Goal: Task Accomplishment & Management: Use online tool/utility

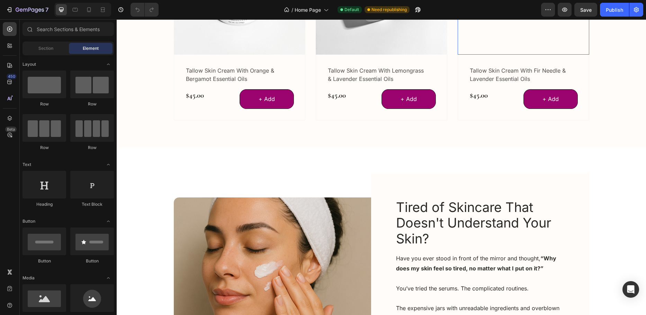
scroll to position [381, 0]
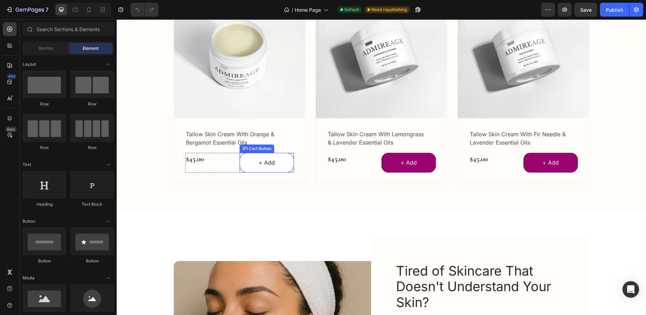
click at [249, 168] on button "+ Add" at bounding box center [266, 163] width 54 height 20
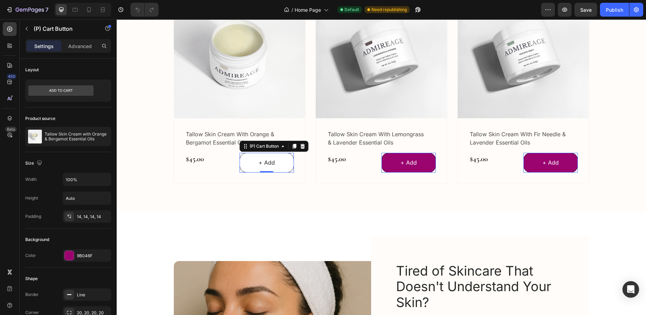
click at [242, 167] on button "+ Add" at bounding box center [266, 163] width 54 height 20
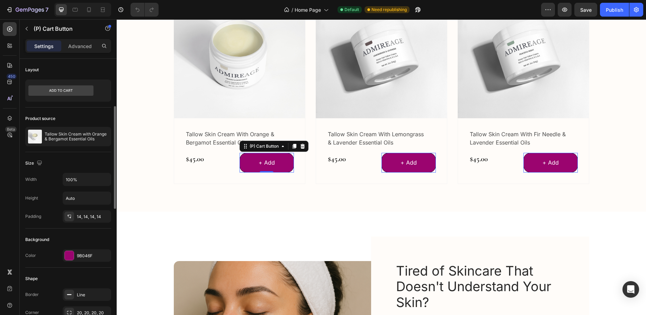
scroll to position [69, 0]
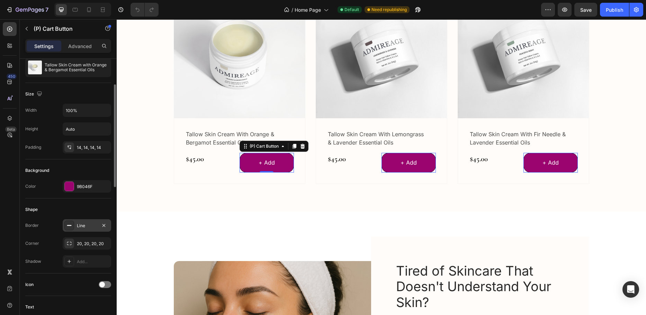
click at [80, 226] on div "Line" at bounding box center [87, 226] width 20 height 6
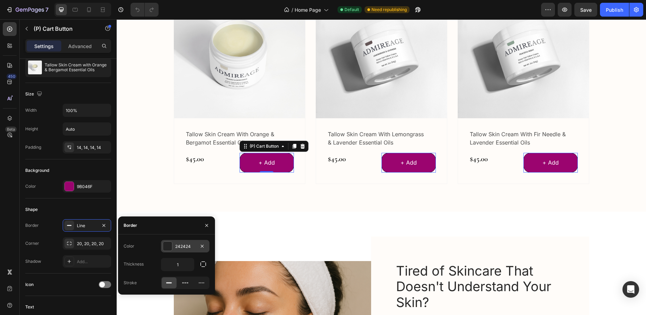
click at [178, 246] on div "242424" at bounding box center [185, 247] width 20 height 6
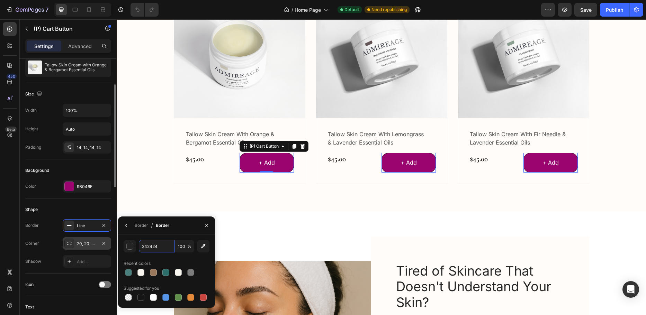
paste input "#9a785b"
type input "9A785B"
click at [188, 223] on div "Border / Border" at bounding box center [166, 226] width 97 height 18
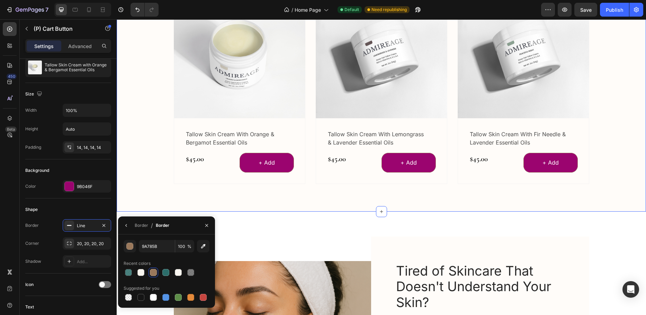
click at [187, 202] on div "Explore Our Best Sellers Heading Row (P) Images Row tallow skin cream with oran…" at bounding box center [381, 69] width 529 height 286
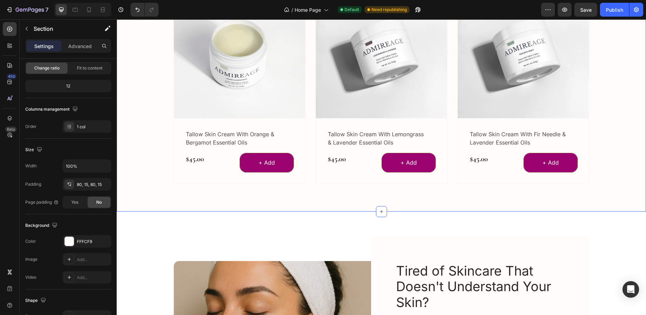
scroll to position [0, 0]
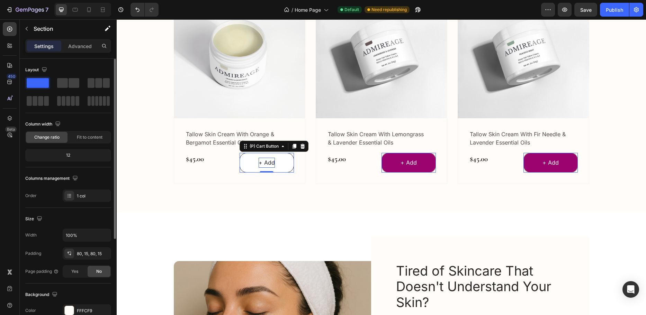
click at [262, 163] on div "+ Add" at bounding box center [267, 163] width 16 height 10
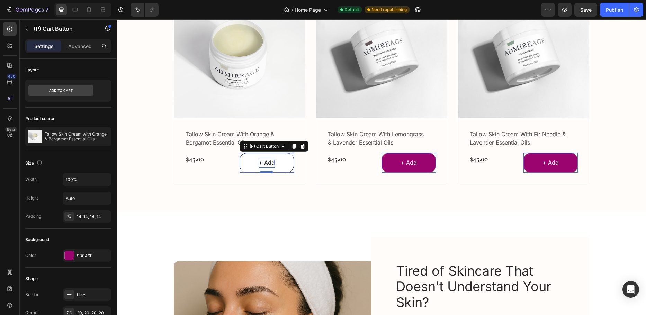
click at [264, 163] on div "+ Add" at bounding box center [267, 163] width 16 height 10
click at [264, 163] on p "+ Add" at bounding box center [267, 163] width 16 height 10
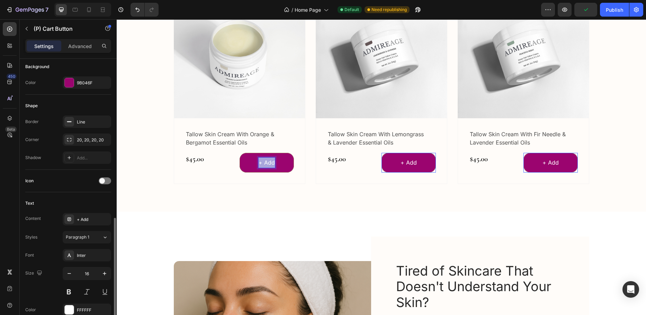
scroll to position [242, 0]
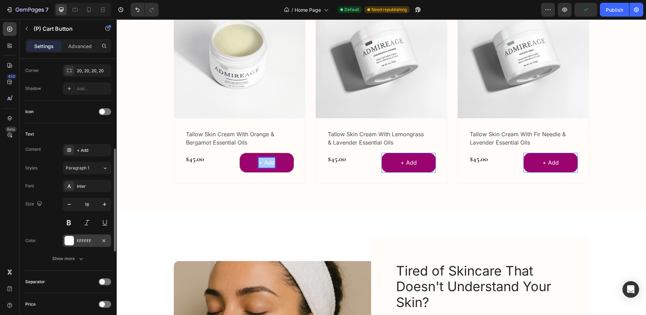
click at [77, 244] on div "FFFFFF" at bounding box center [87, 241] width 20 height 6
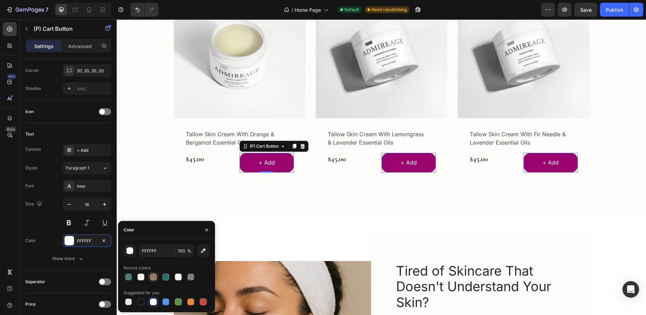
click at [155, 276] on div at bounding box center [153, 277] width 7 height 7
type input "9A785B"
click at [244, 168] on button "+ Add" at bounding box center [266, 163] width 54 height 20
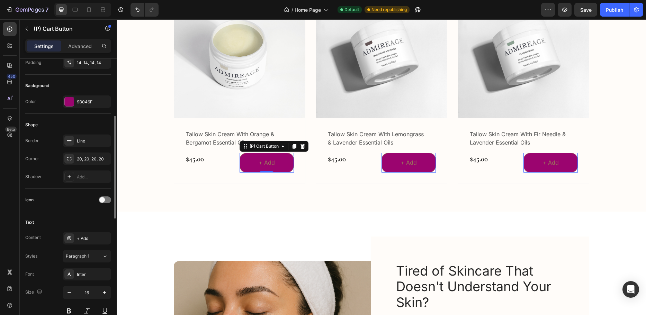
scroll to position [16, 0]
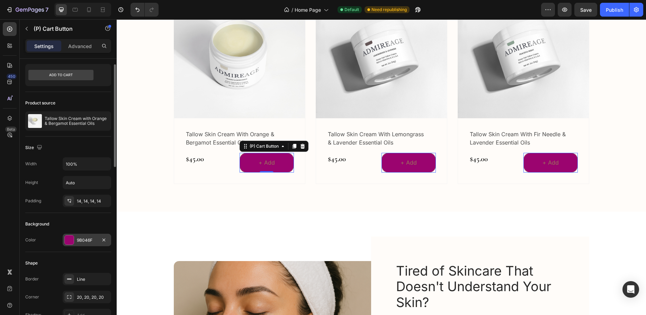
click at [71, 241] on div at bounding box center [69, 240] width 9 height 9
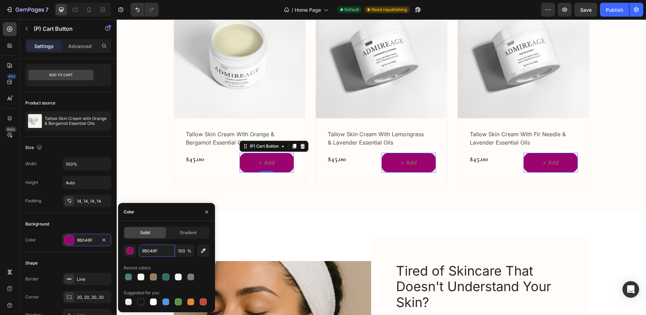
paste input "#f9f7f0"
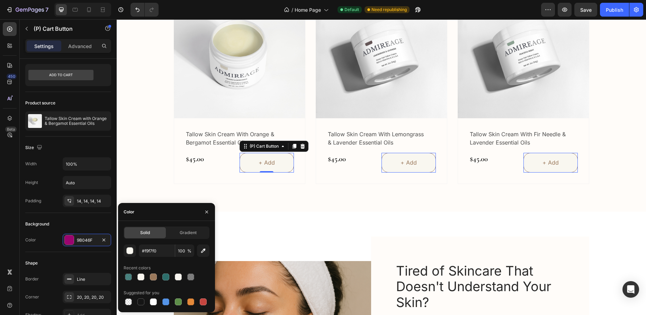
type input "F9F7F0"
click at [242, 167] on button "+ Add" at bounding box center [266, 163] width 54 height 20
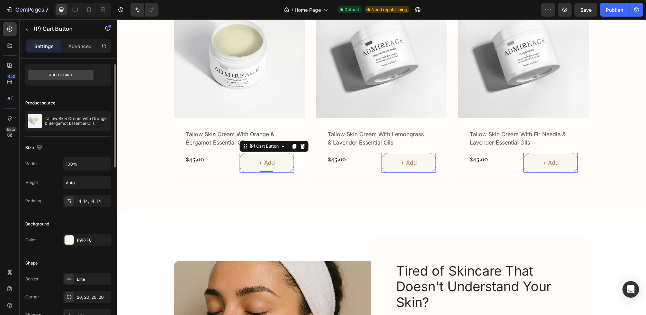
scroll to position [85, 0]
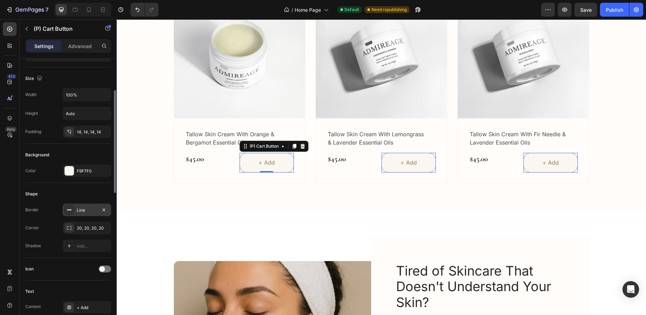
click at [91, 210] on div "Line" at bounding box center [87, 210] width 20 height 6
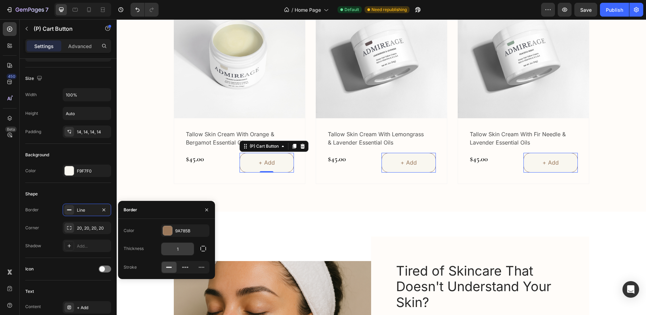
click at [186, 251] on input "1" at bounding box center [177, 249] width 33 height 12
type input "2"
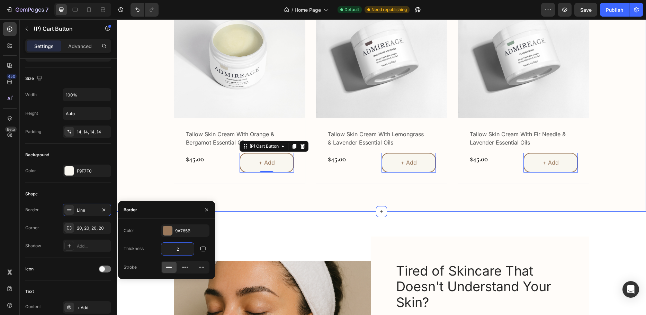
click at [138, 182] on div "Explore Our Best Sellers Heading Row (P) Images Row tallow skin cream with oran…" at bounding box center [381, 69] width 519 height 230
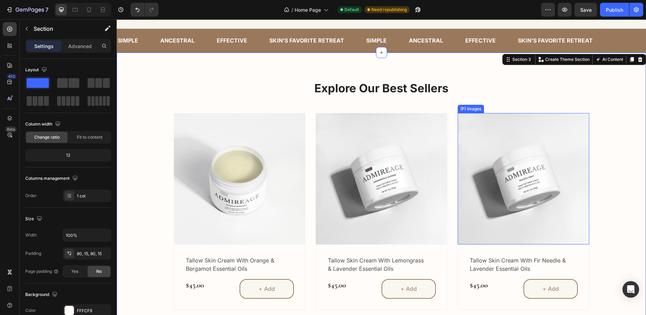
scroll to position [242, 0]
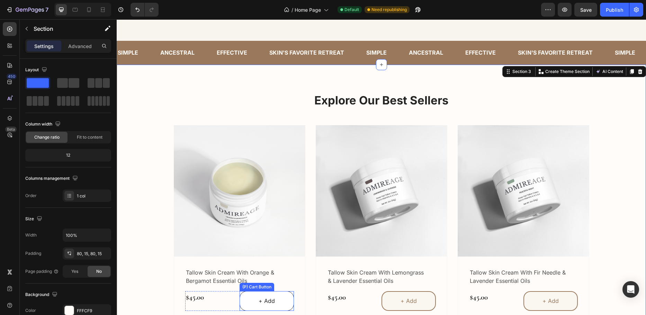
click at [243, 303] on button "+ Add" at bounding box center [266, 301] width 54 height 20
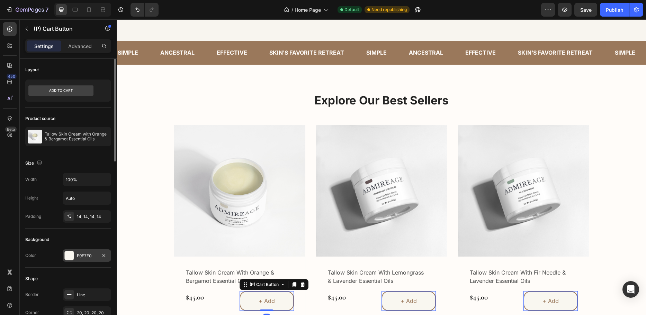
click at [73, 255] on div at bounding box center [69, 255] width 9 height 9
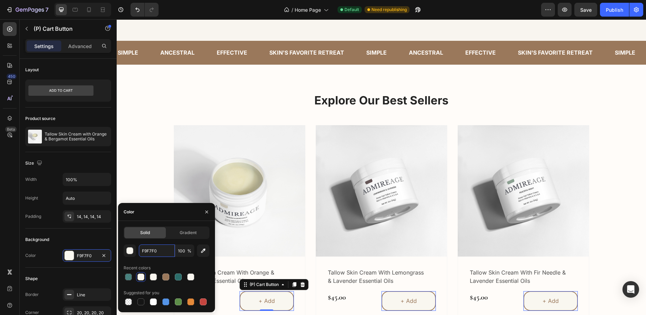
paste input "#"
type input "#F9F7F0"
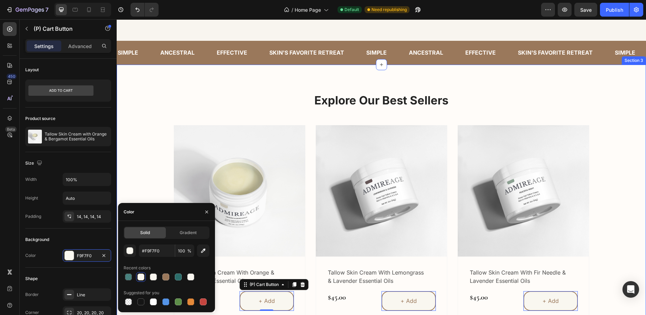
click at [147, 177] on div "Explore Our Best Sellers Heading Row (P) Images Row tallow skin cream with oran…" at bounding box center [381, 207] width 519 height 230
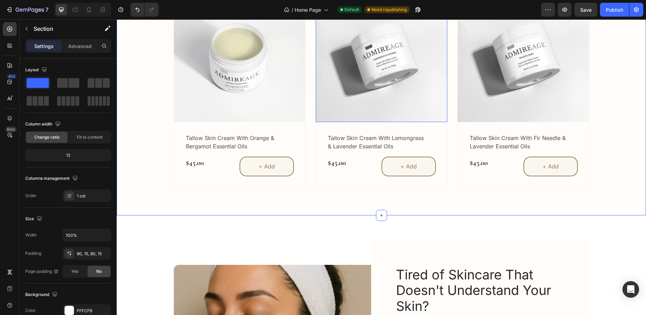
scroll to position [381, 0]
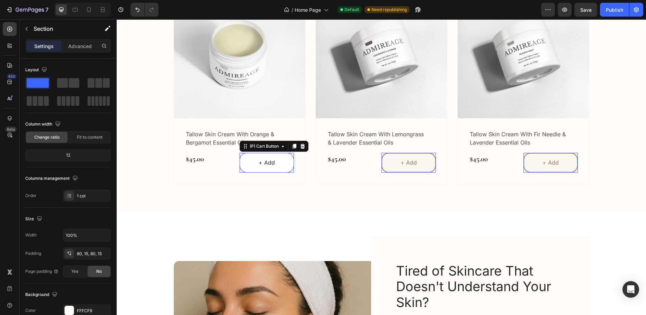
click at [246, 168] on button "+ Add" at bounding box center [266, 163] width 54 height 20
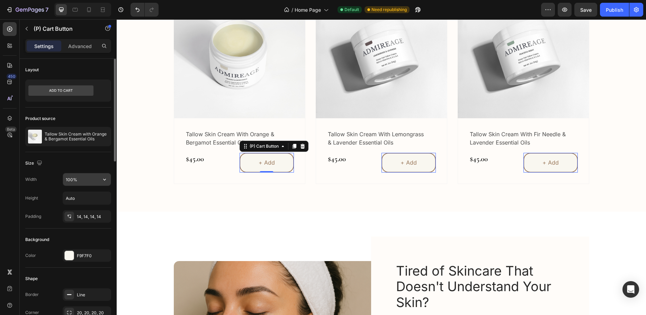
click at [81, 178] on input "100%" at bounding box center [87, 179] width 48 height 12
click at [106, 178] on icon "button" at bounding box center [104, 179] width 7 height 7
click at [81, 217] on div "14, 14, 14, 14" at bounding box center [87, 217] width 20 height 6
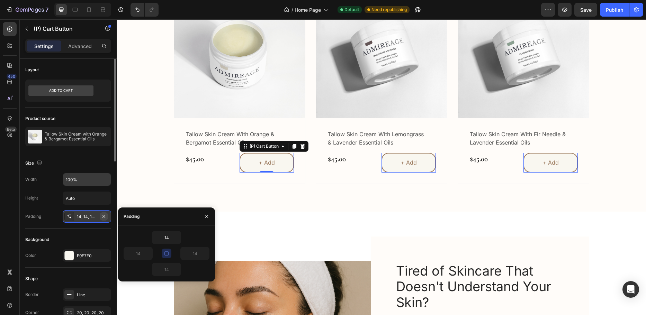
click at [104, 217] on icon "button" at bounding box center [103, 216] width 3 height 3
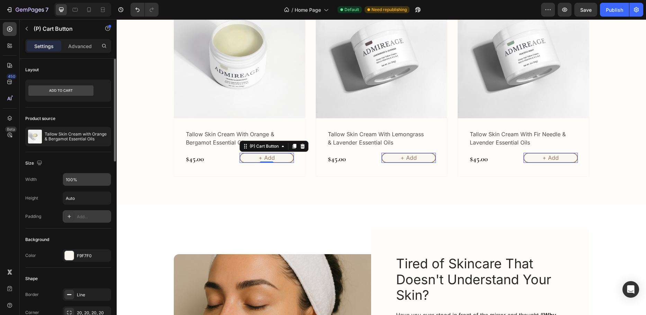
click at [82, 218] on div "Add..." at bounding box center [93, 217] width 33 height 6
type input "12"
type input "24"
type input "12"
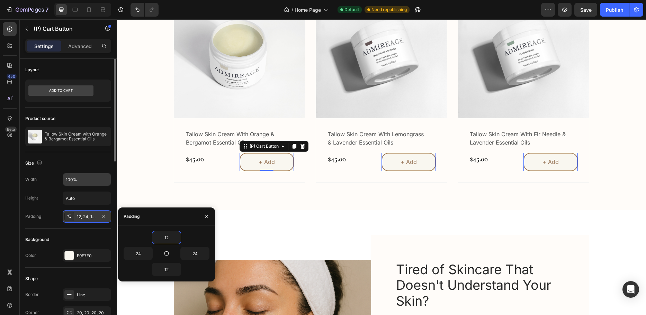
click at [68, 216] on icon at bounding box center [68, 216] width 2 height 2
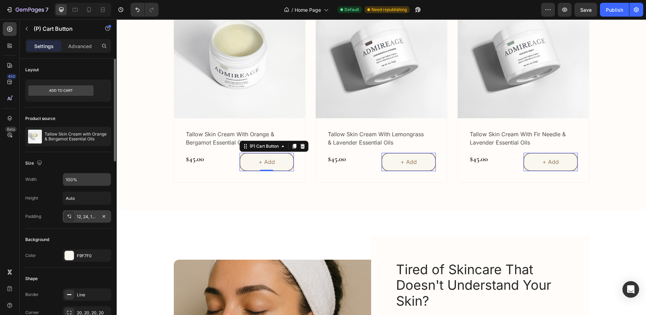
click at [89, 218] on div "12, 24, 12, 24" at bounding box center [87, 217] width 20 height 6
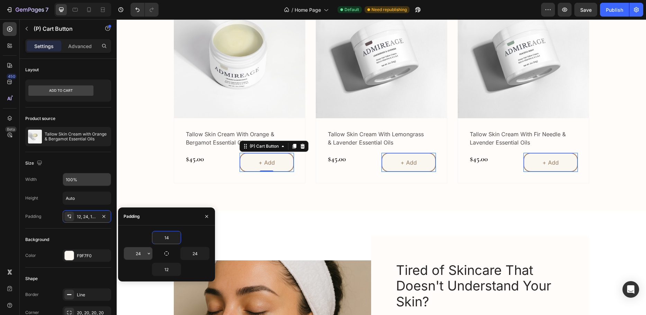
type input "14"
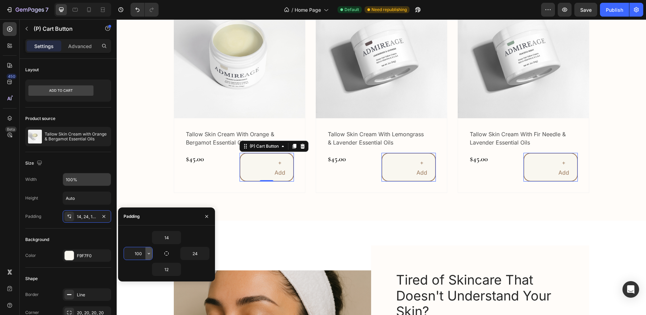
drag, startPoint x: 144, startPoint y: 256, endPoint x: 148, endPoint y: 256, distance: 4.2
click at [148, 257] on div "100" at bounding box center [138, 253] width 28 height 12
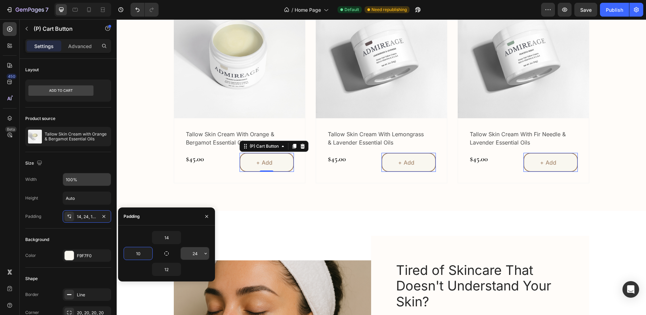
type input "10"
type input "5"
click at [188, 253] on input "10" at bounding box center [195, 253] width 28 height 12
drag, startPoint x: 188, startPoint y: 253, endPoint x: 207, endPoint y: 254, distance: 19.8
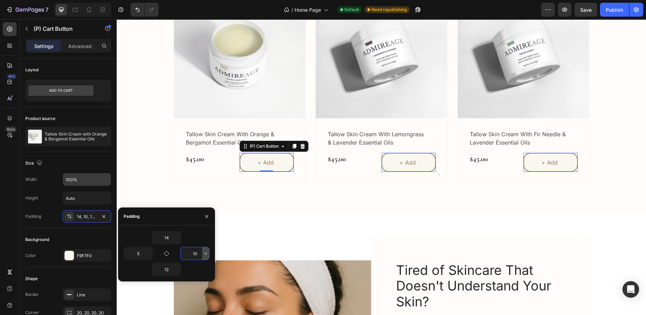
click at [207, 254] on div "10" at bounding box center [195, 253] width 28 height 12
type input "5"
click at [178, 262] on div "14 5 5 12" at bounding box center [167, 253] width 86 height 45
drag, startPoint x: 172, startPoint y: 271, endPoint x: 157, endPoint y: 269, distance: 14.6
click at [157, 269] on input "14" at bounding box center [166, 269] width 28 height 12
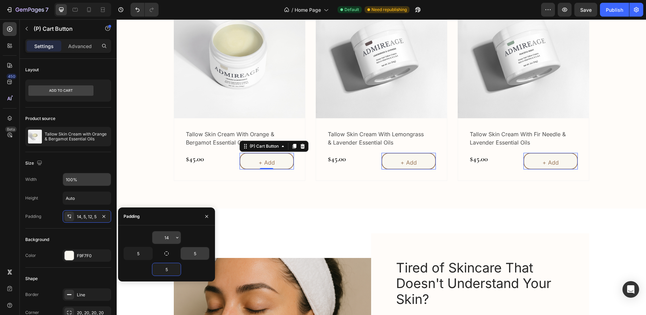
type input "5"
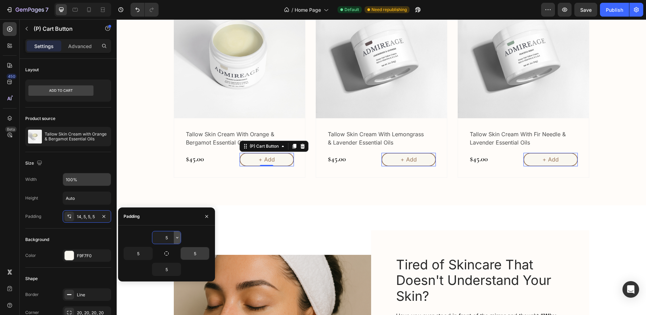
drag, startPoint x: 169, startPoint y: 238, endPoint x: 175, endPoint y: 238, distance: 5.5
click at [174, 238] on div "5" at bounding box center [166, 238] width 28 height 12
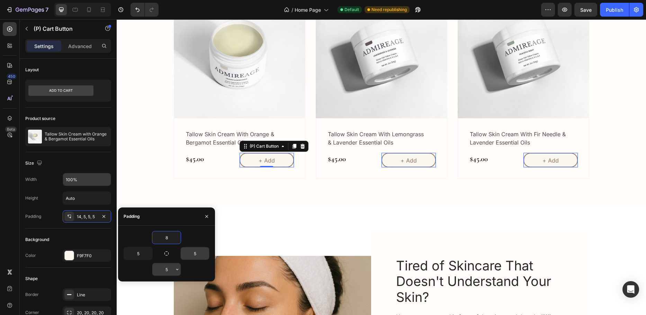
type input "8"
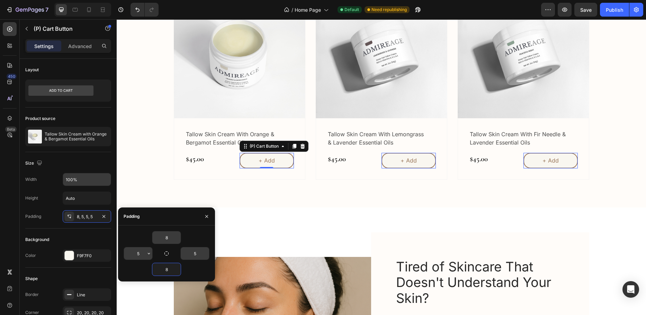
type input "8"
click at [192, 264] on div "8" at bounding box center [167, 269] width 86 height 13
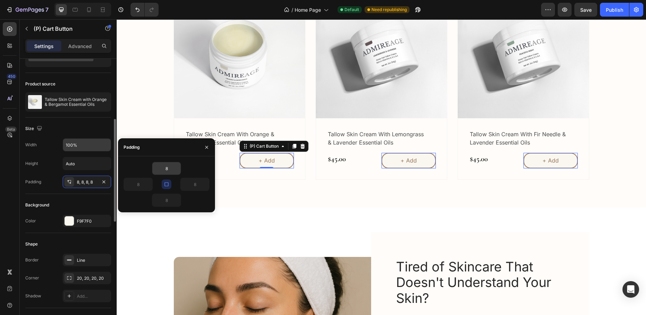
scroll to position [69, 0]
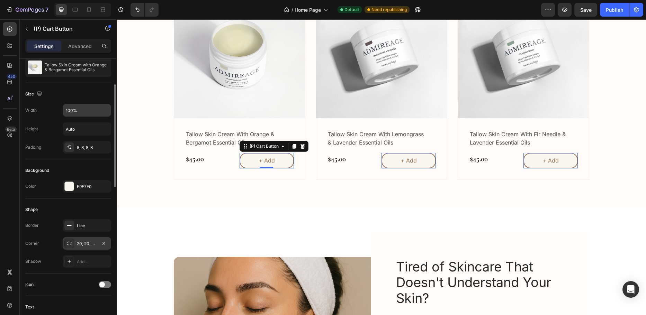
click at [83, 244] on div "20, 20, 20, 20" at bounding box center [87, 244] width 20 height 6
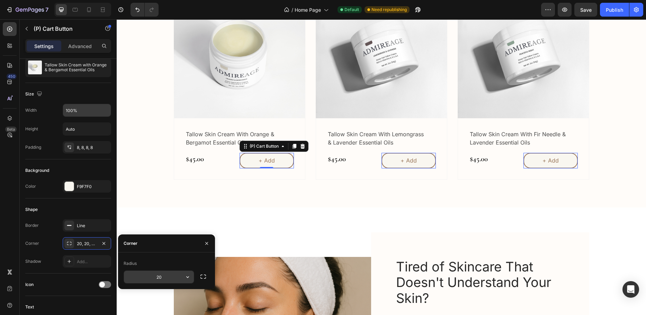
click at [169, 280] on input "20" at bounding box center [159, 277] width 70 height 12
type input "12"
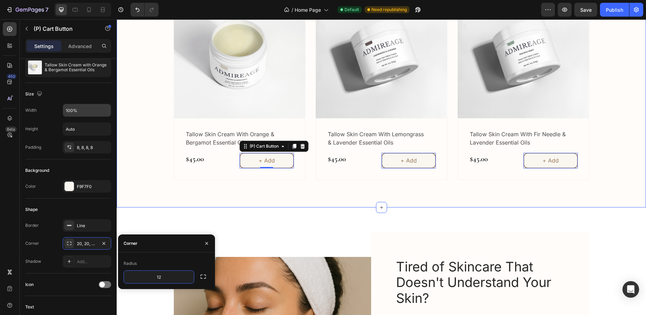
click at [157, 205] on div "Explore Our Best Sellers Heading Row (P) Images Row tallow skin cream with oran…" at bounding box center [381, 66] width 529 height 281
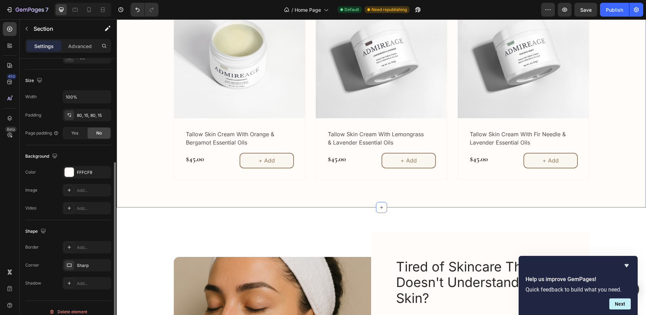
scroll to position [146, 0]
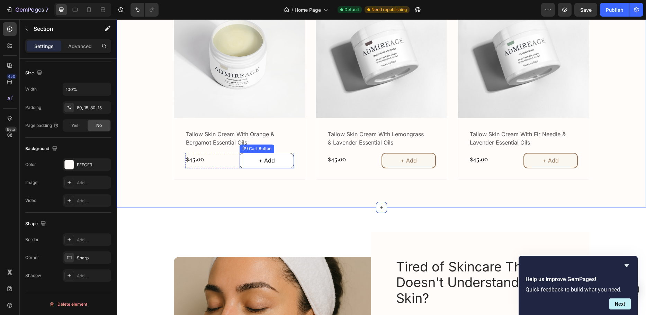
click at [244, 165] on button "+ Add" at bounding box center [266, 161] width 54 height 16
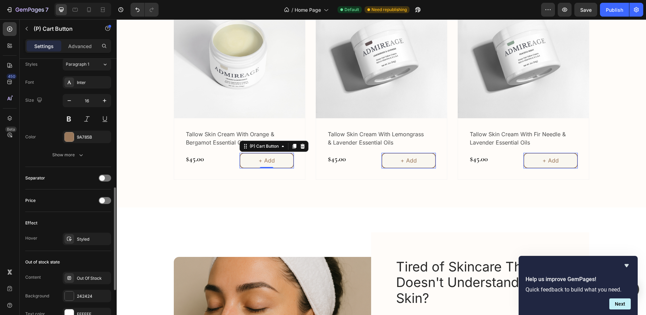
scroll to position [450, 0]
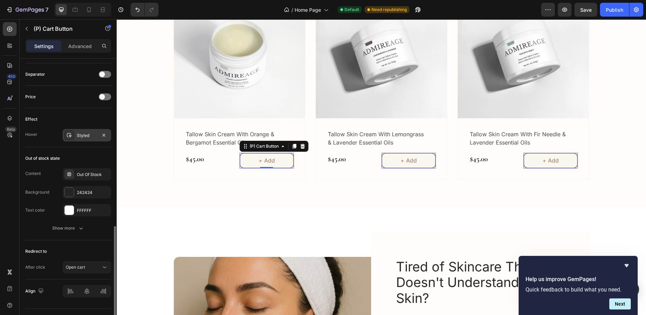
click at [83, 135] on div "Styled" at bounding box center [87, 136] width 20 height 6
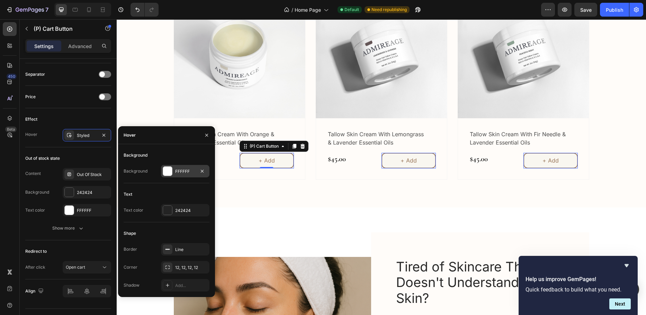
click at [166, 172] on div at bounding box center [167, 171] width 9 height 9
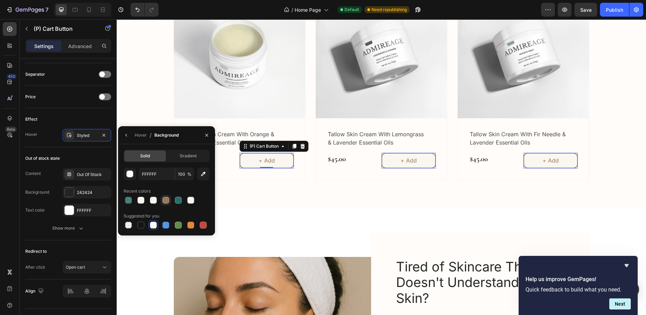
click at [165, 202] on div at bounding box center [165, 200] width 7 height 7
type input "9A785B"
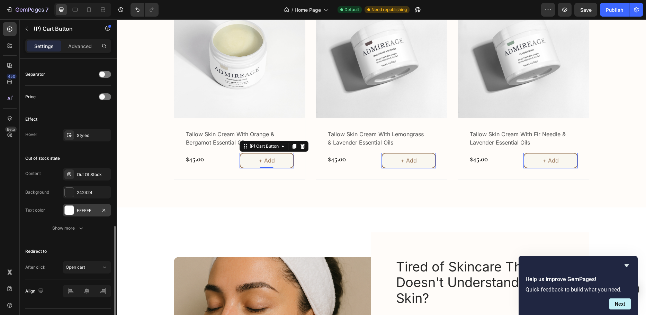
click at [71, 209] on div at bounding box center [69, 210] width 9 height 9
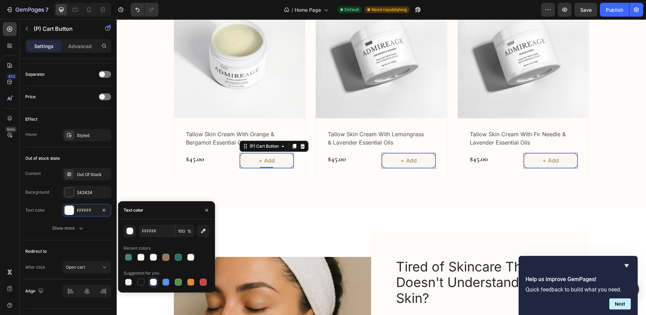
click at [154, 283] on div at bounding box center [153, 282] width 7 height 7
click at [78, 134] on div "Styled" at bounding box center [87, 136] width 20 height 6
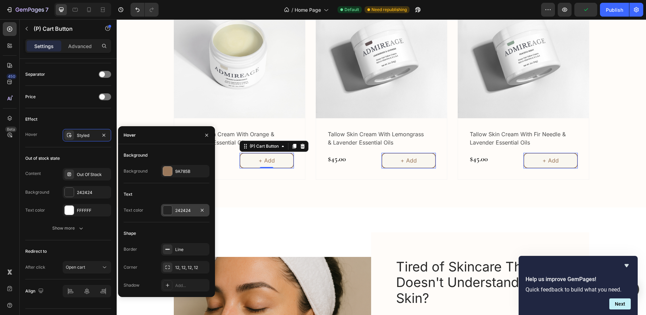
click at [169, 209] on div at bounding box center [167, 210] width 9 height 9
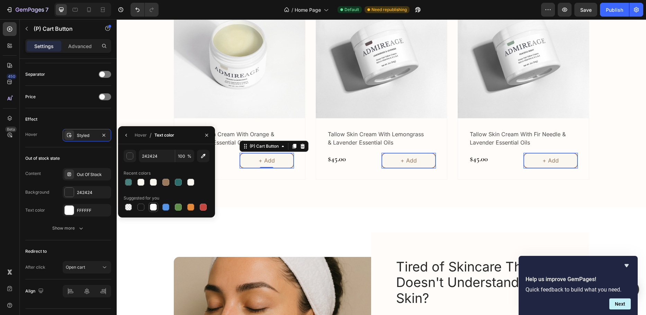
click at [150, 206] on div at bounding box center [153, 207] width 7 height 7
type input "FFFFFF"
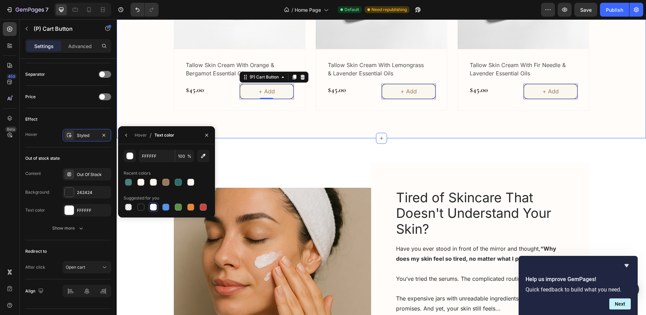
click at [239, 192] on img at bounding box center [272, 286] width 197 height 197
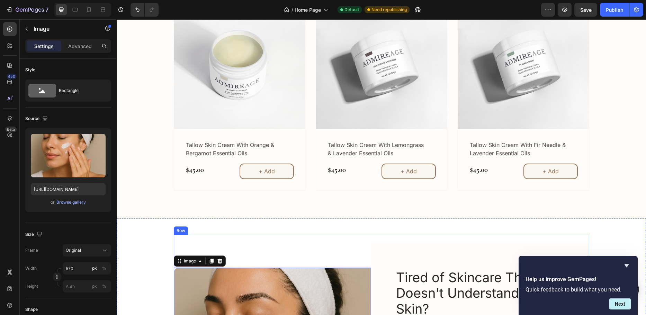
scroll to position [346, 0]
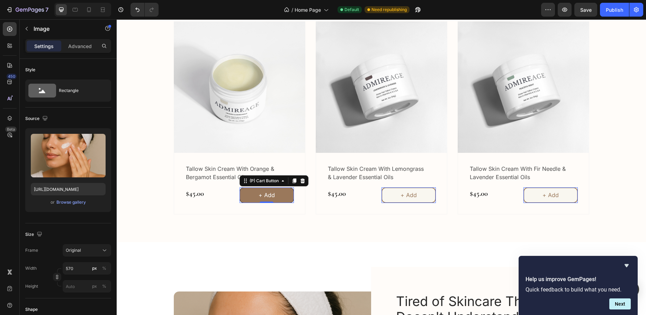
click at [241, 197] on button "+ Add" at bounding box center [266, 196] width 54 height 16
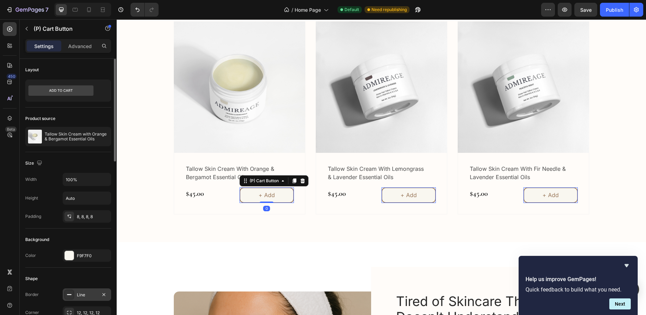
scroll to position [69, 0]
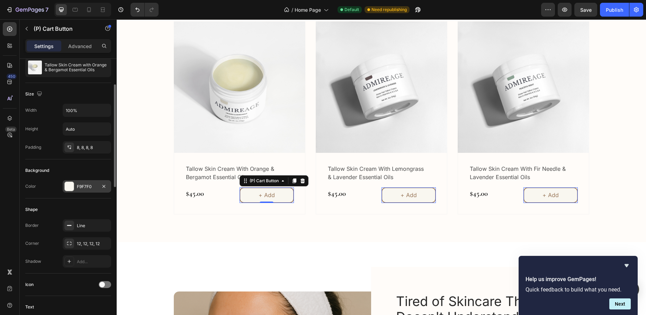
click at [69, 190] on div at bounding box center [69, 186] width 9 height 9
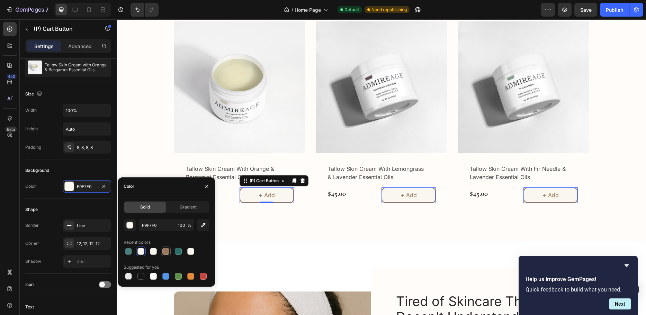
click at [165, 252] on div at bounding box center [165, 251] width 7 height 7
type input "9A785B"
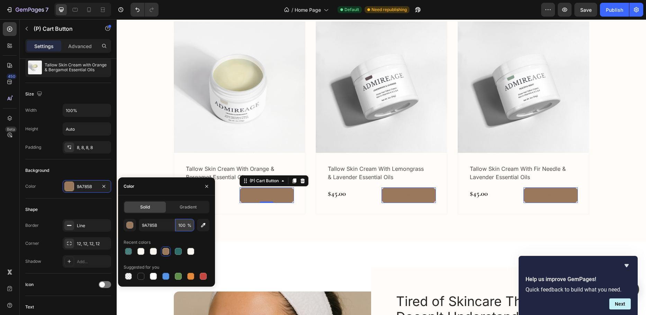
click at [184, 226] on input "100" at bounding box center [184, 225] width 19 height 12
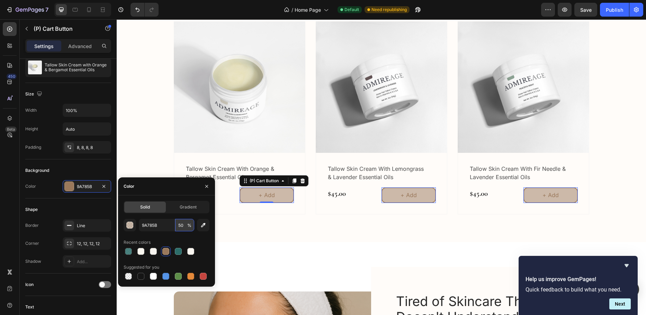
drag, startPoint x: 184, startPoint y: 225, endPoint x: 179, endPoint y: 225, distance: 5.5
click at [179, 225] on input "50" at bounding box center [184, 225] width 19 height 12
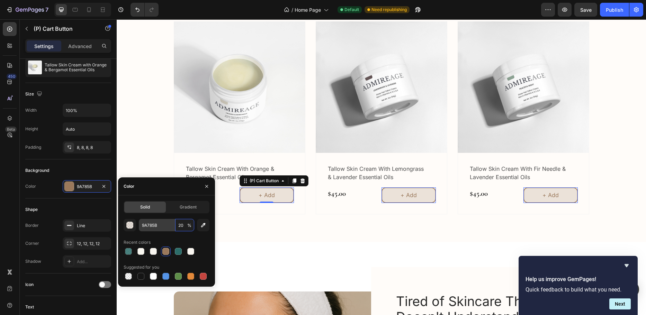
drag, startPoint x: 182, startPoint y: 225, endPoint x: 174, endPoint y: 226, distance: 7.6
click at [175, 226] on div "9A785B 20 %" at bounding box center [166, 225] width 55 height 12
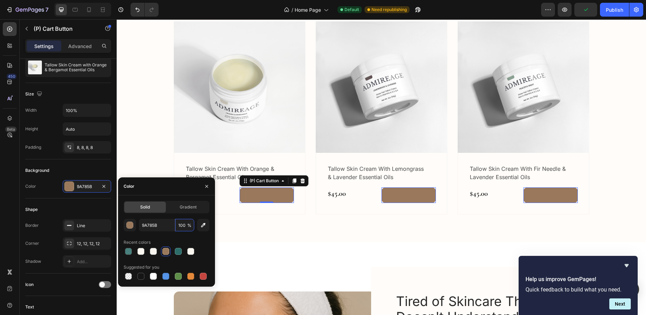
drag, startPoint x: 177, startPoint y: 226, endPoint x: 189, endPoint y: 228, distance: 12.6
click at [188, 228] on div "9A785B 100 %" at bounding box center [166, 225] width 55 height 12
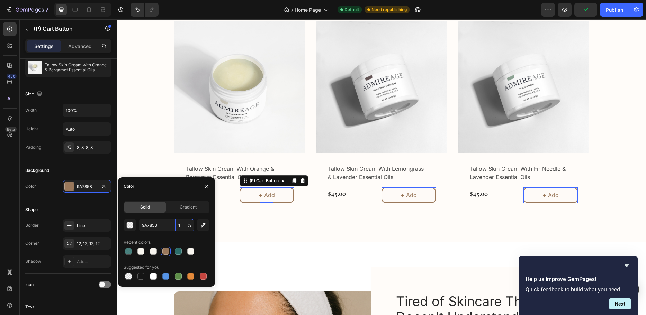
type input "10"
click at [188, 209] on span "Gradient" at bounding box center [188, 207] width 17 height 6
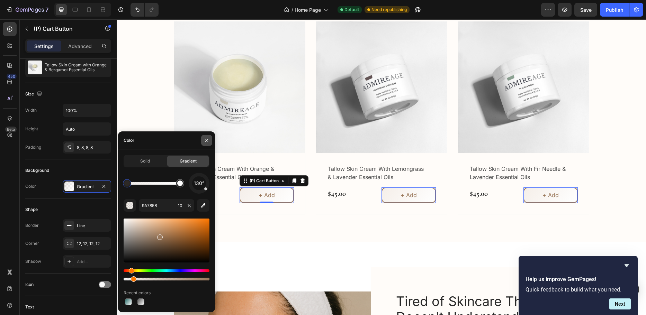
drag, startPoint x: 207, startPoint y: 141, endPoint x: 91, endPoint y: 121, distance: 117.2
click at [207, 141] on icon "button" at bounding box center [206, 140] width 3 height 3
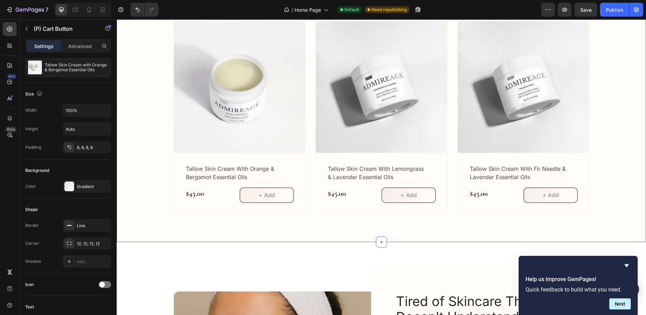
click at [237, 226] on div "Explore Our Best Sellers Heading Row (P) Images Row tallow skin cream with oran…" at bounding box center [381, 101] width 529 height 281
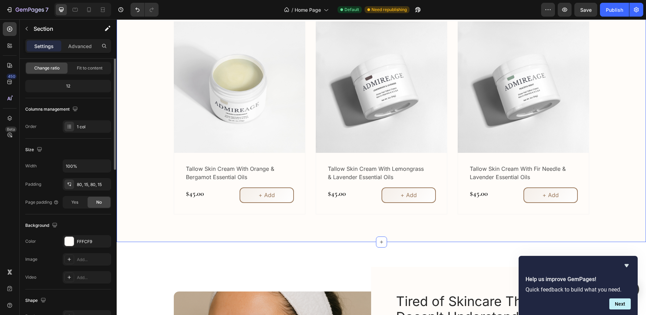
scroll to position [0, 0]
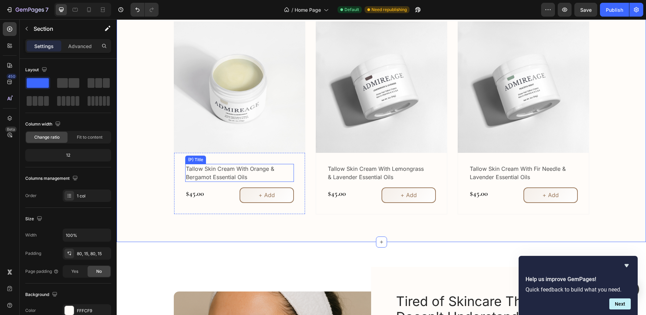
click at [193, 178] on h2 "tallow skin cream with orange & bergamot essential oils" at bounding box center [234, 173] width 98 height 18
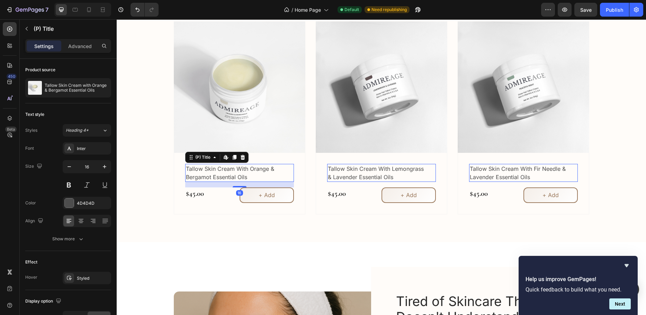
click at [193, 175] on h2 "tallow skin cream with orange & bergamot essential oils" at bounding box center [234, 173] width 98 height 18
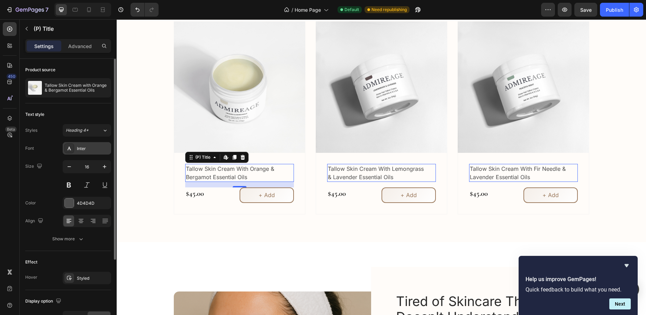
click at [85, 147] on div "Inter" at bounding box center [93, 149] width 33 height 6
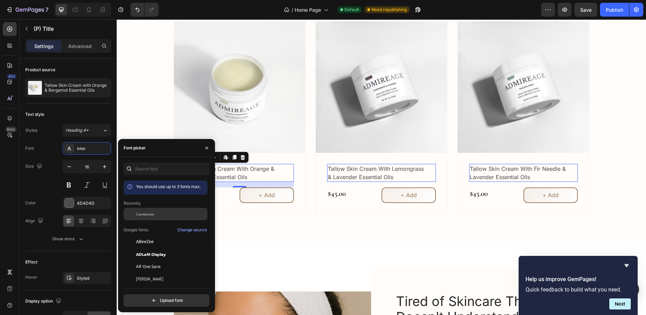
click at [141, 215] on span "Cormorant" at bounding box center [145, 214] width 18 height 6
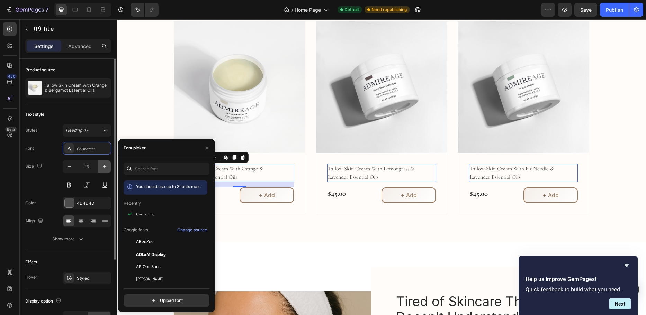
click at [106, 167] on icon "button" at bounding box center [104, 166] width 7 height 7
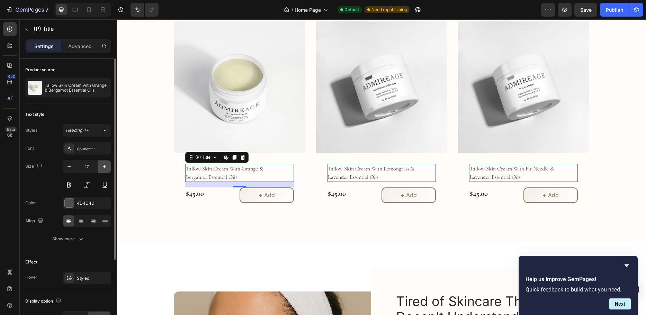
click at [106, 167] on icon "button" at bounding box center [104, 166] width 7 height 7
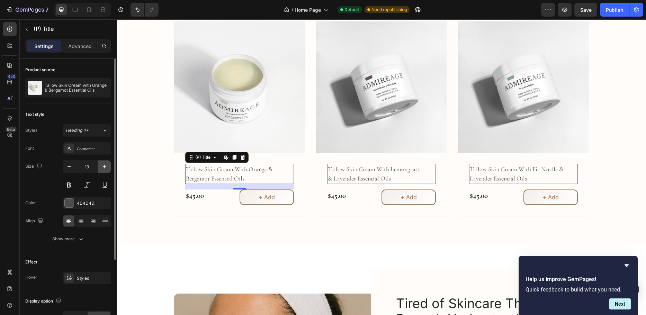
click at [106, 167] on icon "button" at bounding box center [104, 166] width 7 height 7
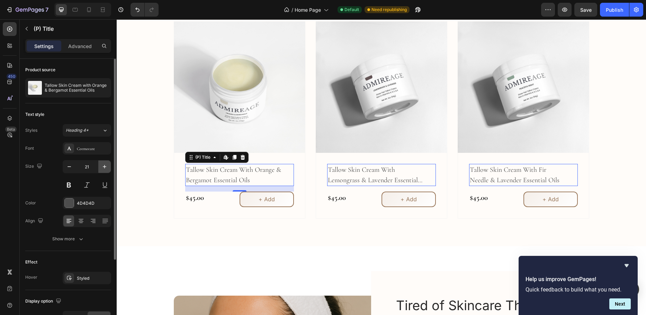
click at [106, 167] on icon "button" at bounding box center [104, 166] width 7 height 7
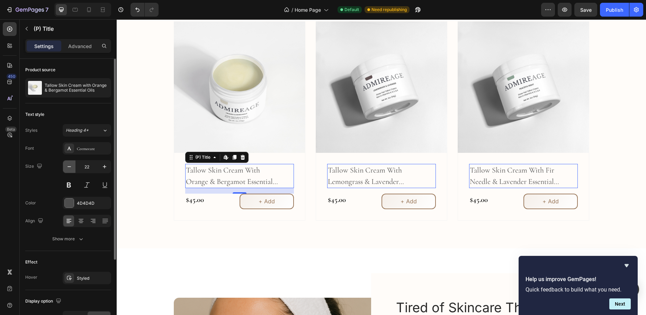
click at [66, 167] on icon "button" at bounding box center [69, 166] width 7 height 7
type input "20"
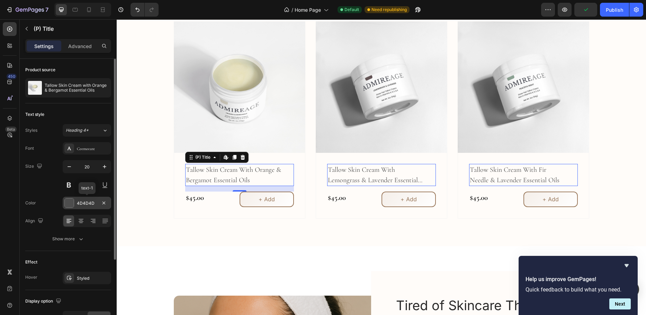
click at [94, 205] on div "4D4D4D" at bounding box center [87, 203] width 20 height 6
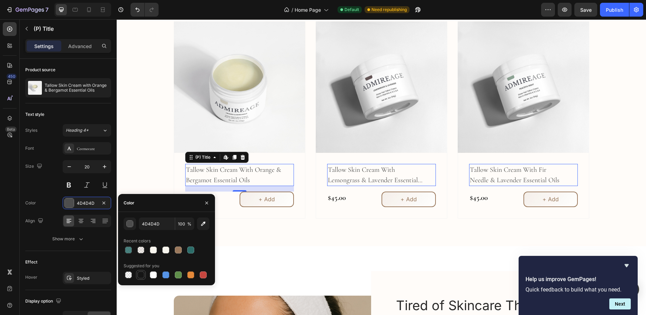
click at [141, 273] on div at bounding box center [140, 275] width 7 height 7
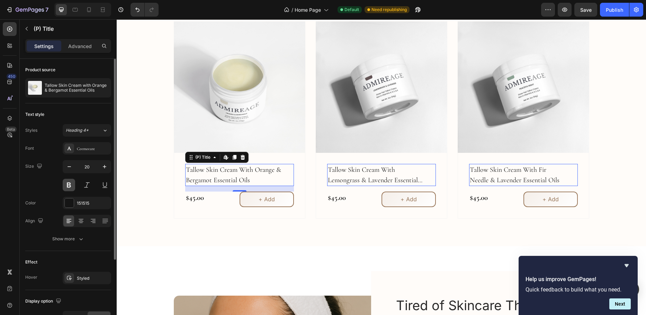
click at [68, 184] on button at bounding box center [69, 185] width 12 height 12
click at [67, 200] on div at bounding box center [69, 203] width 9 height 9
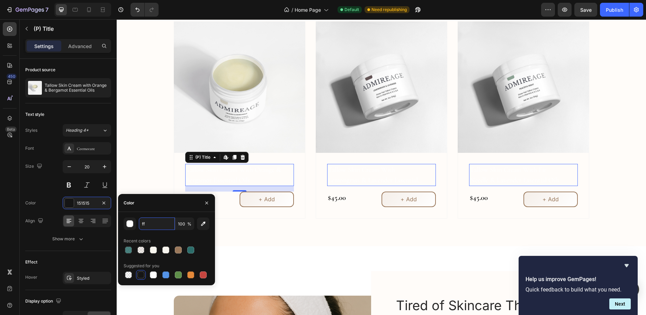
type input "f"
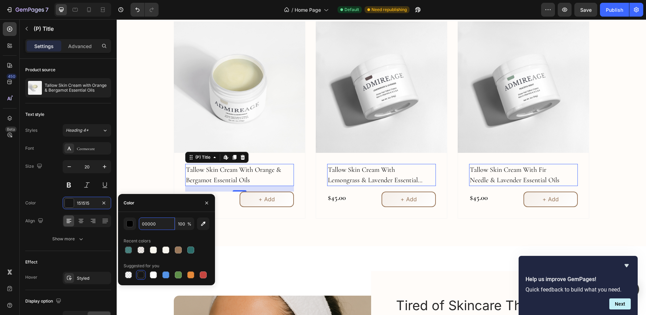
type input "000000"
click at [140, 162] on div "Explore Our Best Sellers Heading Row (P) Images Row tallow skin cream with oran…" at bounding box center [381, 104] width 519 height 230
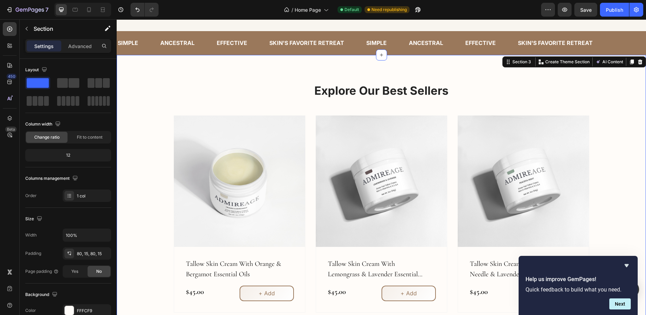
scroll to position [242, 0]
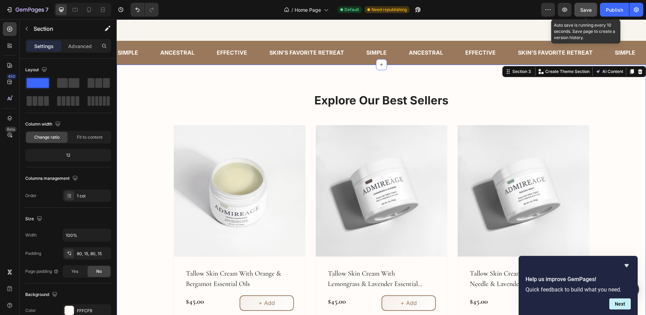
click at [585, 10] on span "Save" at bounding box center [585, 10] width 11 height 6
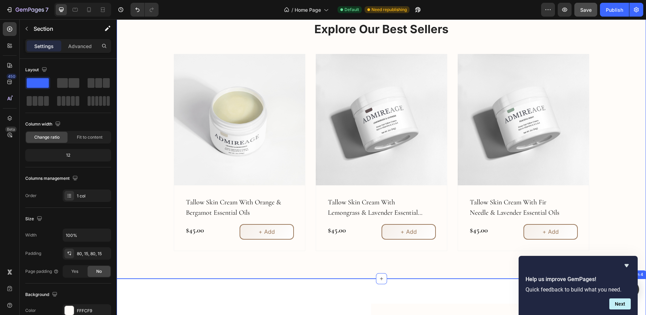
scroll to position [277, 0]
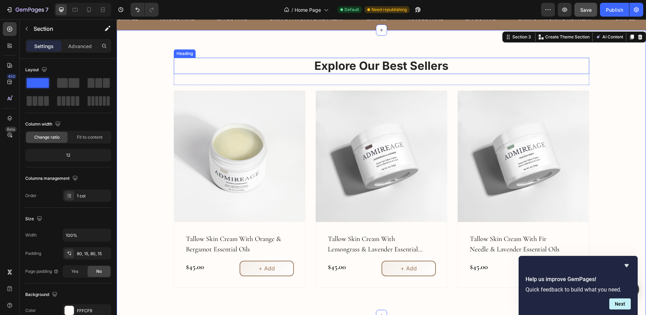
click at [372, 64] on p "Explore Our Best Sellers" at bounding box center [381, 65] width 414 height 15
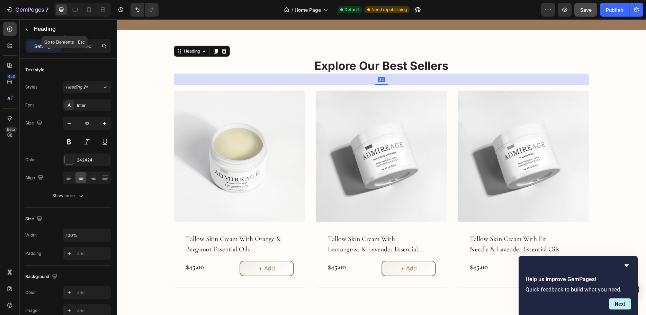
click at [25, 28] on icon "button" at bounding box center [27, 29] width 6 height 6
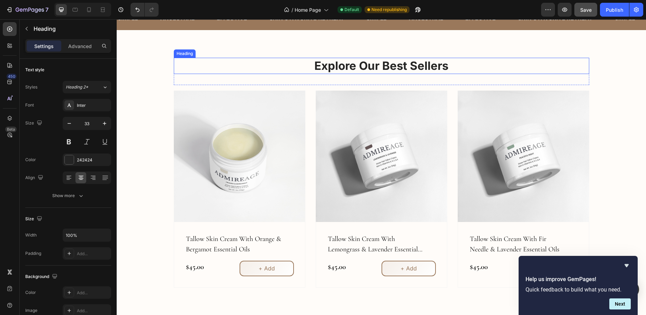
click at [370, 67] on p "Explore Our Best Sellers" at bounding box center [381, 65] width 414 height 15
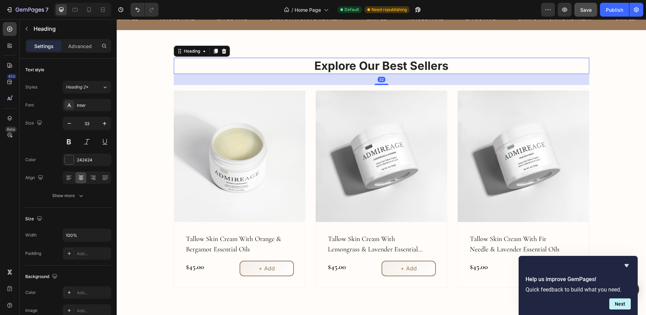
click at [382, 67] on p "Explore Our Best Sellers" at bounding box center [381, 65] width 414 height 15
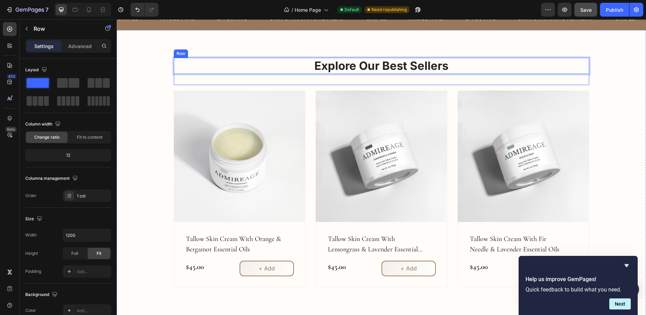
click at [322, 79] on div "Explore Our Best Sellers Heading 32" at bounding box center [381, 71] width 415 height 27
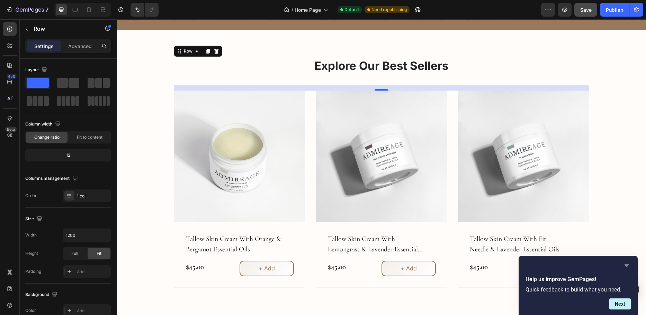
click at [626, 266] on icon "Hide survey" at bounding box center [626, 265] width 4 height 3
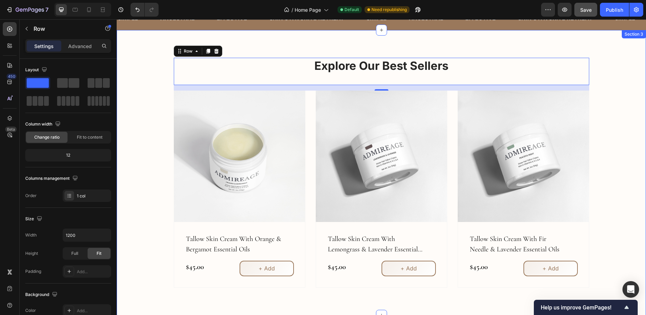
click at [157, 96] on div "Explore Our Best Sellers Heading Row 16 (P) Images Row tallow skin cream with o…" at bounding box center [381, 173] width 519 height 230
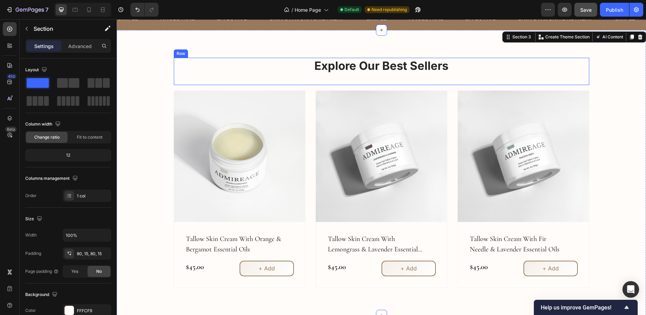
click at [176, 79] on div "Explore Our Best Sellers Heading" at bounding box center [381, 71] width 415 height 27
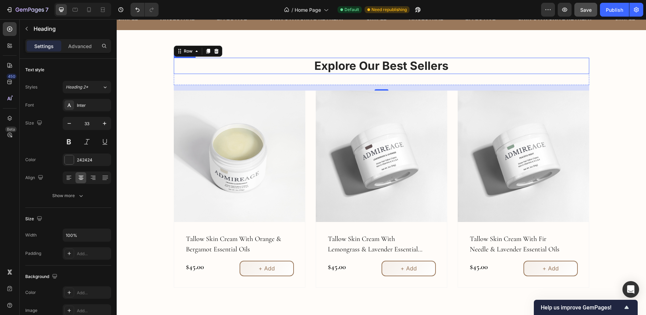
click at [376, 68] on p "Explore Our Best Sellers" at bounding box center [381, 65] width 414 height 15
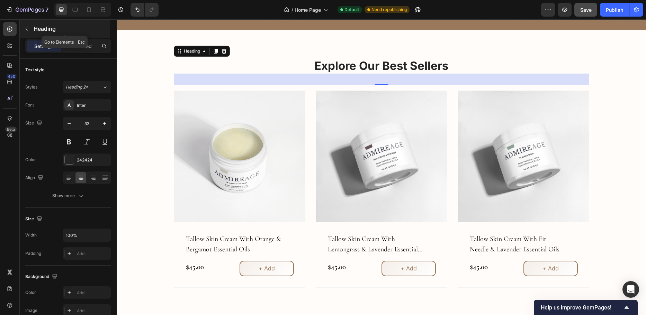
click at [29, 25] on button "button" at bounding box center [26, 28] width 11 height 11
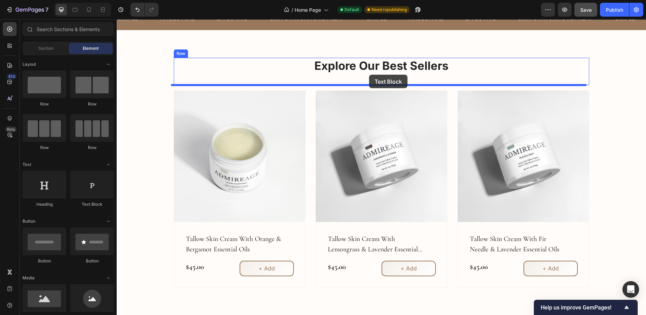
drag, startPoint x: 203, startPoint y: 213, endPoint x: 369, endPoint y: 75, distance: 215.8
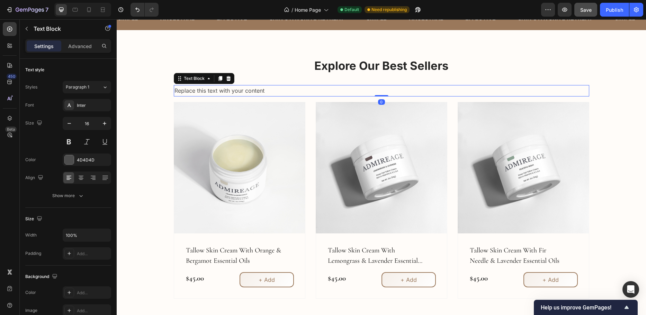
click at [279, 89] on div "Replace this text with your content" at bounding box center [381, 90] width 415 height 11
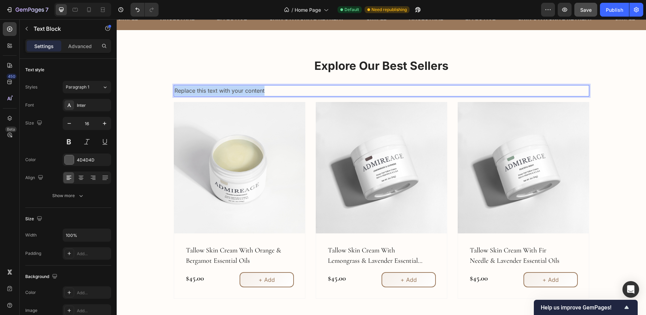
drag, startPoint x: 277, startPoint y: 89, endPoint x: 106, endPoint y: 105, distance: 171.7
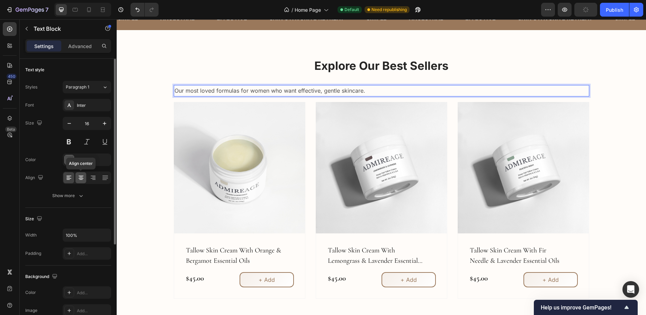
click at [81, 176] on icon at bounding box center [81, 176] width 5 height 1
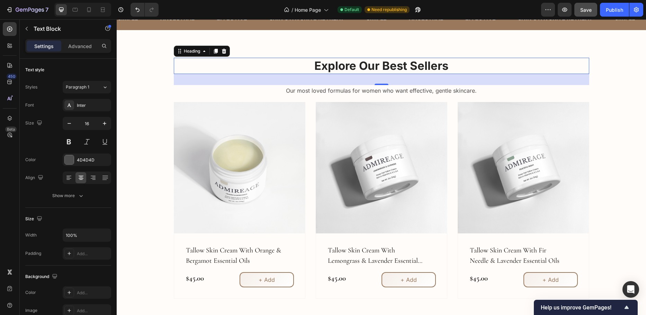
click at [434, 66] on p "Explore Our Best Sellers" at bounding box center [381, 65] width 414 height 15
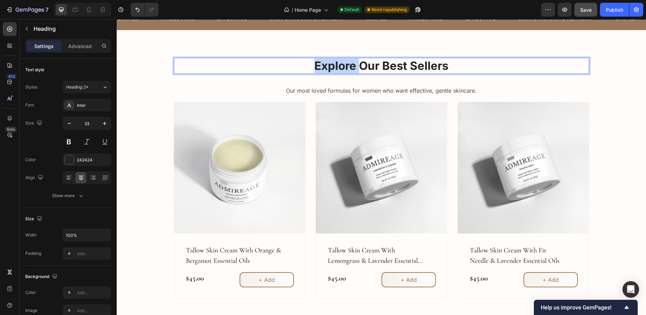
click at [338, 65] on p "Explore Our Best Sellers" at bounding box center [381, 65] width 414 height 15
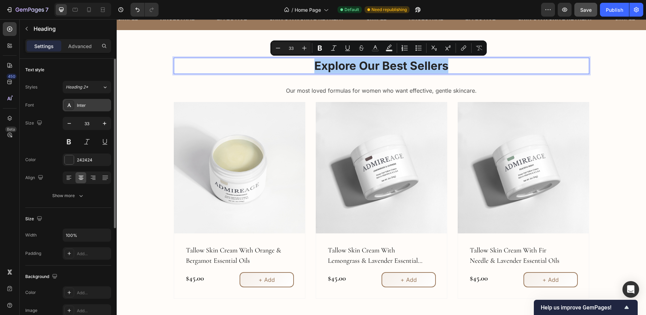
click at [84, 106] on div "Inter" at bounding box center [93, 105] width 33 height 6
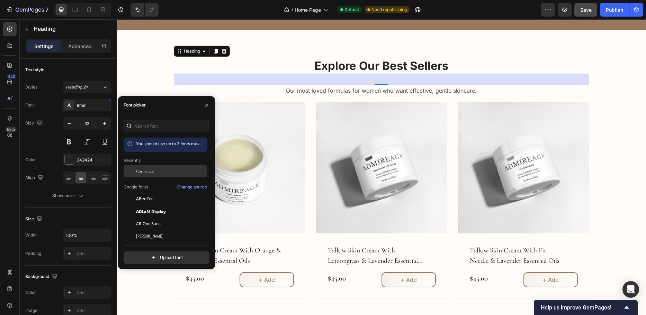
click at [155, 172] on div "Cormorant" at bounding box center [171, 171] width 70 height 6
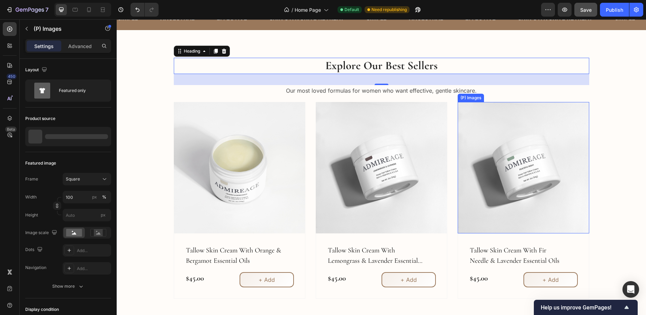
click at [540, 127] on img at bounding box center [524, 168] width 132 height 132
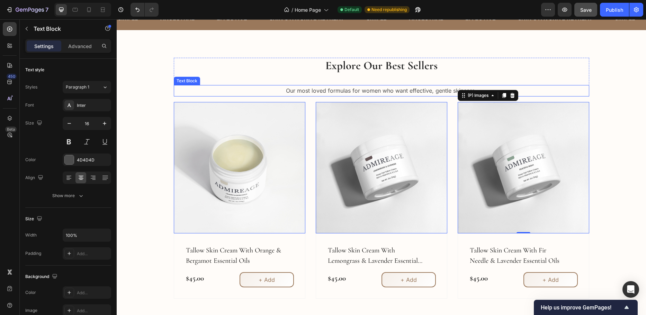
click at [344, 88] on p "Our most loved formulas for women who want effective, gentle skincare." at bounding box center [381, 91] width 414 height 10
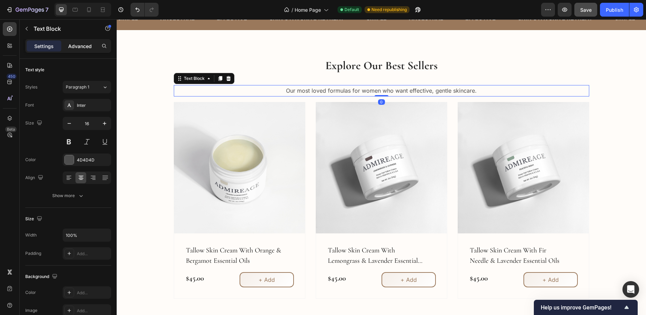
click at [79, 48] on p "Advanced" at bounding box center [80, 46] width 24 height 7
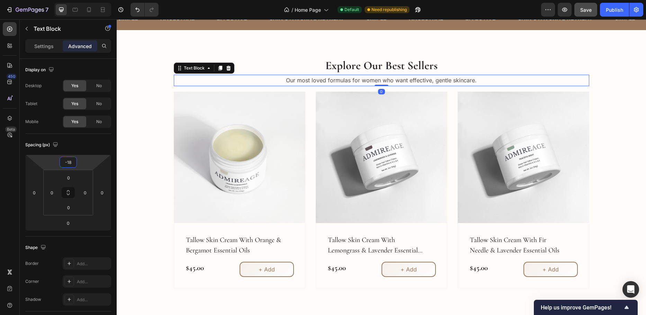
type input "-16"
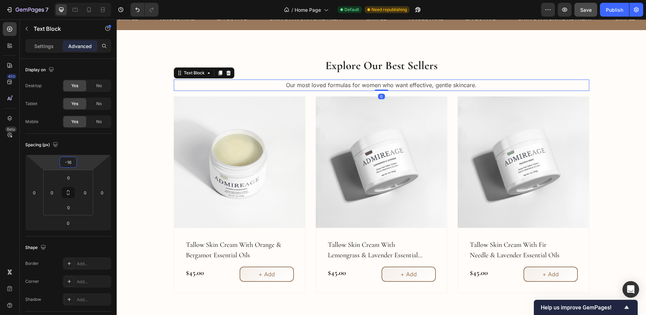
click at [86, 0] on html "7 Version history / Home Page Default Need republishing Preview Save Publish 45…" at bounding box center [323, 0] width 646 height 0
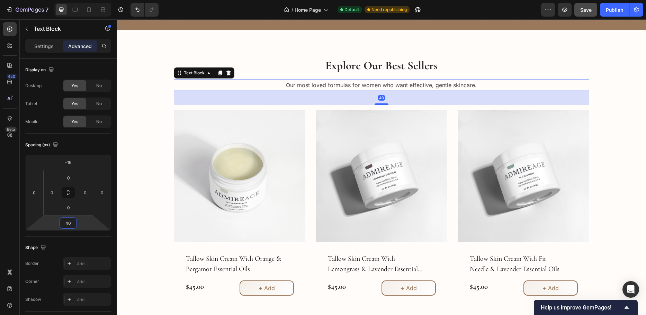
type input "38"
drag, startPoint x: 81, startPoint y: 222, endPoint x: 82, endPoint y: 216, distance: 6.6
click at [82, 0] on html "7 Version history / Home Page Default Need republishing Preview Save Publish 45…" at bounding box center [323, 0] width 646 height 0
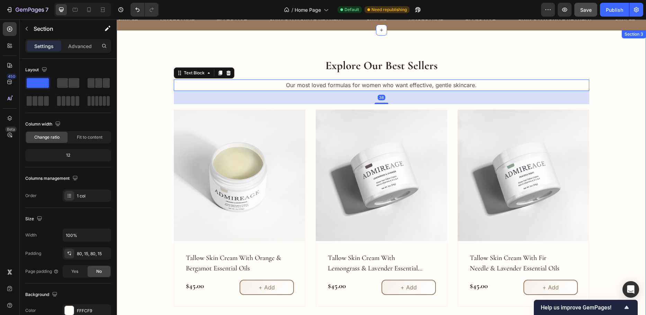
click at [196, 48] on div "Explore Our Best Sellers Heading Our most loved formulas for women who want eff…" at bounding box center [381, 182] width 529 height 305
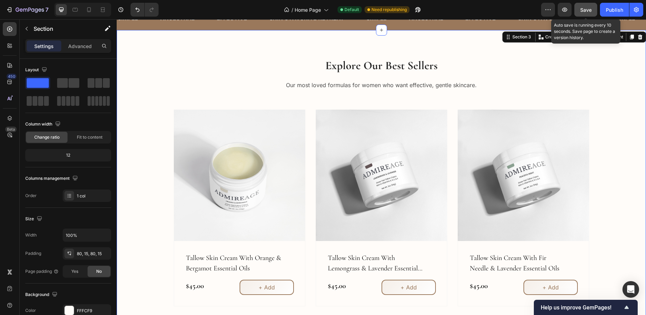
click at [584, 10] on span "Save" at bounding box center [585, 10] width 11 height 6
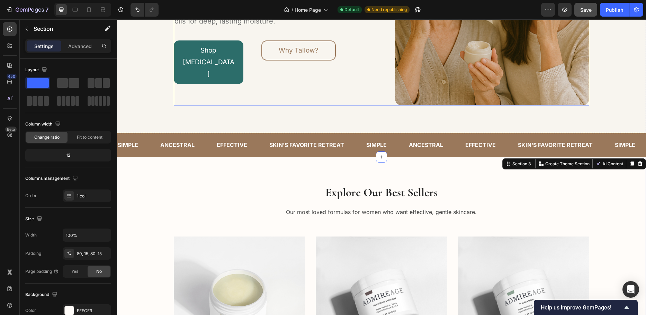
scroll to position [138, 0]
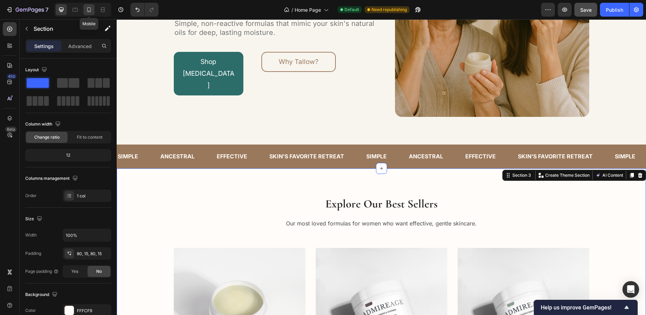
click at [88, 13] on icon at bounding box center [88, 9] width 7 height 7
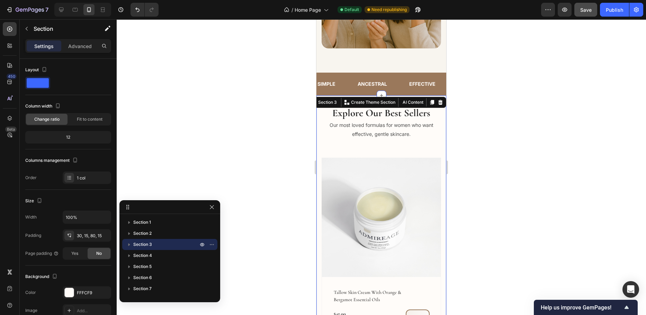
scroll to position [319, 0]
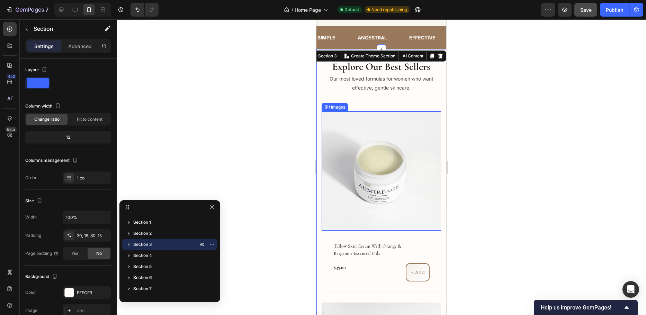
click at [274, 141] on div at bounding box center [381, 167] width 529 height 296
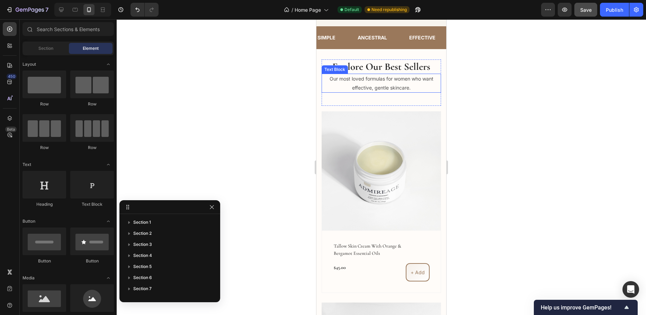
click at [363, 80] on p "Our most loved formulas for women who want effective, gentle skincare." at bounding box center [381, 82] width 118 height 17
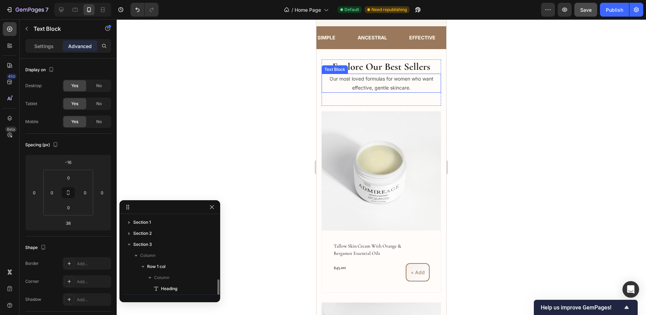
scroll to position [44, 0]
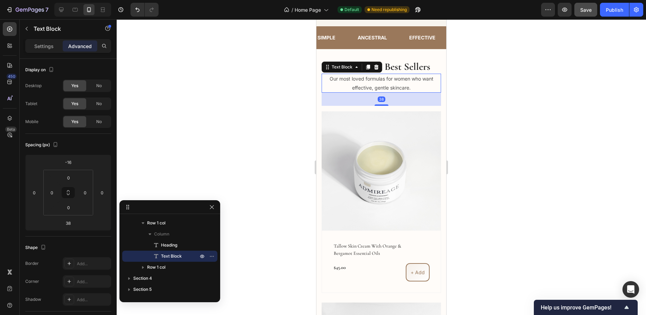
click at [89, 45] on p "Advanced" at bounding box center [80, 46] width 24 height 7
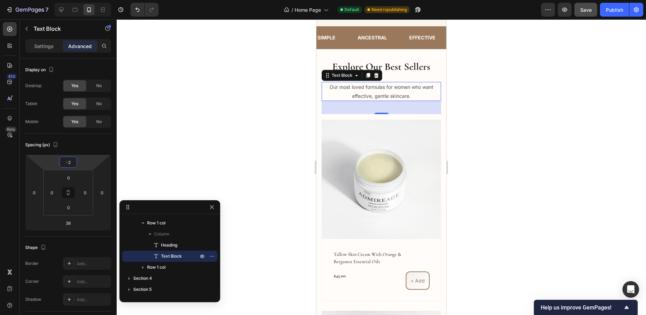
type input "-4"
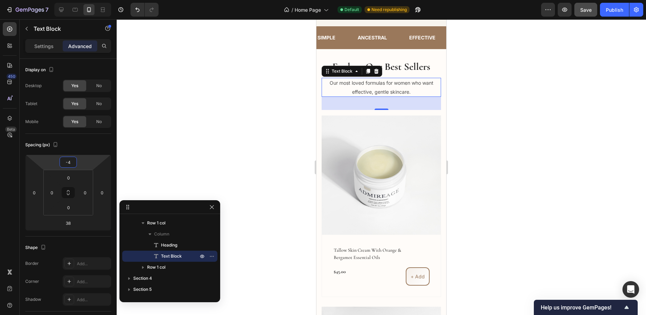
drag, startPoint x: 82, startPoint y: 163, endPoint x: 90, endPoint y: 161, distance: 8.6
click at [90, 0] on html "7 Version history / Home Page Default Need republishing Preview Save Publish 45…" at bounding box center [323, 0] width 646 height 0
click at [188, 128] on div at bounding box center [381, 167] width 529 height 296
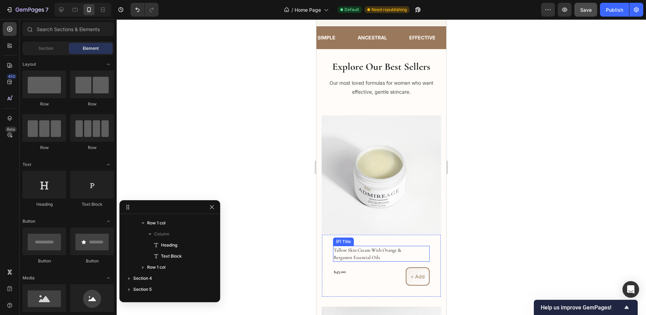
click at [365, 246] on h2 "tallow skin cream with orange & bergamot essential oils" at bounding box center [375, 254] width 85 height 16
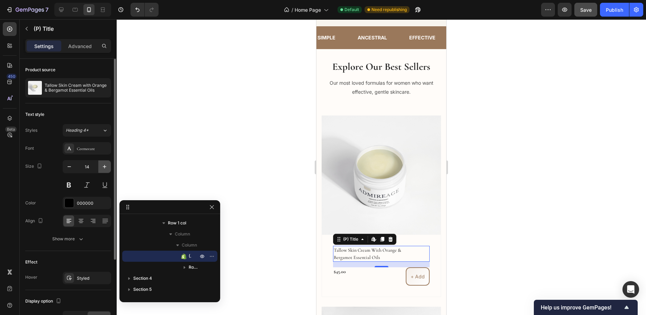
click at [103, 166] on icon "button" at bounding box center [104, 166] width 7 height 7
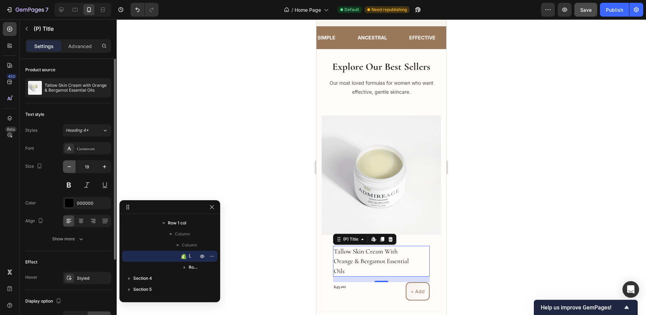
click at [71, 168] on icon "button" at bounding box center [69, 166] width 7 height 7
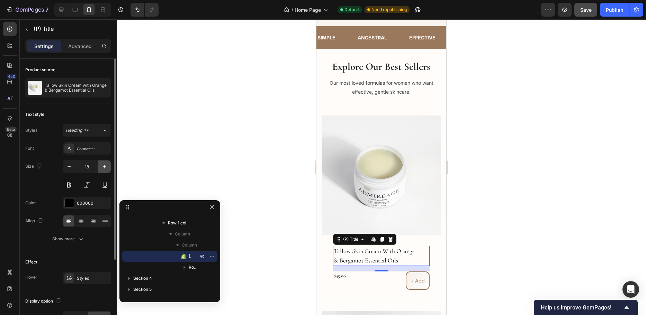
click at [104, 171] on button "button" at bounding box center [104, 167] width 12 height 12
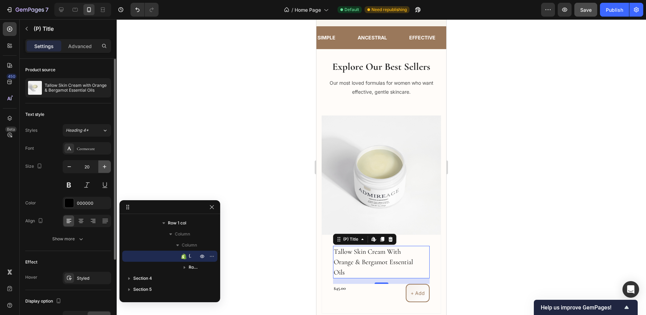
click at [104, 171] on button "button" at bounding box center [104, 167] width 12 height 12
type input "22"
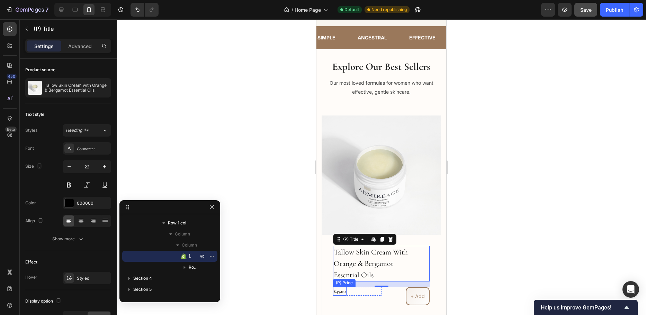
click at [341, 287] on div "$45.00" at bounding box center [339, 291] width 13 height 9
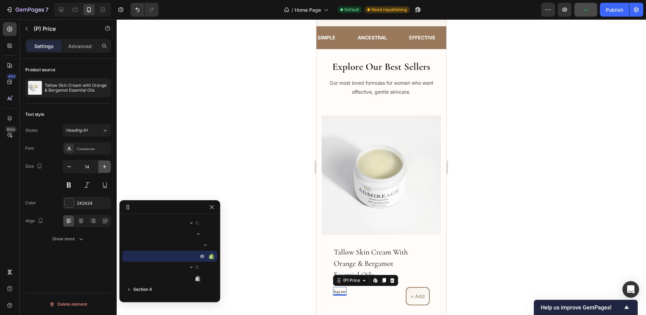
click at [105, 167] on icon "button" at bounding box center [104, 166] width 3 height 3
click at [105, 166] on icon "button" at bounding box center [104, 166] width 7 height 7
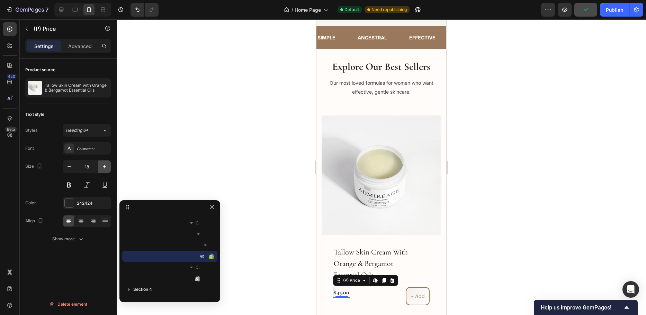
click at [105, 166] on icon "button" at bounding box center [104, 166] width 7 height 7
type input "22"
click at [466, 270] on div at bounding box center [381, 167] width 529 height 296
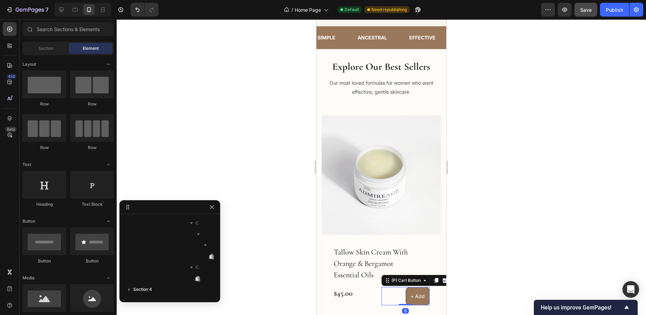
click at [406, 287] on button "+ Add" at bounding box center [418, 296] width 24 height 18
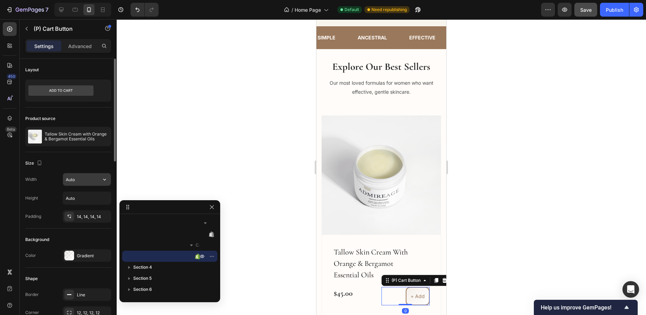
click at [76, 180] on input "Auto" at bounding box center [87, 179] width 48 height 12
click at [102, 181] on icon "button" at bounding box center [104, 179] width 7 height 7
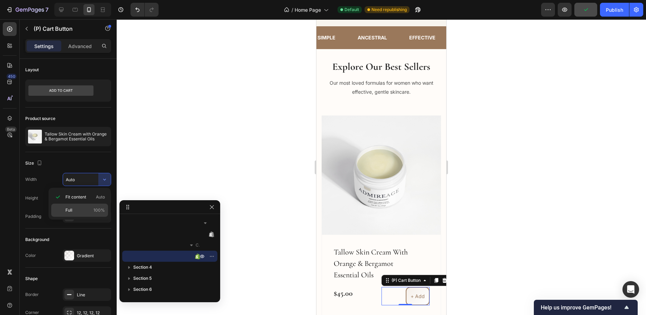
click at [80, 208] on p "Full 100%" at bounding box center [84, 210] width 39 height 6
type input "100%"
click at [193, 183] on div at bounding box center [381, 167] width 529 height 296
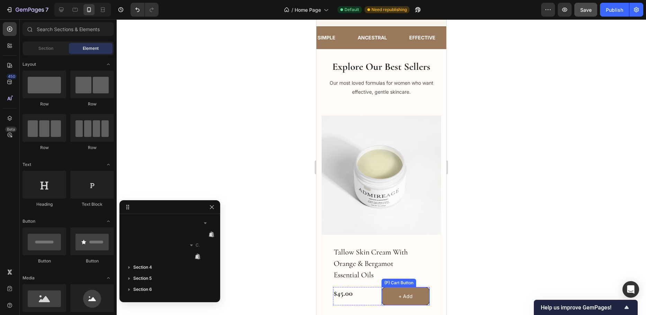
click at [419, 287] on button "+ Add" at bounding box center [405, 296] width 48 height 18
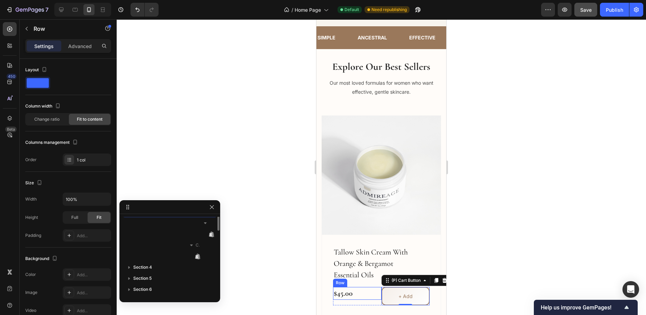
click at [359, 287] on div "$45.00 (P) Price (P) Price Row" at bounding box center [357, 293] width 48 height 13
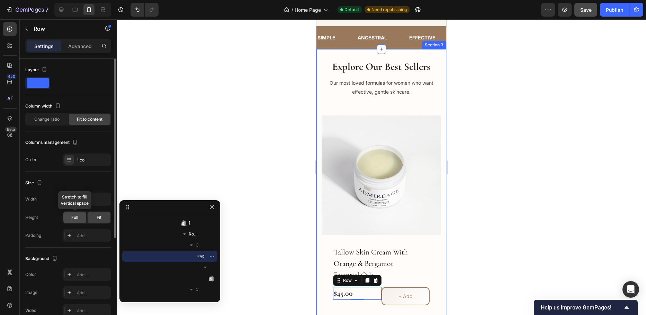
click at [73, 219] on span "Full" at bounding box center [74, 218] width 7 height 6
click at [93, 217] on div "Fit" at bounding box center [99, 217] width 23 height 11
click at [85, 217] on div "Full" at bounding box center [74, 217] width 23 height 11
click at [54, 119] on span "Change ratio" at bounding box center [46, 119] width 25 height 6
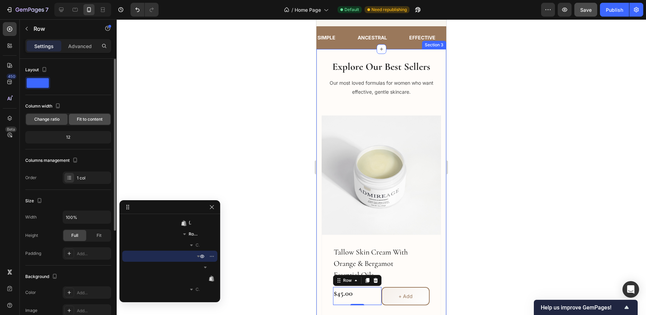
click at [79, 119] on span "Fit to content" at bounding box center [90, 119] width 26 height 6
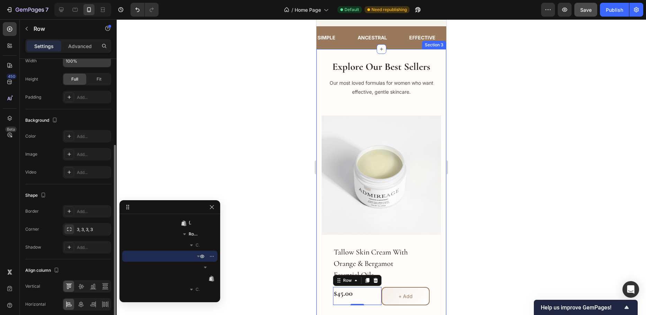
scroll to position [167, 0]
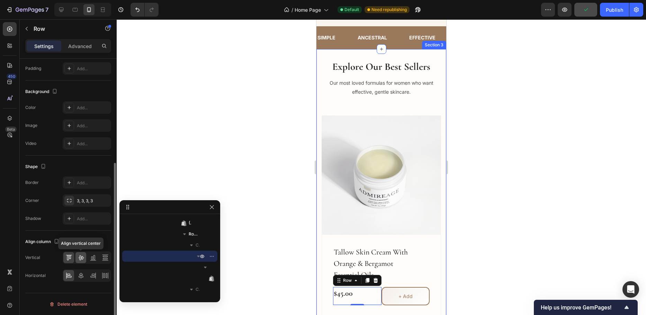
click at [80, 257] on icon at bounding box center [81, 257] width 7 height 7
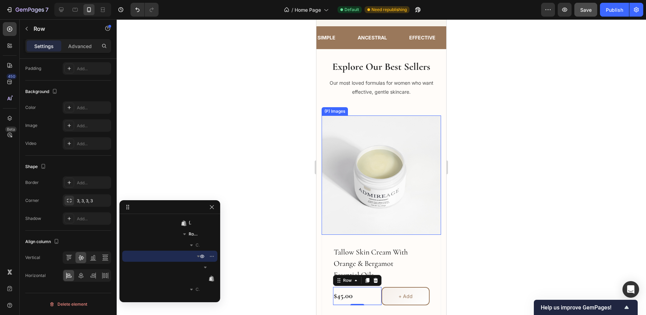
click at [367, 211] on img at bounding box center [381, 175] width 119 height 119
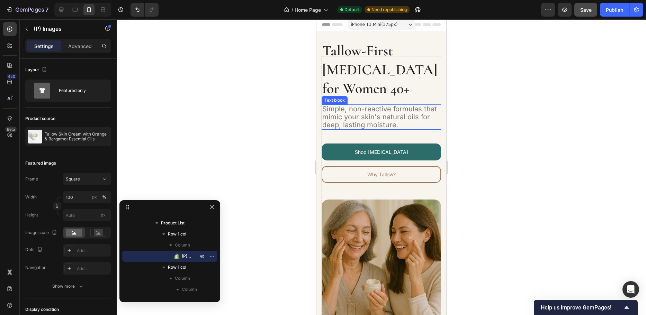
scroll to position [0, 0]
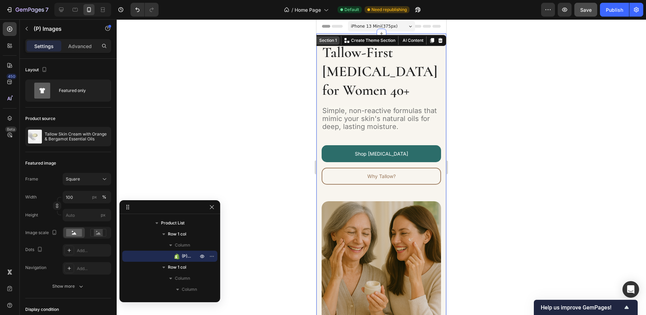
click at [320, 39] on div "Tallow-First [MEDICAL_DATA] for Women 40+ Heading Simple, non-reactive formulas…" at bounding box center [381, 189] width 130 height 311
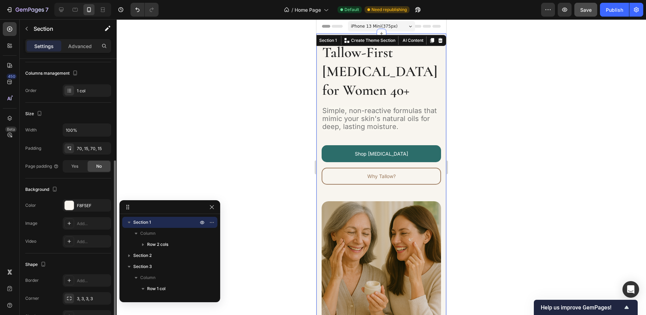
scroll to position [104, 0]
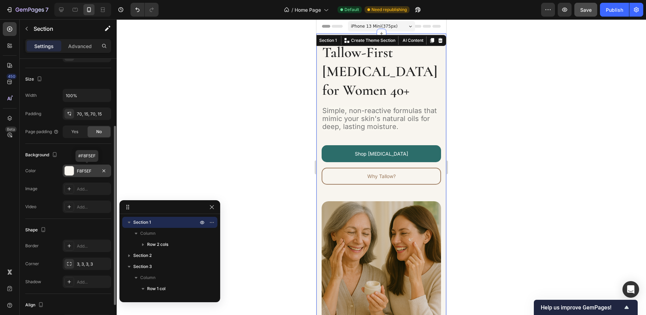
click at [69, 169] on div at bounding box center [69, 170] width 9 height 9
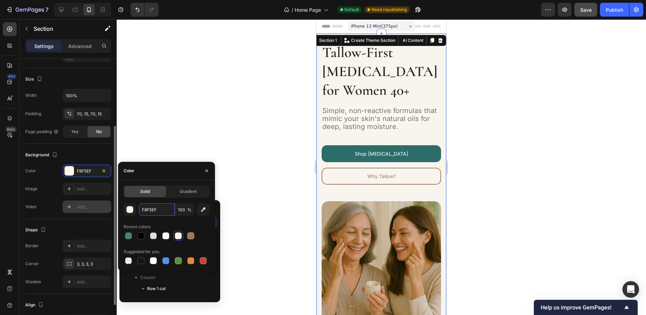
paste input "f5f2ea"
type input "f5f2ea"
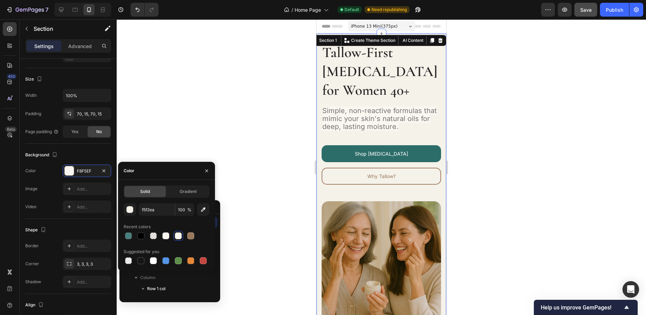
click at [218, 128] on div at bounding box center [381, 167] width 529 height 296
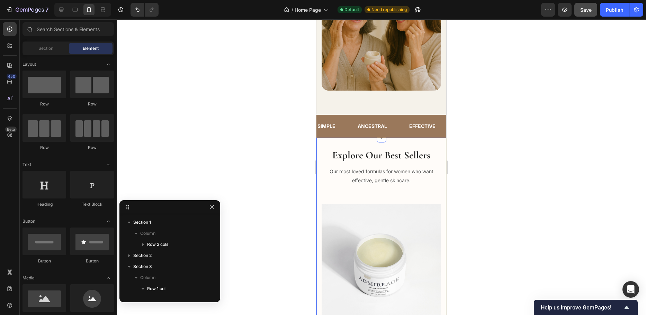
scroll to position [242, 0]
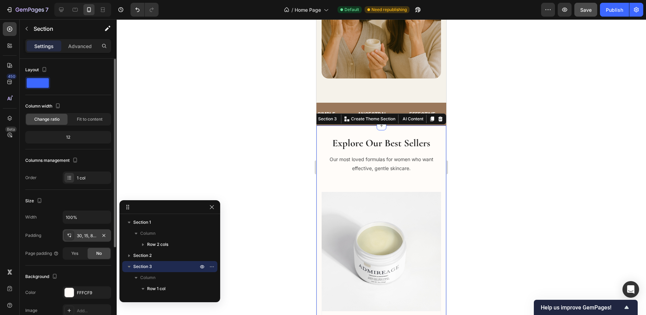
scroll to position [69, 0]
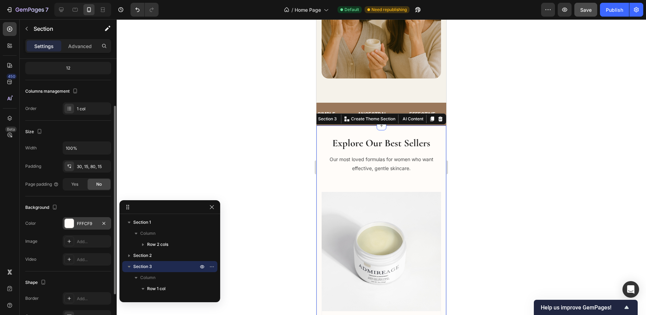
click at [88, 225] on div "FFFCF9" at bounding box center [87, 224] width 20 height 6
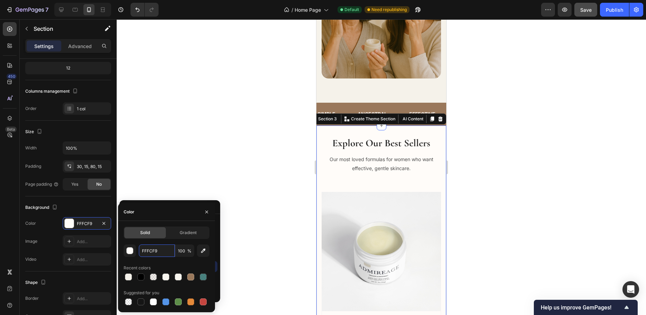
paste input "#F9F7F0"
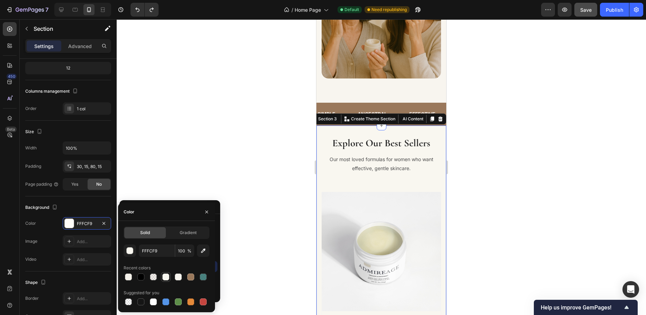
click at [165, 276] on div at bounding box center [165, 277] width 7 height 7
click at [128, 278] on div at bounding box center [128, 277] width 7 height 7
click at [189, 277] on div at bounding box center [190, 277] width 7 height 7
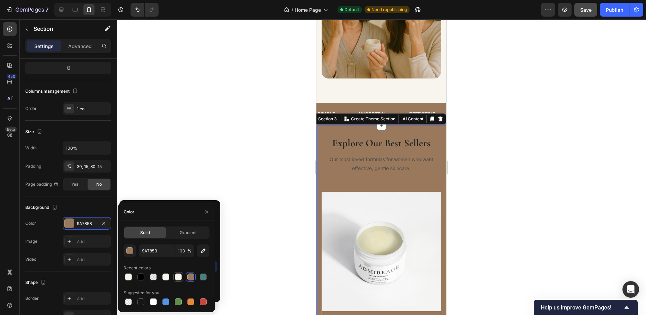
click at [179, 277] on div at bounding box center [178, 277] width 7 height 7
type input "F8F5EF"
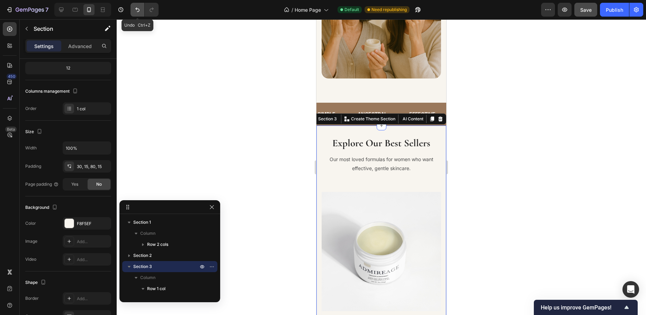
click at [134, 8] on button "Undo/Redo" at bounding box center [137, 10] width 14 height 14
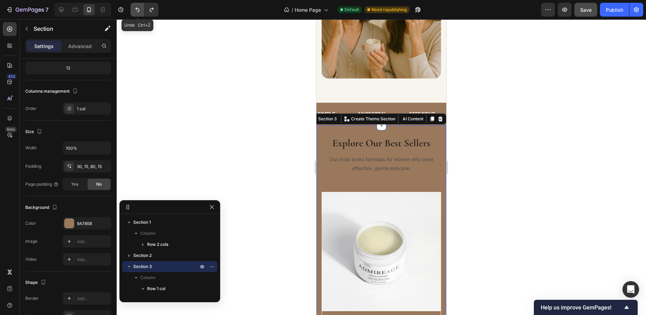
click at [134, 8] on icon "Undo/Redo" at bounding box center [137, 9] width 7 height 7
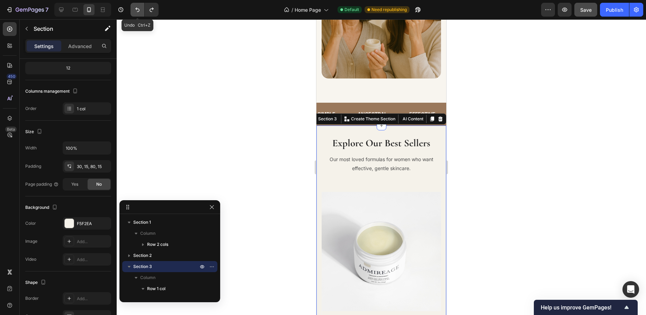
click at [134, 8] on icon "Undo/Redo" at bounding box center [137, 9] width 7 height 7
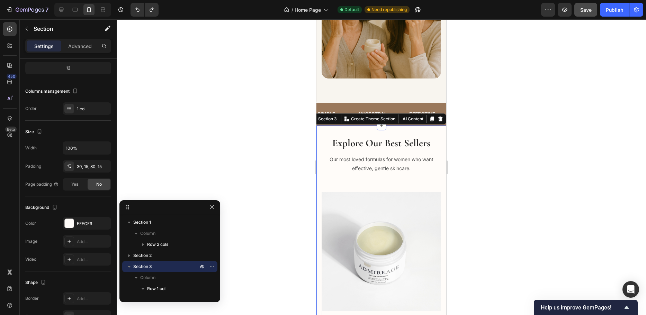
click at [234, 71] on div at bounding box center [381, 167] width 529 height 296
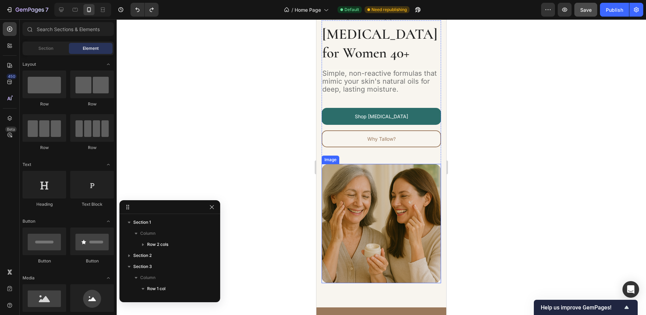
scroll to position [0, 0]
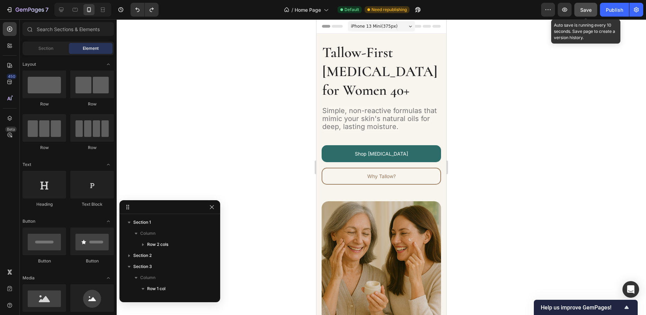
click at [587, 11] on span "Save" at bounding box center [585, 10] width 11 height 6
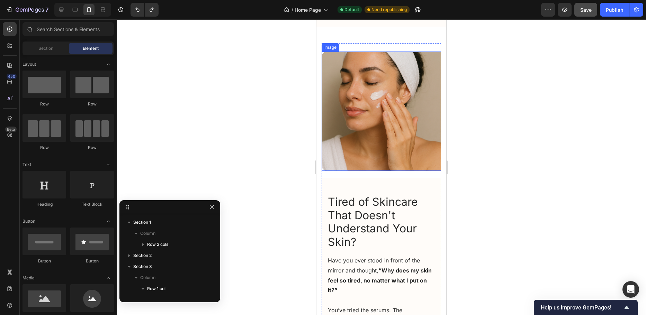
scroll to position [1004, 0]
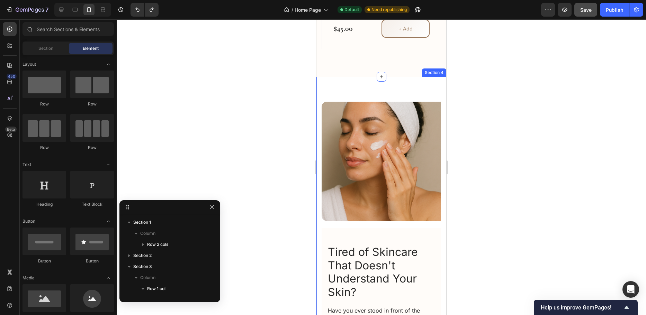
click at [337, 77] on div "Image Tired of Skincare That Doesn't Understand Your Skin? Heading Have you eve…" at bounding box center [381, 305] width 130 height 456
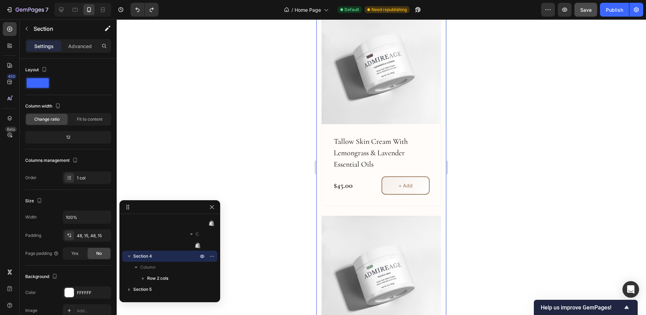
scroll to position [623, 0]
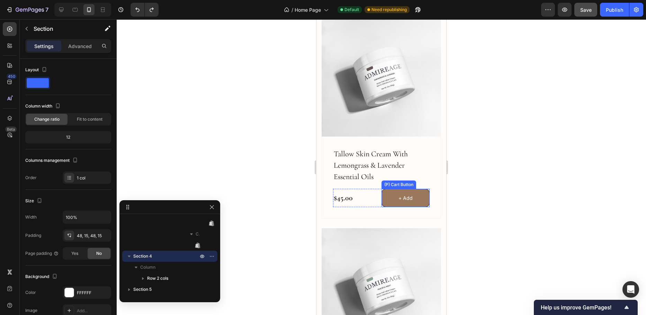
click at [388, 189] on button "+ Add" at bounding box center [405, 198] width 48 height 18
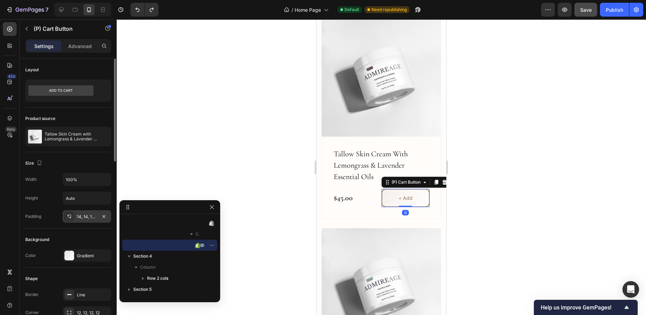
scroll to position [104, 0]
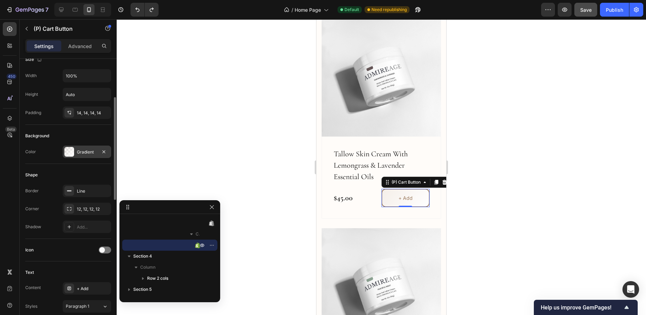
click at [71, 152] on div at bounding box center [69, 152] width 10 height 10
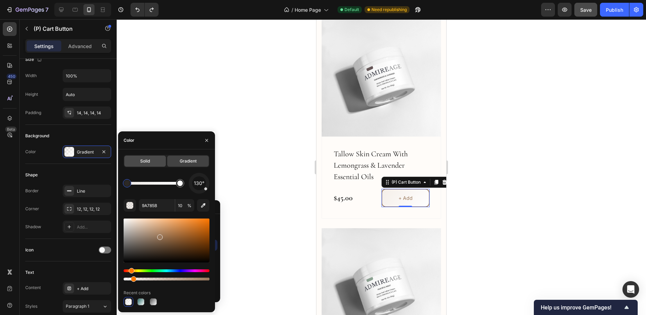
click at [151, 163] on div "Solid" at bounding box center [145, 161] width 42 height 11
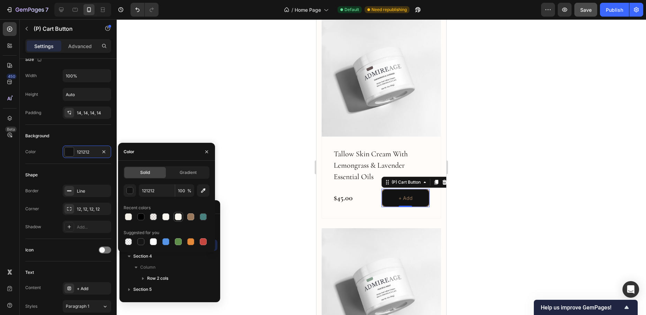
click at [178, 217] on div at bounding box center [178, 217] width 7 height 7
type input "F8F5EF"
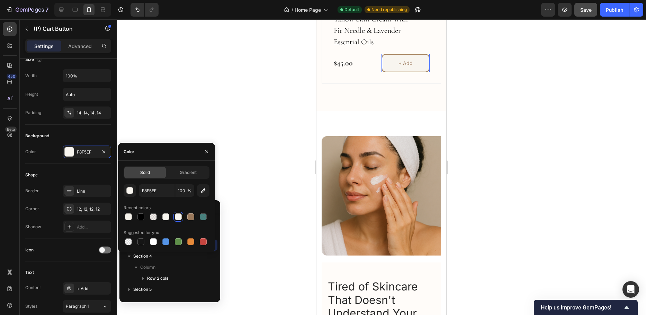
scroll to position [831, 0]
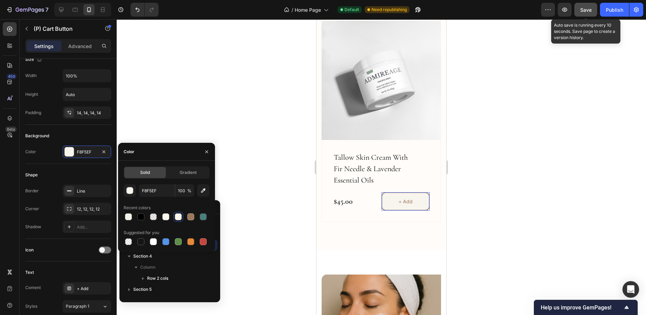
click at [584, 9] on span "Save" at bounding box center [585, 10] width 11 height 6
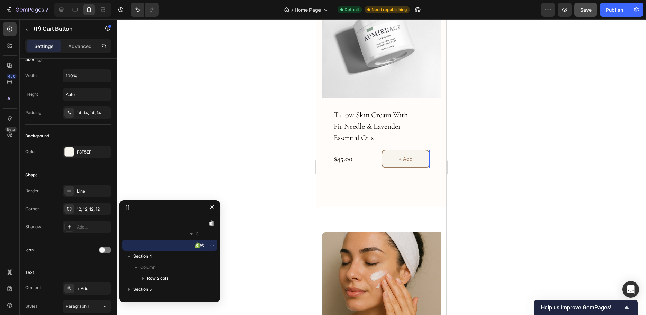
scroll to position [865, 0]
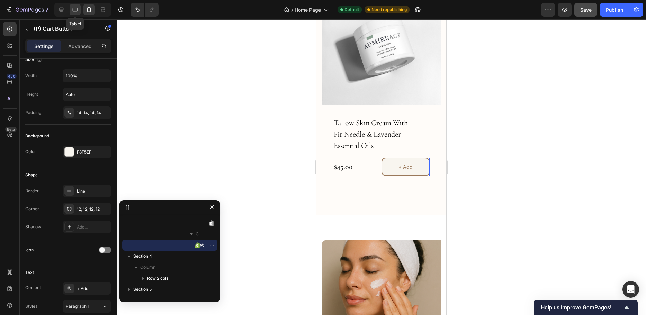
click at [72, 8] on icon at bounding box center [75, 9] width 7 height 7
type input "16"
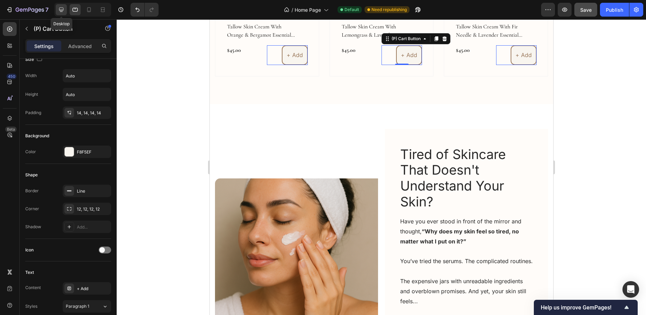
click at [62, 7] on icon at bounding box center [61, 9] width 7 height 7
type input "100%"
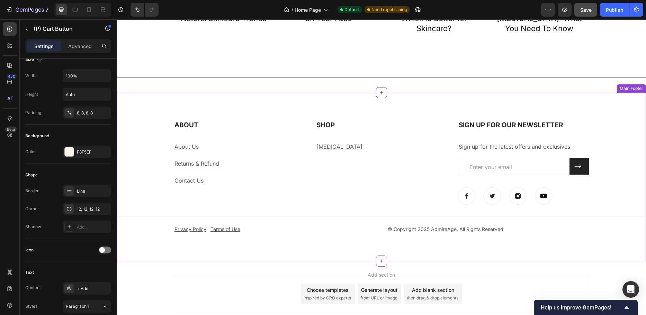
scroll to position [1783, 0]
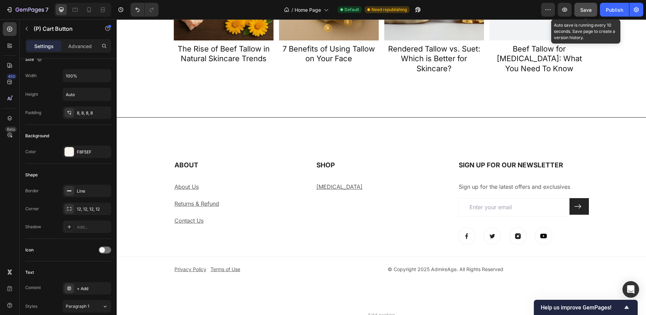
click at [584, 8] on span "Save" at bounding box center [585, 10] width 11 height 6
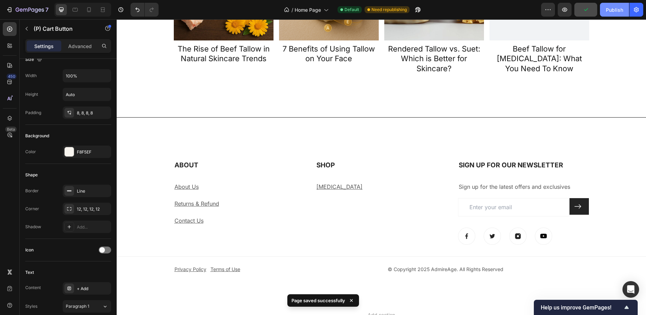
click at [610, 6] on div "Publish" at bounding box center [614, 9] width 17 height 7
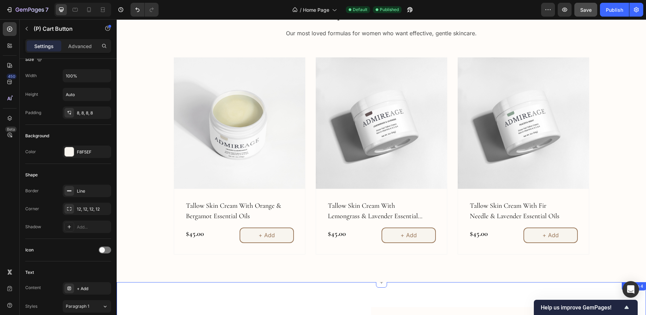
scroll to position [558, 0]
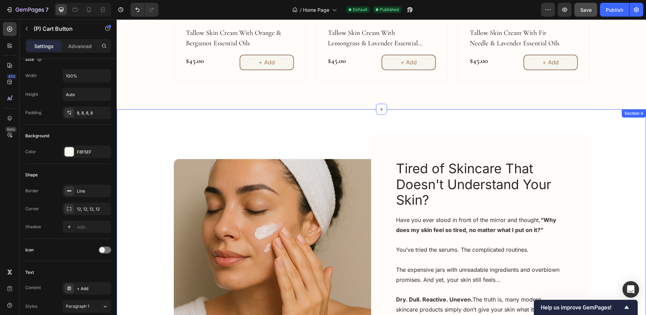
click at [131, 130] on div "Image Tired of Skincare That Doesn't Understand Your Skin? Heading Have you eve…" at bounding box center [381, 257] width 519 height 263
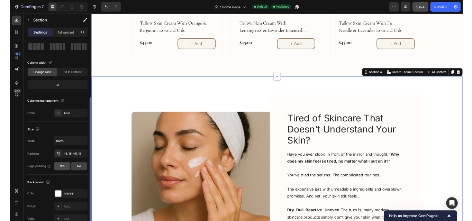
scroll to position [104, 0]
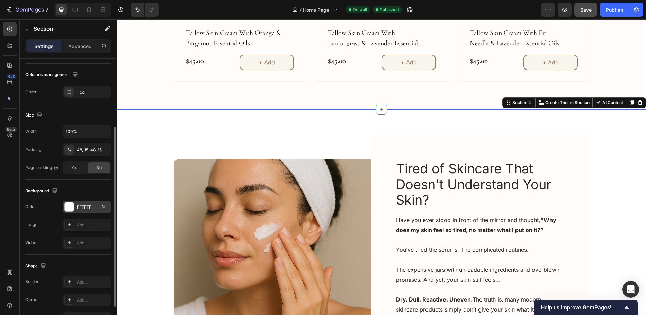
click at [81, 206] on div "FFFFFF" at bounding box center [87, 207] width 20 height 6
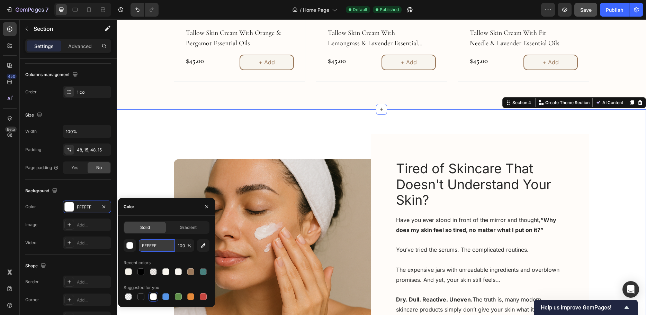
click at [158, 246] on input "FFFFFF" at bounding box center [157, 245] width 36 height 12
paste input "efece74d"
click at [176, 205] on div "Color" at bounding box center [166, 207] width 97 height 18
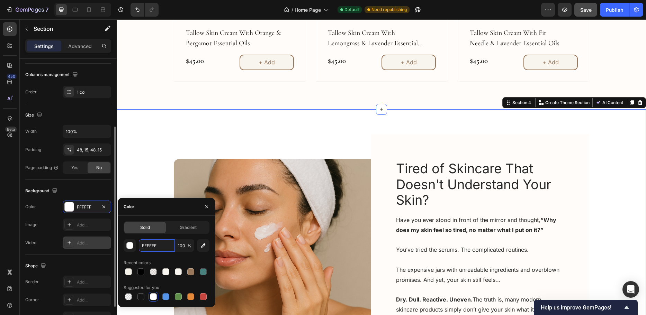
paste input "#F9F7F0"
type input "#F9F7F0"
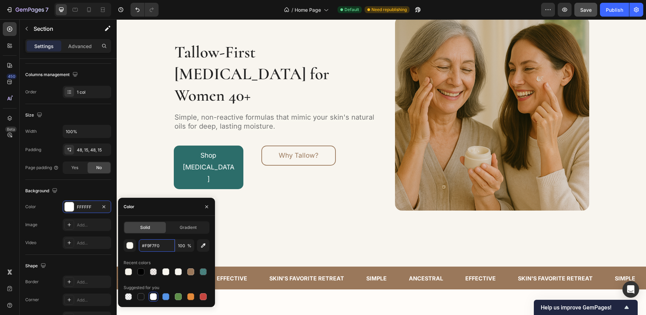
scroll to position [0, 0]
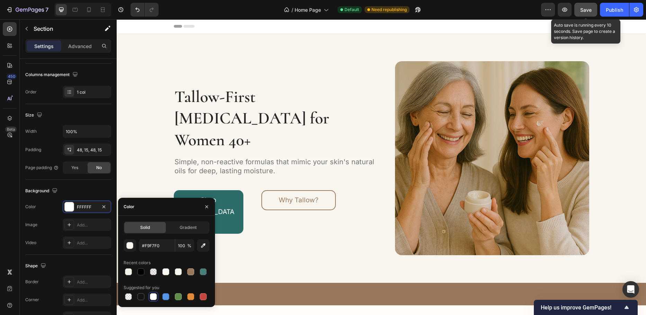
click at [585, 9] on span "Save" at bounding box center [585, 10] width 11 height 6
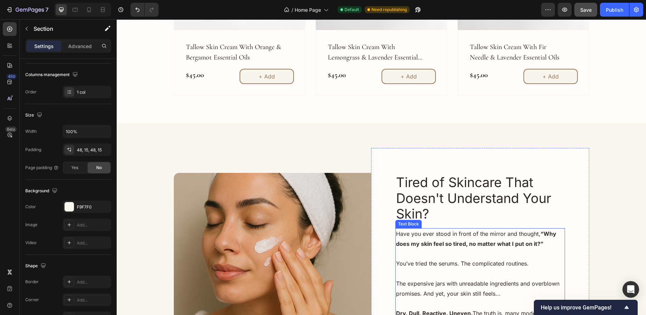
scroll to position [485, 0]
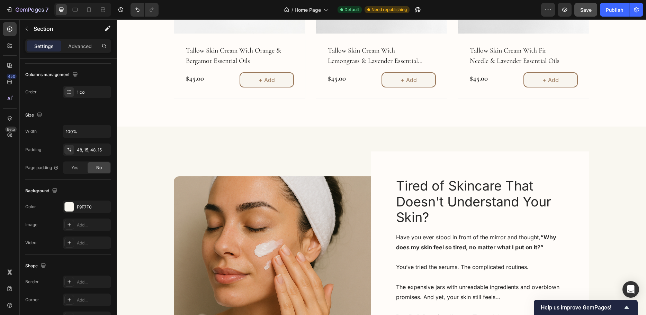
click at [346, 134] on div "Image Tired of Skincare That Doesn't Understand Your Skin? Heading Have you eve…" at bounding box center [381, 275] width 529 height 297
click at [373, 177] on div "Tired of Skincare That Doesn't Understand Your Skin? Heading Have you ever stoo…" at bounding box center [480, 275] width 218 height 247
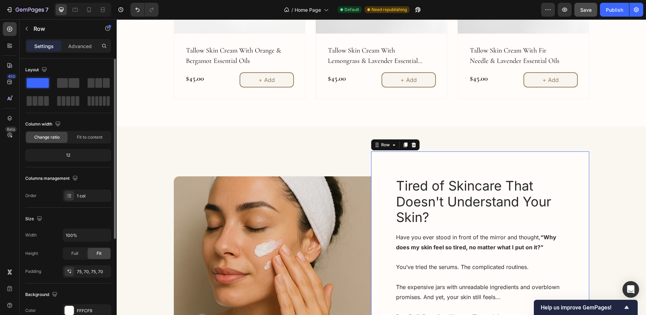
scroll to position [69, 0]
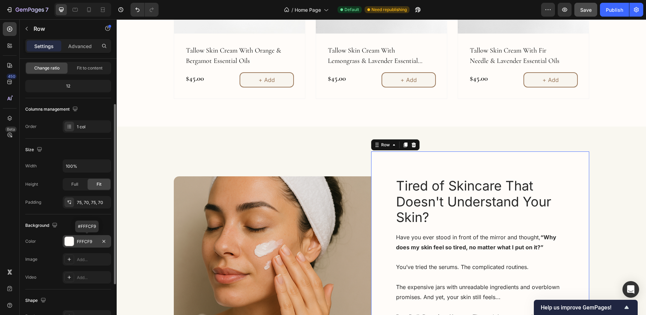
click at [86, 242] on div "FFFCF9" at bounding box center [87, 242] width 20 height 6
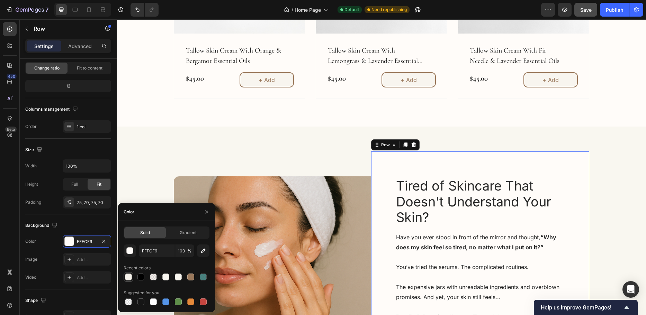
click at [127, 275] on div at bounding box center [128, 277] width 7 height 7
type input "F5F2EA"
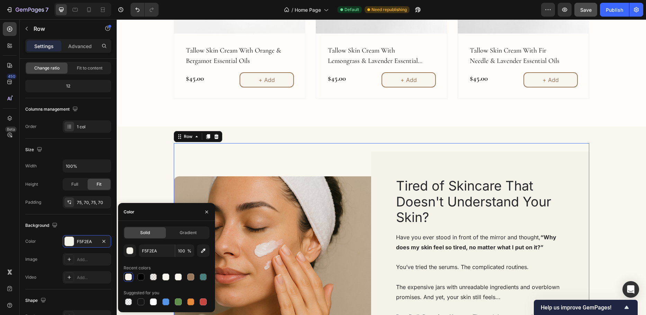
click at [205, 152] on div "Image" at bounding box center [272, 275] width 197 height 247
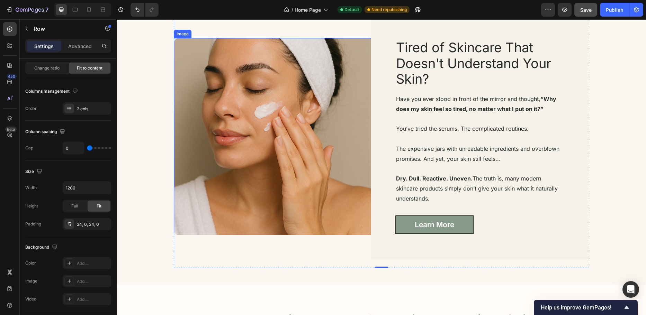
scroll to position [519, 0]
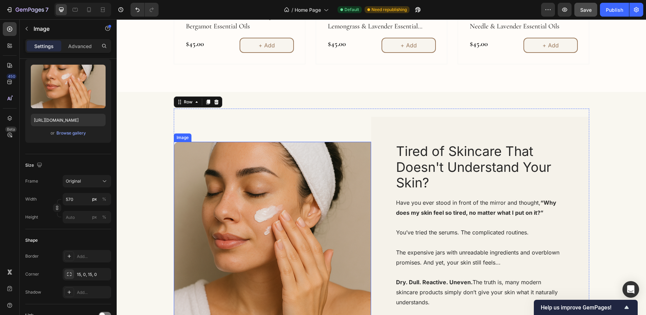
click at [299, 181] on img at bounding box center [272, 240] width 197 height 197
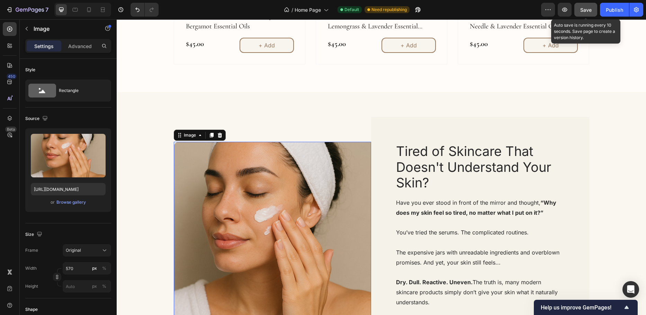
click at [596, 6] on button "Save" at bounding box center [585, 10] width 23 height 14
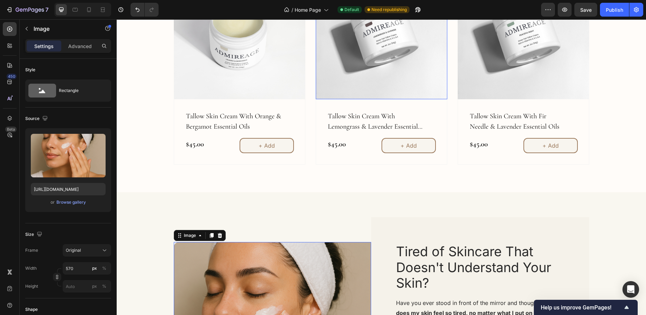
scroll to position [415, 0]
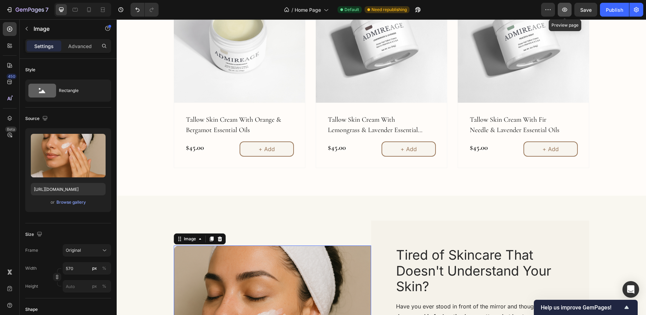
click at [561, 8] on button "button" at bounding box center [565, 10] width 14 height 14
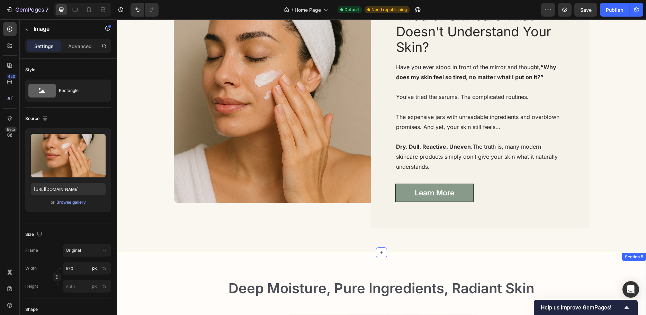
scroll to position [519, 0]
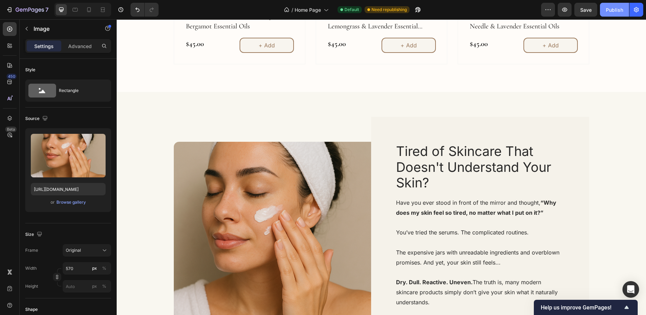
click at [609, 6] on div "Publish" at bounding box center [614, 9] width 17 height 7
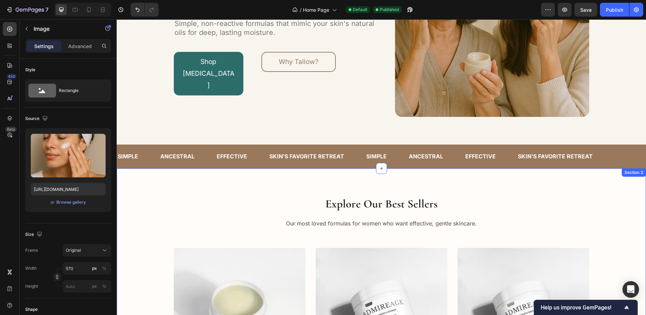
scroll to position [0, 0]
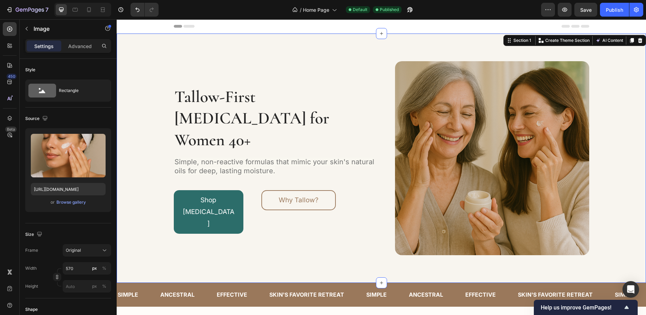
click at [145, 108] on div "Tallow-First [MEDICAL_DATA] for Women 40+ Heading Simple, non-reactive formulas…" at bounding box center [381, 158] width 519 height 194
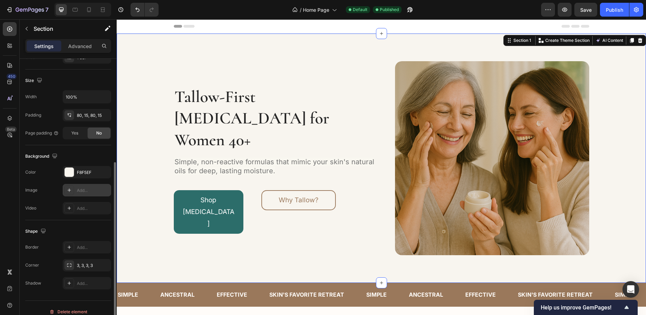
scroll to position [146, 0]
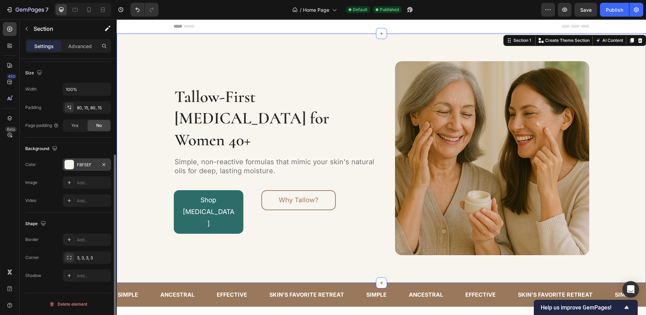
click at [84, 167] on div "F8F5EF" at bounding box center [87, 165] width 20 height 6
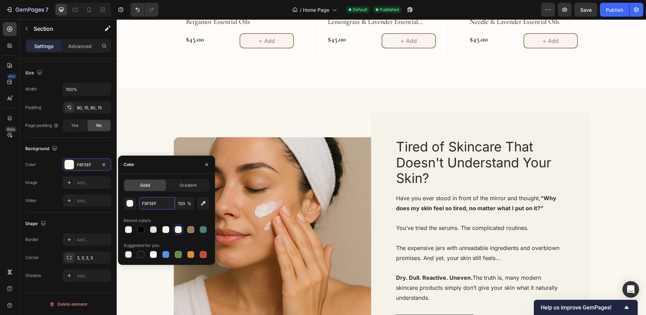
scroll to position [554, 0]
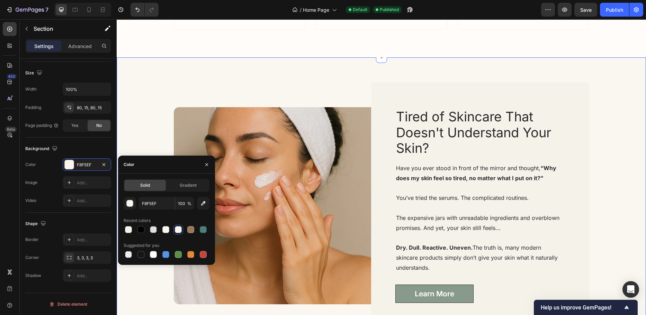
click at [150, 109] on div "Image Tired of Skincare That Doesn't Understand Your Skin? Heading Have you eve…" at bounding box center [381, 205] width 519 height 263
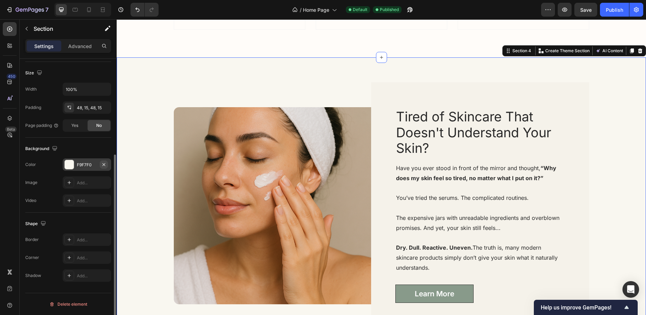
click at [101, 162] on button "button" at bounding box center [104, 165] width 8 height 8
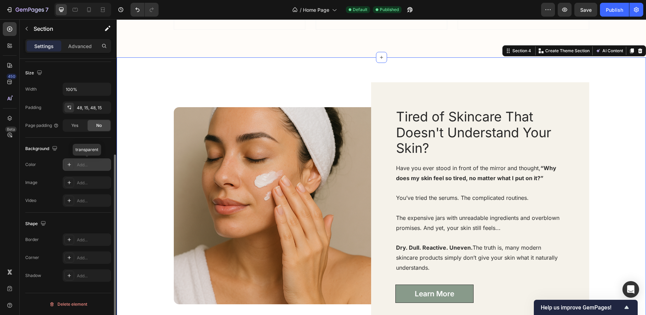
click at [94, 163] on div "Add..." at bounding box center [93, 165] width 33 height 6
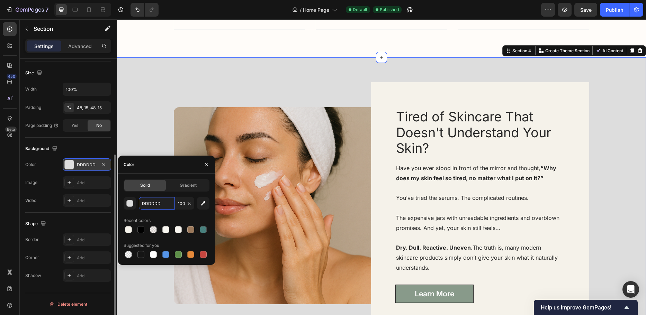
paste input "F8F5EF"
type input "F8F5EF"
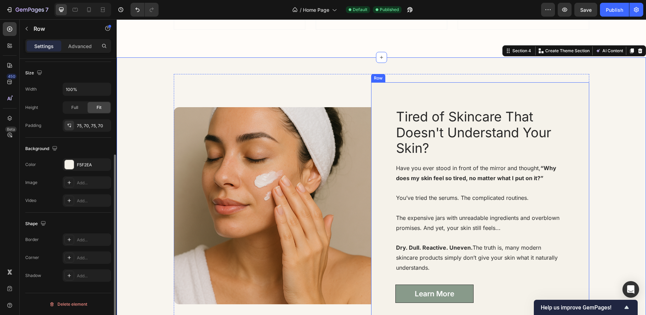
click at [382, 90] on div "Tired of Skincare That Doesn't Understand Your Skin? Heading Have you ever stoo…" at bounding box center [480, 205] width 218 height 247
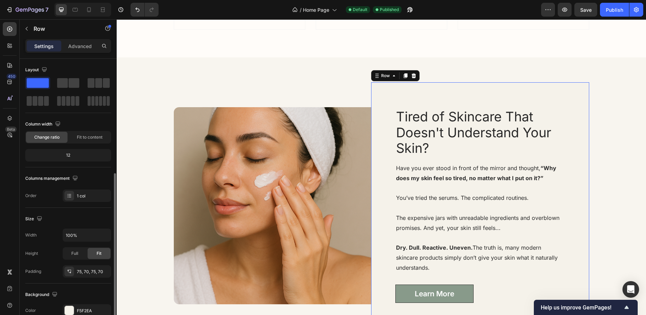
scroll to position [69, 0]
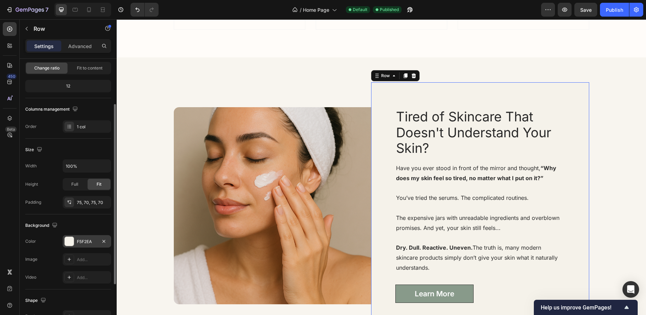
click at [86, 237] on div "F5F2EA" at bounding box center [87, 241] width 48 height 12
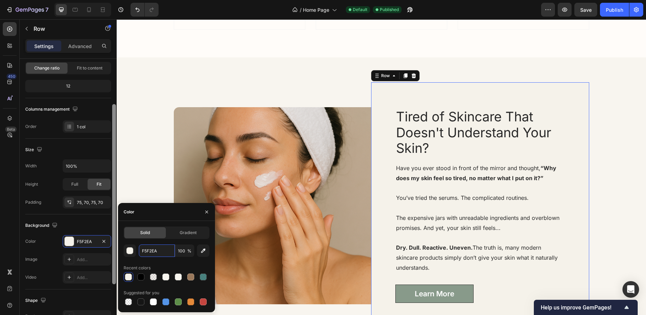
paste input "8F5EF"
type input "F8F5EF"
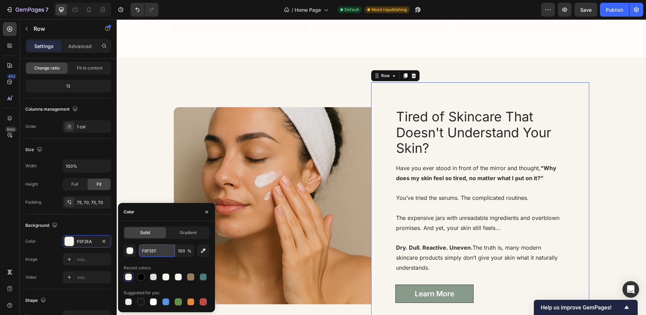
click at [157, 251] on input "F8F5EF" at bounding box center [157, 251] width 36 height 12
drag, startPoint x: 158, startPoint y: 251, endPoint x: 134, endPoint y: 252, distance: 24.2
click at [134, 252] on div "F8F5EF 100 %" at bounding box center [167, 251] width 86 height 12
click at [150, 209] on div "Color" at bounding box center [166, 212] width 97 height 18
click at [152, 276] on div at bounding box center [153, 277] width 7 height 7
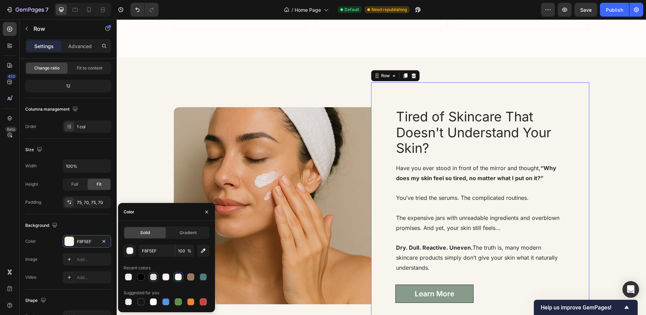
type input "9A785B"
type input "10"
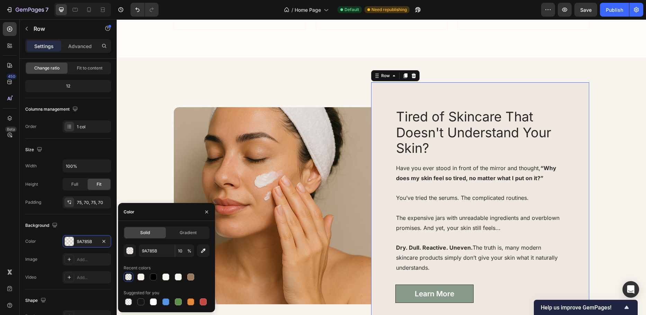
click at [127, 278] on div at bounding box center [128, 277] width 7 height 7
click at [130, 252] on div "button" at bounding box center [130, 251] width 7 height 7
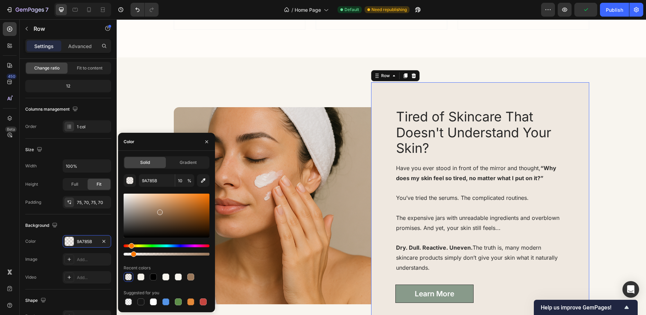
click at [139, 162] on div "Solid" at bounding box center [145, 162] width 42 height 11
click at [208, 140] on icon "button" at bounding box center [207, 142] width 6 height 6
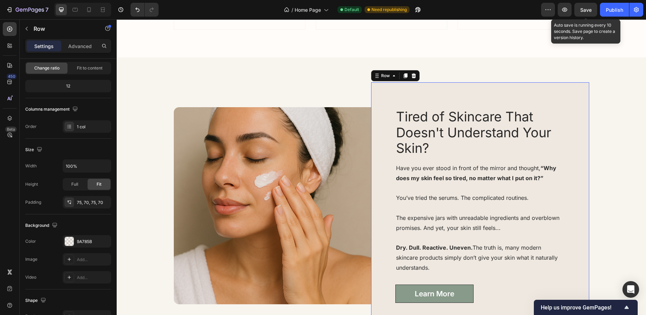
click at [588, 8] on span "Save" at bounding box center [585, 10] width 11 height 6
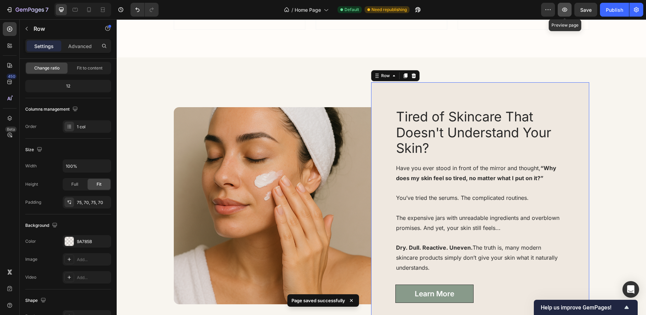
click at [563, 9] on icon "button" at bounding box center [564, 10] width 5 height 4
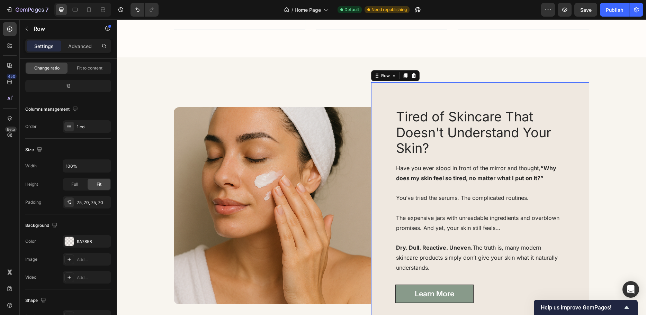
click at [376, 121] on div "Tired of Skincare That Doesn't Understand Your Skin? Heading Have you ever stoo…" at bounding box center [480, 205] width 218 height 247
click at [81, 242] on div "9A785B" at bounding box center [87, 242] width 20 height 6
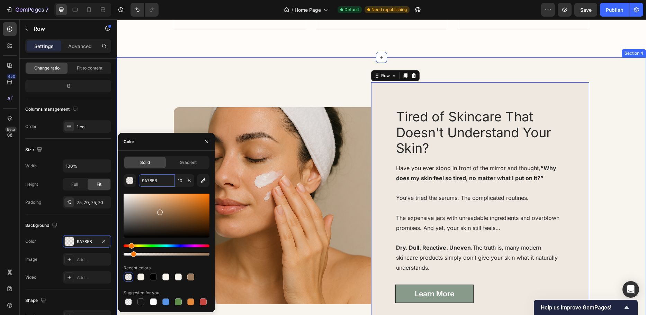
paste input "F8F5EF"
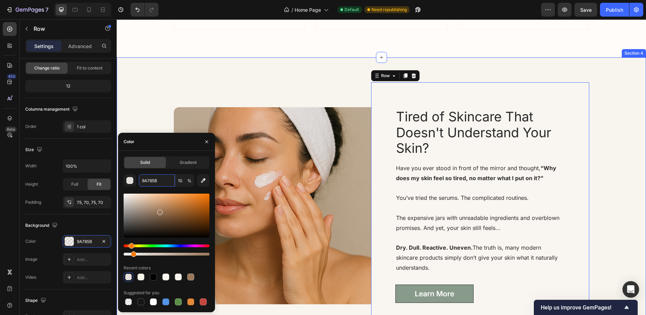
type input "F8F5EF"
click at [193, 81] on div "Image Tired of Skincare That Doesn't Understand Your Skin? Heading Have you eve…" at bounding box center [381, 205] width 415 height 263
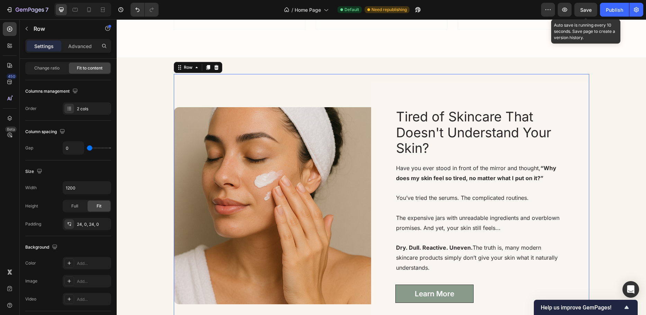
click at [587, 11] on span "Save" at bounding box center [585, 10] width 11 height 6
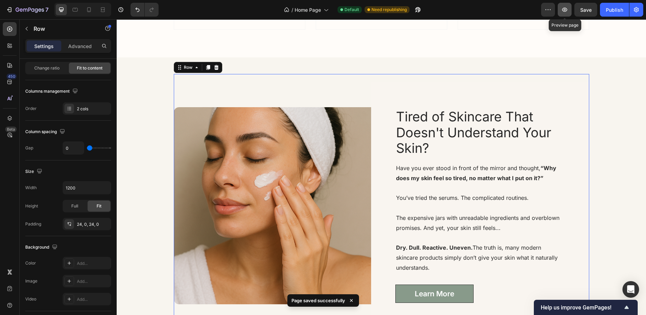
click at [565, 9] on icon "button" at bounding box center [564, 9] width 7 height 7
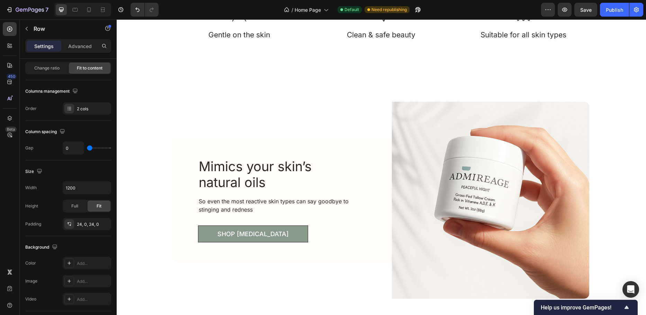
scroll to position [1142, 0]
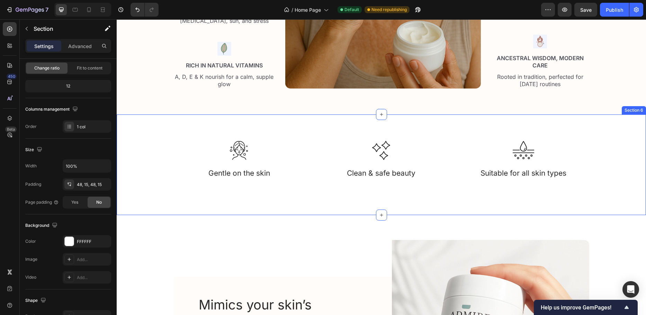
click at [148, 156] on div "Image Gentle on the skin Text block Image Clean & safe beauty Text block Image …" at bounding box center [381, 165] width 519 height 68
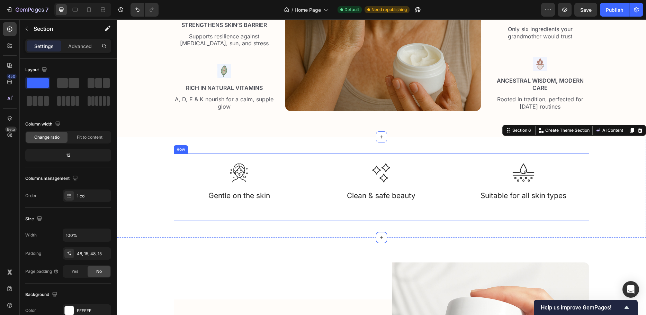
scroll to position [1108, 0]
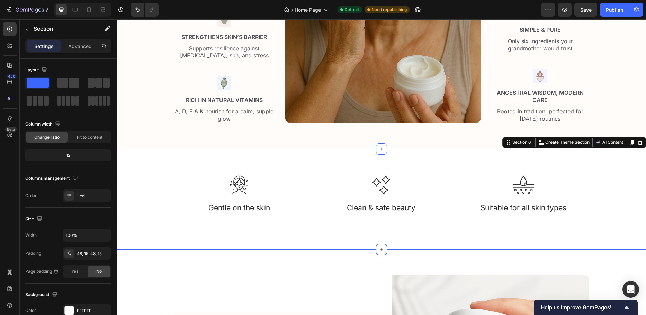
click at [136, 184] on div "Image Gentle on the skin Text block Image Clean & safe beauty Text block Image …" at bounding box center [381, 200] width 519 height 68
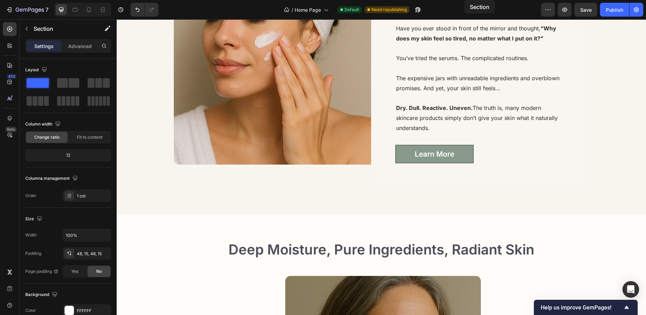
scroll to position [643, 0]
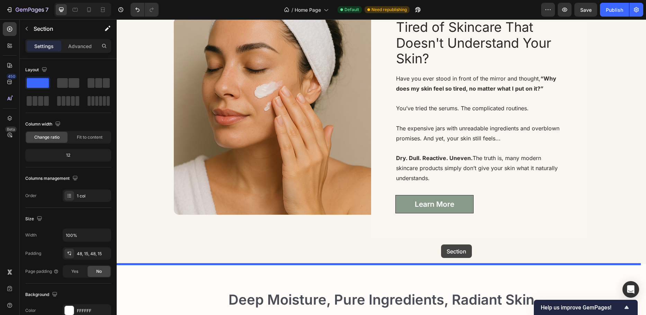
drag, startPoint x: 504, startPoint y: 145, endPoint x: 441, endPoint y: 245, distance: 118.5
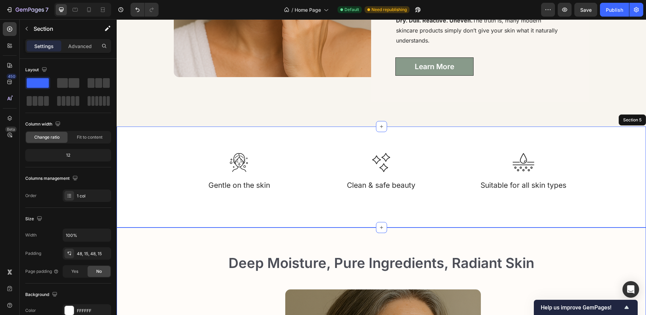
scroll to position [782, 0]
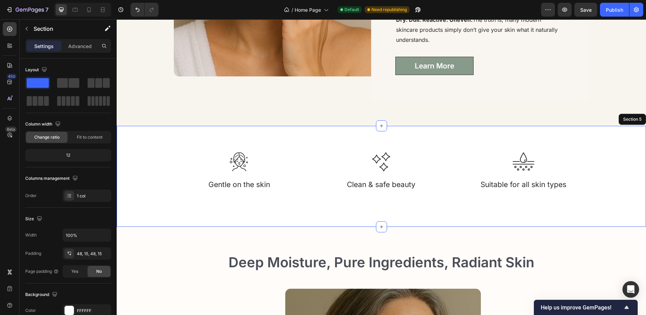
click at [141, 191] on div "Image Gentle on the skin Text block Image Clean & safe beauty Text block Image …" at bounding box center [381, 177] width 519 height 68
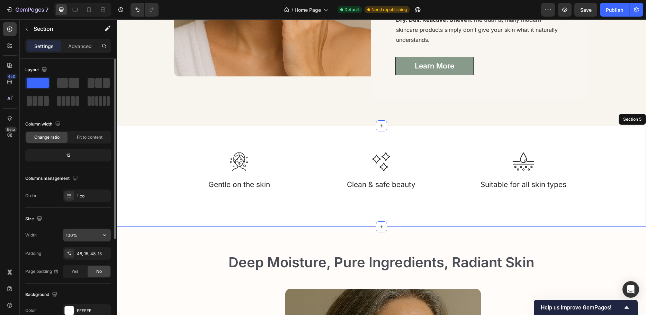
scroll to position [104, 0]
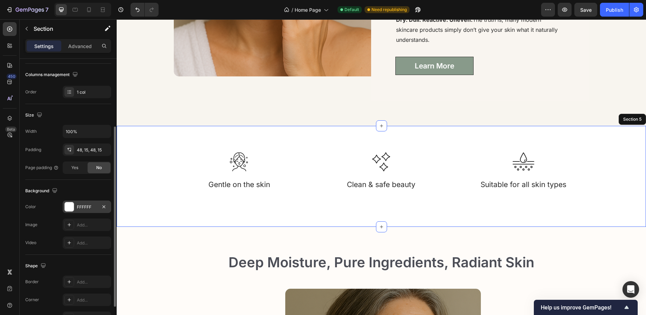
click at [81, 207] on div "FFFFFF" at bounding box center [87, 207] width 20 height 6
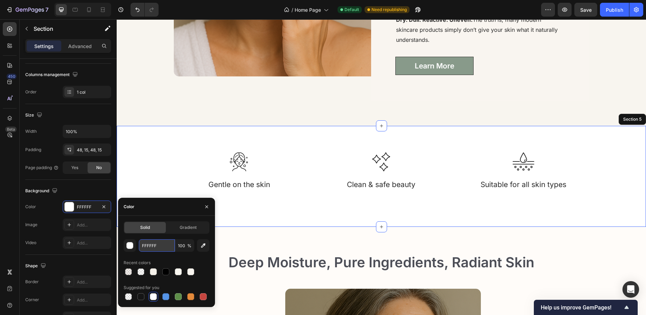
drag, startPoint x: 160, startPoint y: 242, endPoint x: 156, endPoint y: 242, distance: 3.5
click at [159, 242] on input "FFFFFF" at bounding box center [157, 245] width 36 height 12
paste input "#F9F7F0"
type input "#F9F7F0"
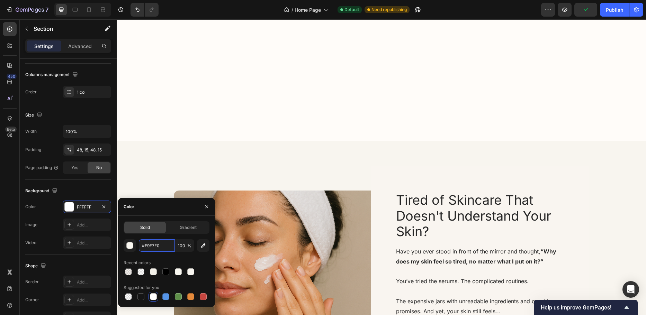
scroll to position [332, 0]
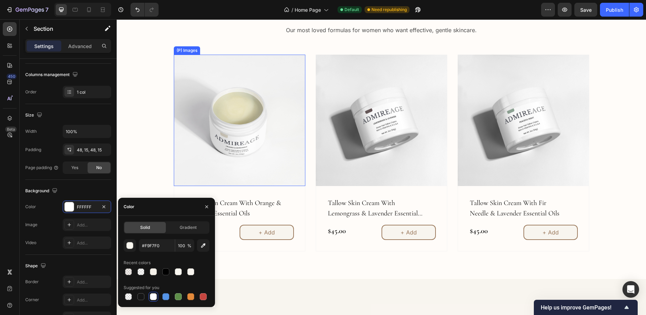
click at [150, 138] on div "Explore Our Best Sellers Heading Our most loved formulas for women who want eff…" at bounding box center [381, 127] width 519 height 249
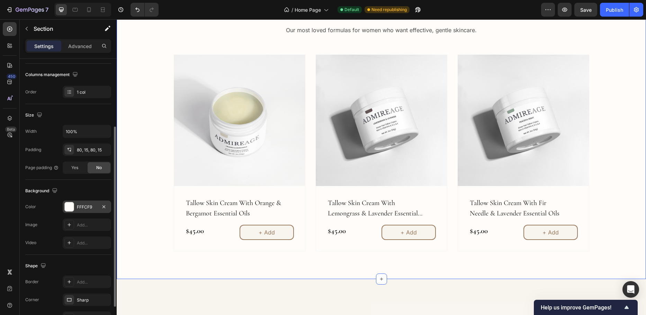
click at [96, 204] on div "FFFCF9" at bounding box center [87, 207] width 20 height 6
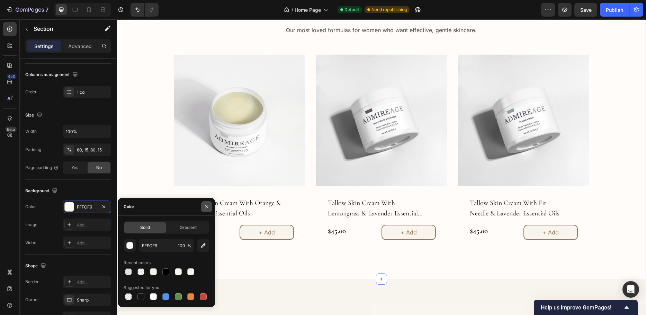
drag, startPoint x: 206, startPoint y: 206, endPoint x: 89, endPoint y: 186, distance: 117.9
click at [206, 206] on icon "button" at bounding box center [206, 206] width 3 height 3
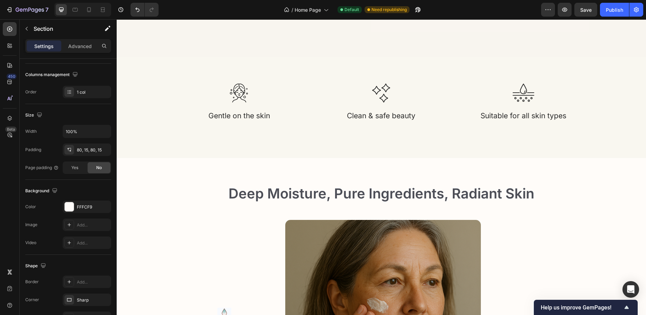
scroll to position [851, 0]
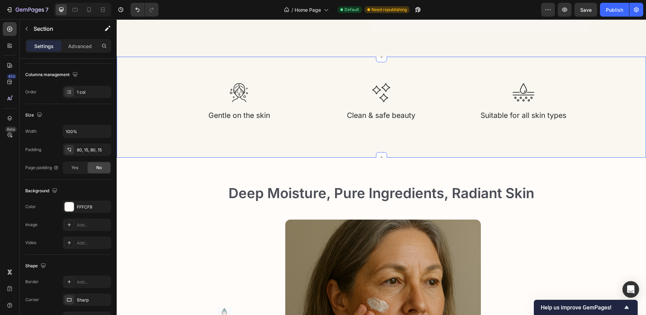
click at [165, 144] on div "Image Gentle on the skin Text block Image Clean & safe beauty Text block Image …" at bounding box center [381, 107] width 529 height 101
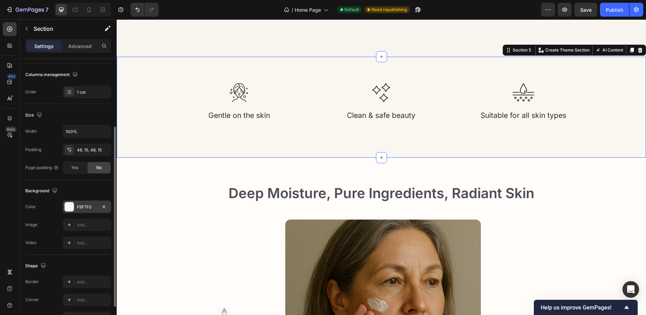
click at [90, 206] on div "F9F7F0" at bounding box center [87, 207] width 20 height 6
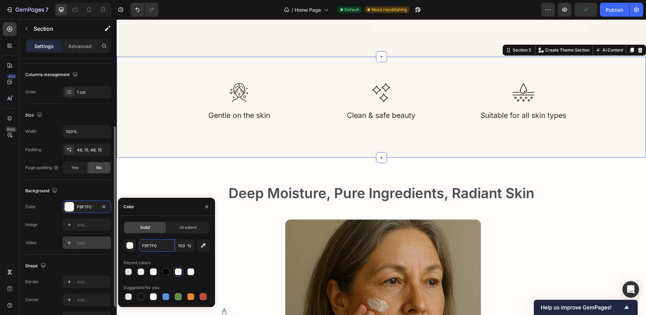
paste input "FFCF9"
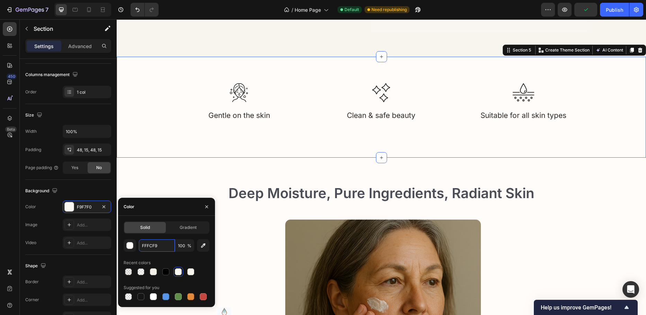
type input "FFFCF9"
click at [162, 210] on div "Color" at bounding box center [166, 207] width 97 height 18
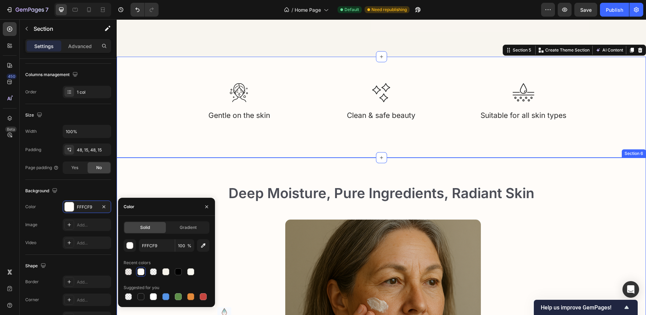
scroll to position [816, 0]
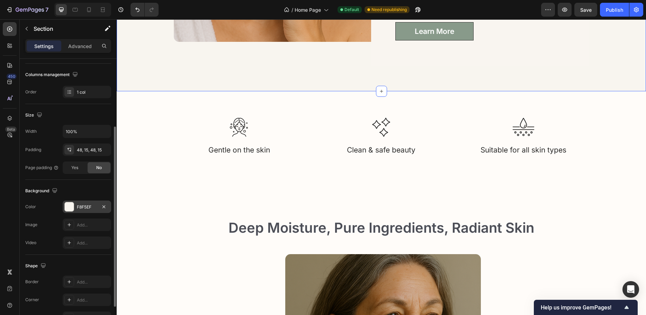
click at [87, 205] on div "F8F5EF" at bounding box center [87, 207] width 20 height 6
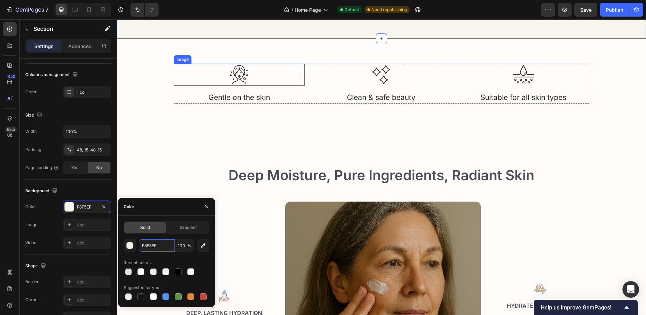
scroll to position [955, 0]
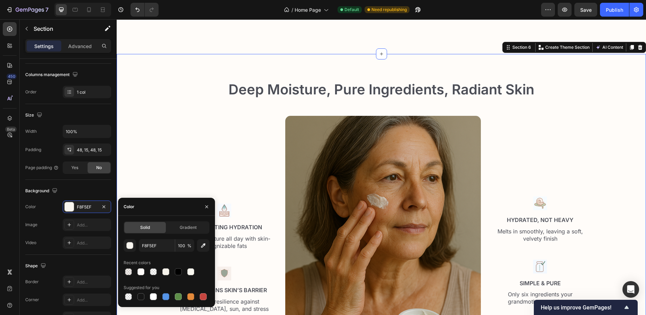
click at [147, 140] on div "Deep Moisture, Pure Ingredients, Radiant Skin Heading Row Image Deep, Lasting H…" at bounding box center [381, 231] width 519 height 302
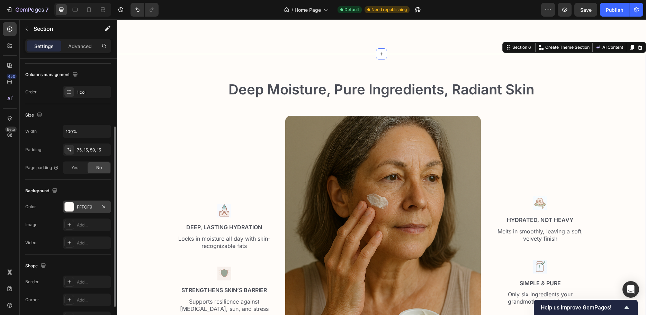
click at [98, 205] on div "FFFCF9" at bounding box center [87, 207] width 48 height 12
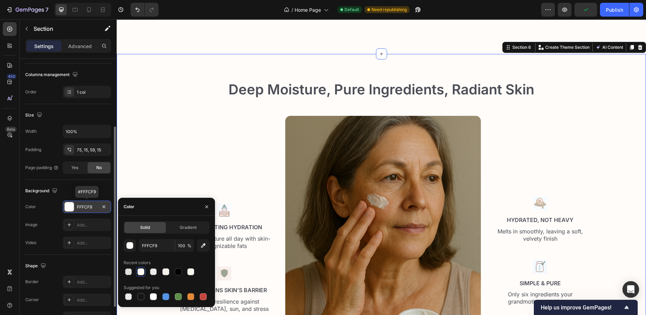
click at [93, 206] on div "FFFCF9" at bounding box center [87, 207] width 20 height 6
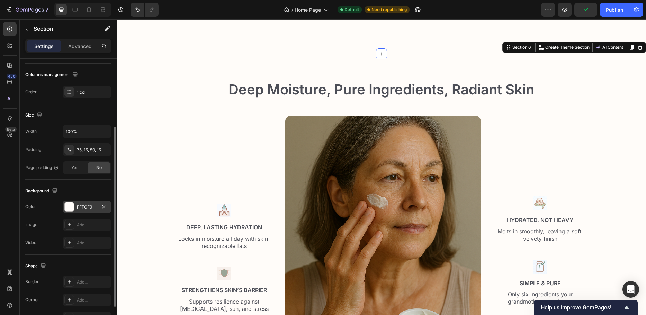
click at [92, 208] on div "FFFCF9" at bounding box center [87, 207] width 20 height 6
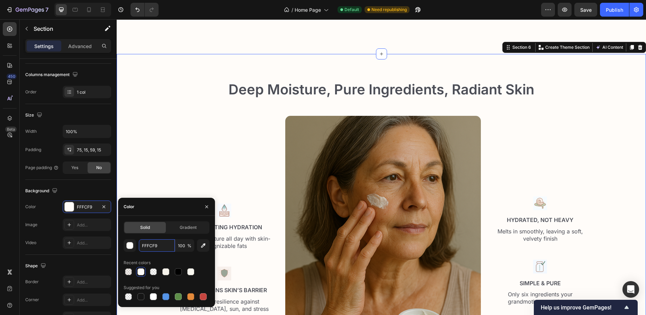
paste input "8F5EF"
type input "F8F5EF"
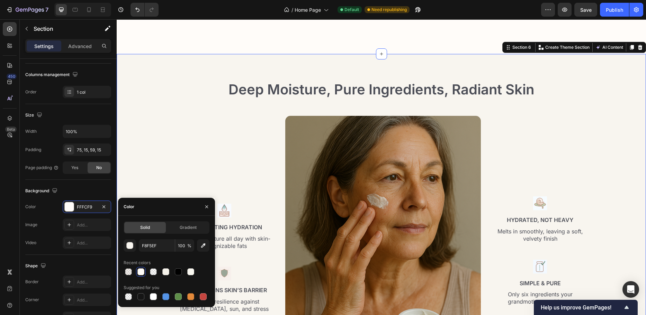
click at [159, 157] on div "Deep Moisture, Pure Ingredients, Radiant Skin Heading Row Image Deep, Lasting H…" at bounding box center [381, 231] width 519 height 302
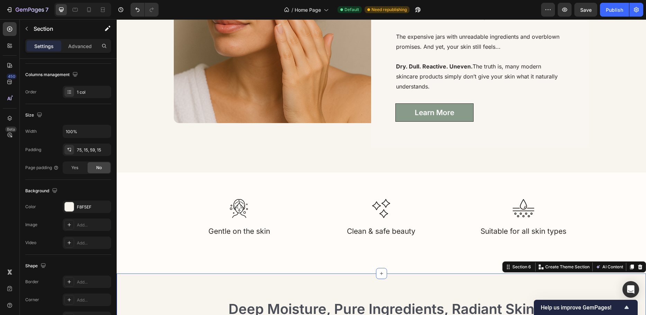
scroll to position [747, 0]
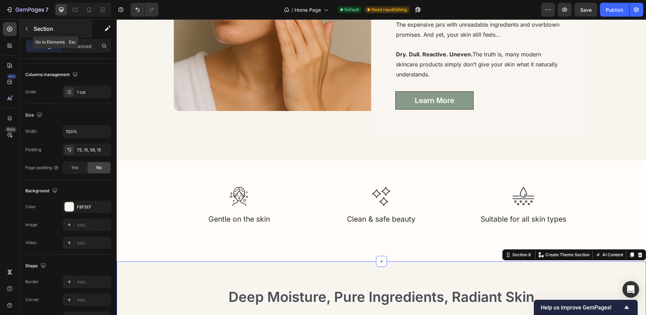
click at [24, 27] on icon "button" at bounding box center [27, 29] width 6 height 6
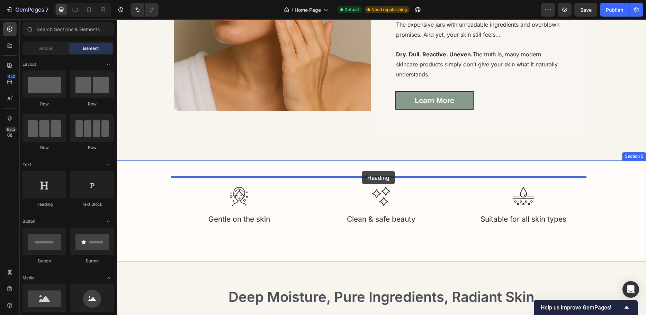
drag, startPoint x: 163, startPoint y: 213, endPoint x: 362, endPoint y: 171, distance: 203.4
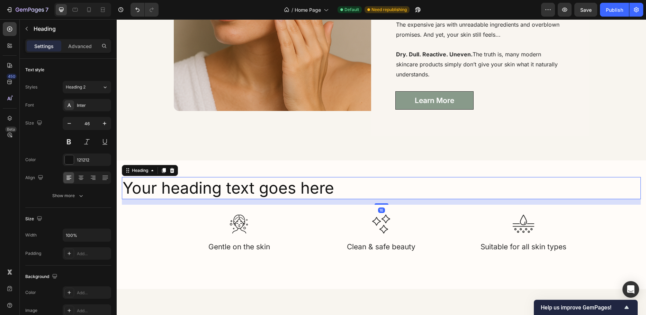
click at [354, 188] on h2 "Your heading text goes here" at bounding box center [381, 188] width 519 height 22
click at [354, 188] on p "Your heading text goes here" at bounding box center [381, 188] width 517 height 21
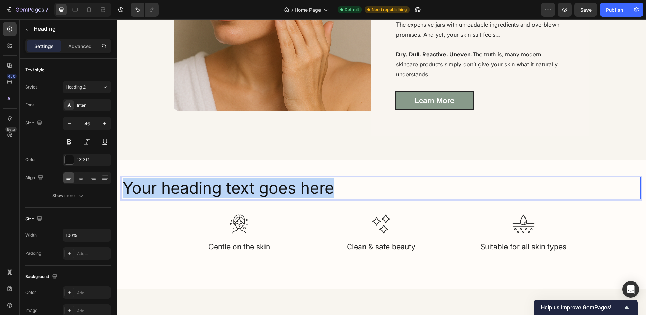
click at [354, 188] on p "Your heading text goes here" at bounding box center [381, 188] width 517 height 21
drag, startPoint x: 365, startPoint y: 185, endPoint x: 124, endPoint y: 184, distance: 241.2
click at [124, 184] on p "Why Women Choose AdmireAge" at bounding box center [381, 188] width 517 height 21
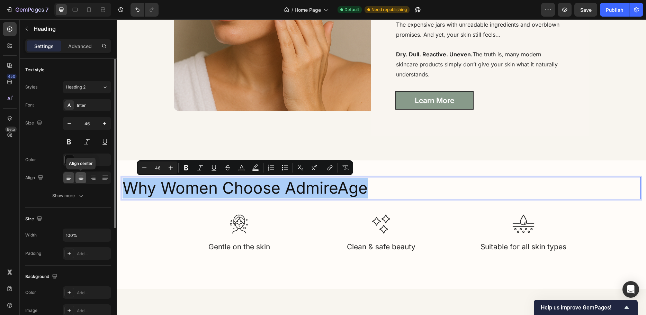
click at [82, 181] on icon at bounding box center [81, 177] width 7 height 7
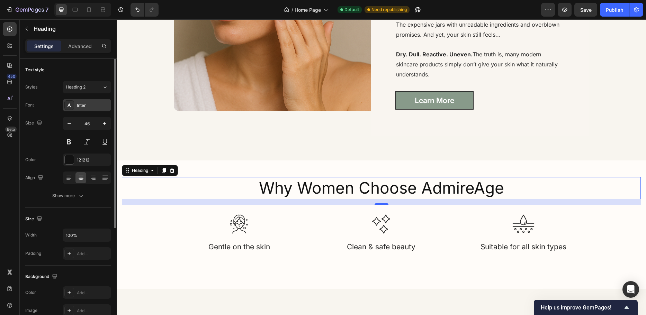
click at [82, 106] on div "Inter" at bounding box center [93, 105] width 33 height 6
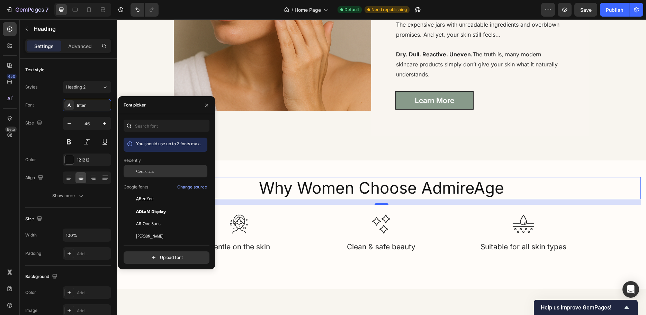
click at [133, 172] on div at bounding box center [130, 171] width 12 height 12
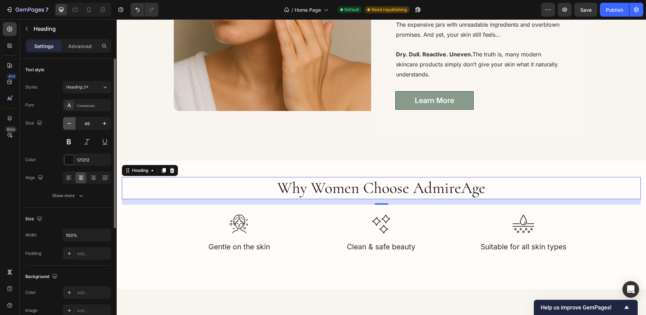
click at [70, 125] on icon "button" at bounding box center [69, 123] width 7 height 7
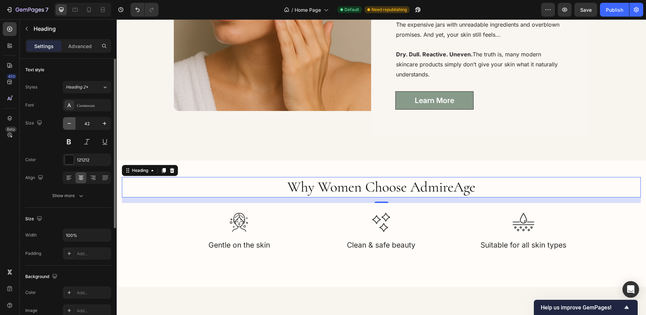
click at [70, 125] on icon "button" at bounding box center [69, 123] width 7 height 7
click at [104, 126] on icon "button" at bounding box center [104, 123] width 7 height 7
type input "43"
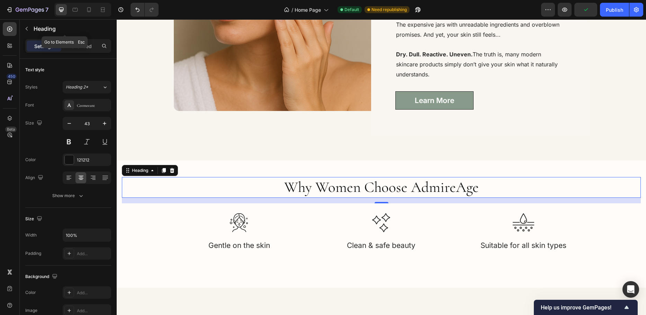
click at [25, 28] on icon "button" at bounding box center [27, 29] width 6 height 6
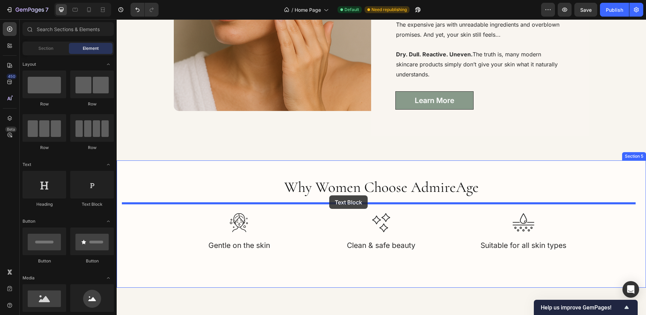
drag, startPoint x: 205, startPoint y: 208, endPoint x: 329, endPoint y: 196, distance: 124.9
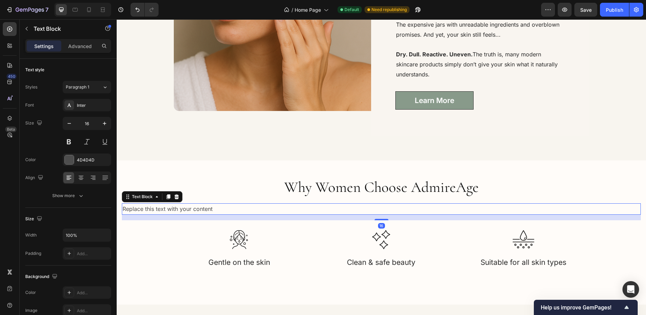
click at [319, 208] on div "Replace this text with your content" at bounding box center [381, 209] width 519 height 11
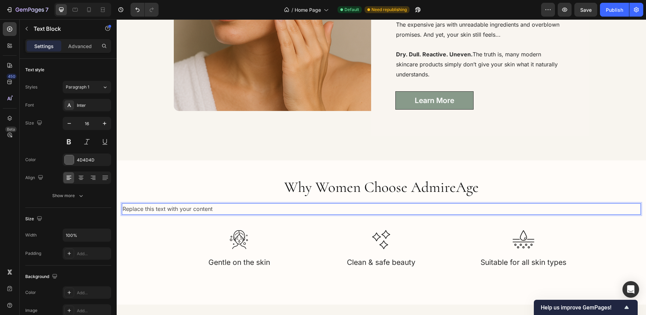
click at [319, 208] on p "Replace this text with your content" at bounding box center [381, 209] width 517 height 10
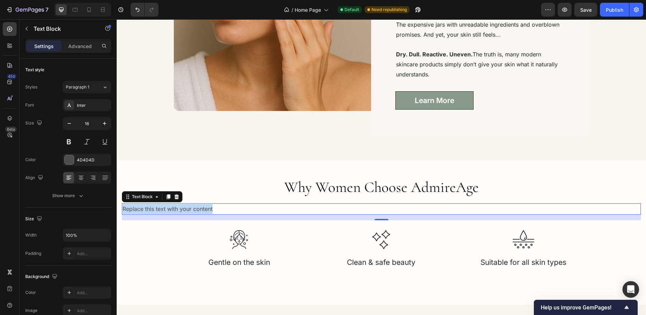
click at [201, 210] on p "Replace this text with your content" at bounding box center [381, 209] width 517 height 10
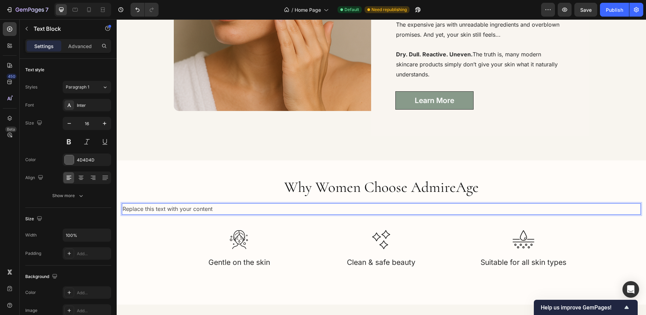
click at [213, 209] on p "Replace this text with your content" at bounding box center [381, 209] width 517 height 10
drag, startPoint x: 214, startPoint y: 209, endPoint x: 103, endPoint y: 210, distance: 110.8
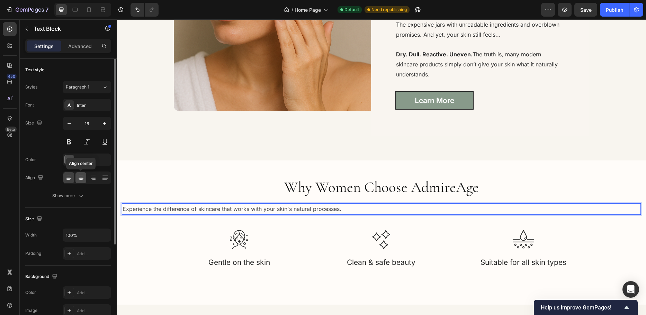
click at [80, 177] on icon at bounding box center [81, 177] width 7 height 7
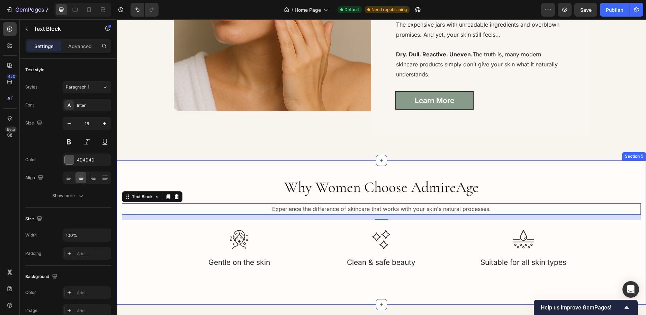
click at [142, 171] on div "Why Women Choose AdmireAge Heading Experience the difference of skincare that w…" at bounding box center [381, 233] width 529 height 144
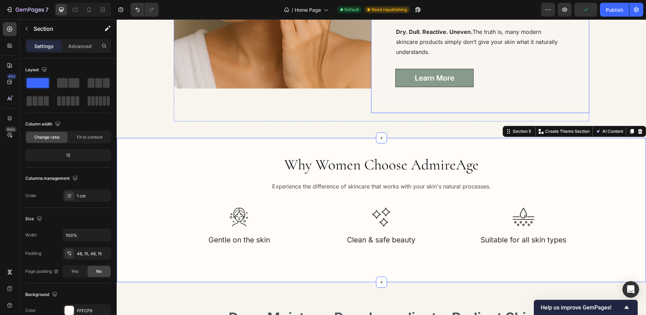
scroll to position [782, 0]
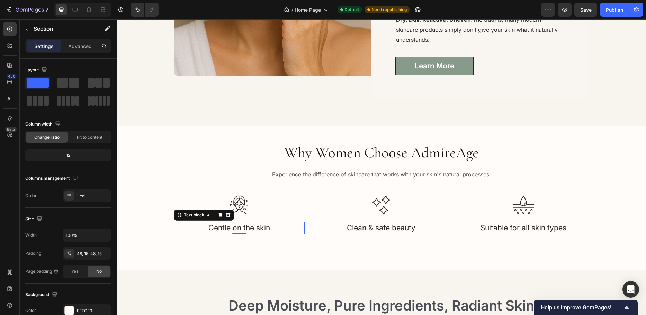
click at [233, 227] on p "Gentle on the skin" at bounding box center [239, 228] width 130 height 11
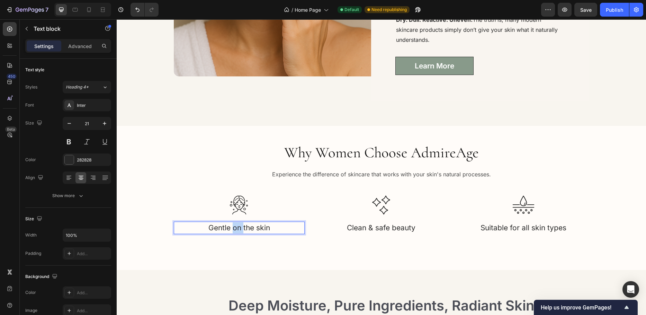
click at [233, 227] on p "Gentle on the skin" at bounding box center [239, 228] width 130 height 11
click at [264, 227] on p "Deep, Lasting Hydration" at bounding box center [239, 228] width 130 height 11
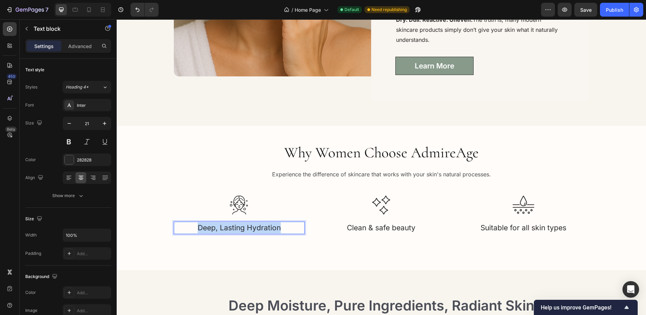
click at [264, 227] on p "Deep, Lasting Hydration" at bounding box center [239, 228] width 130 height 11
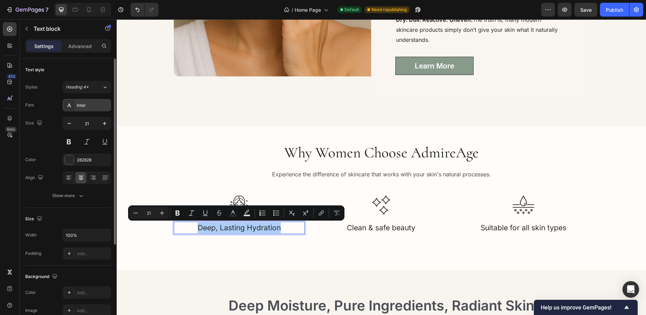
click at [87, 107] on div "Inter" at bounding box center [93, 105] width 33 height 6
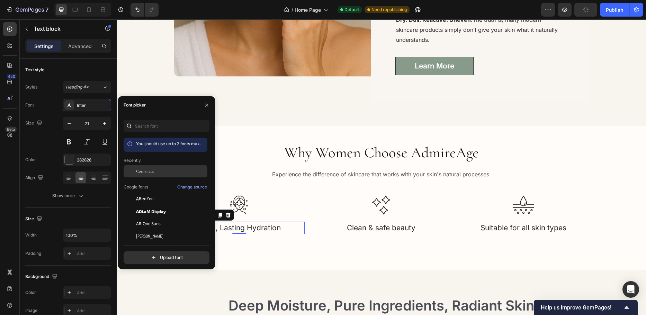
click at [142, 169] on span "Cormorant" at bounding box center [145, 171] width 18 height 6
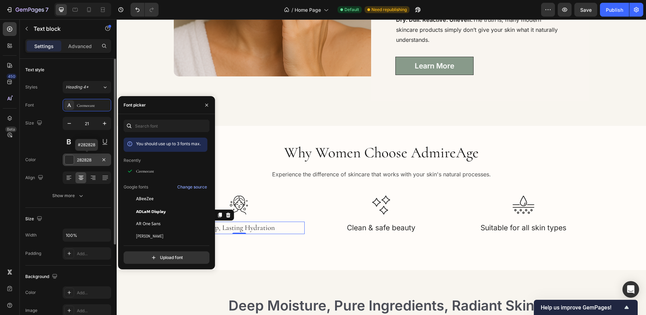
click at [71, 159] on div at bounding box center [69, 159] width 9 height 9
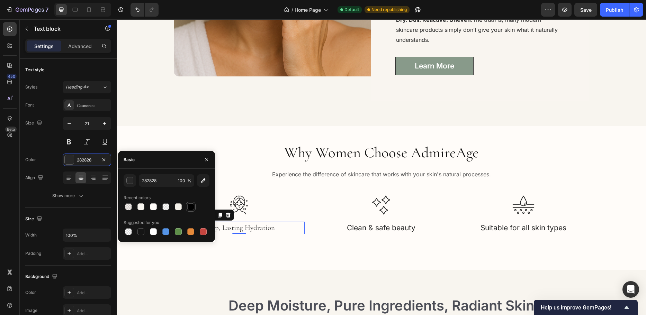
click at [190, 206] on div at bounding box center [190, 207] width 7 height 7
type input "000000"
click at [232, 202] on img at bounding box center [239, 205] width 22 height 22
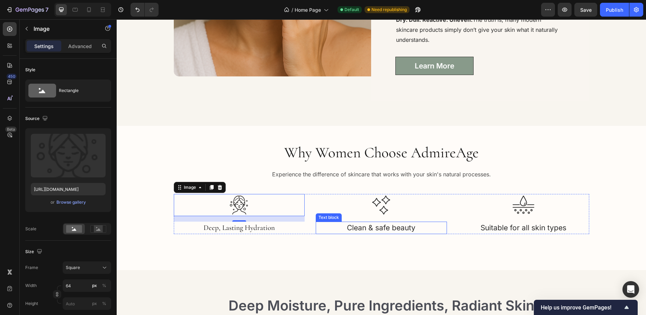
click at [402, 228] on p "Clean & safe beauty" at bounding box center [381, 228] width 130 height 11
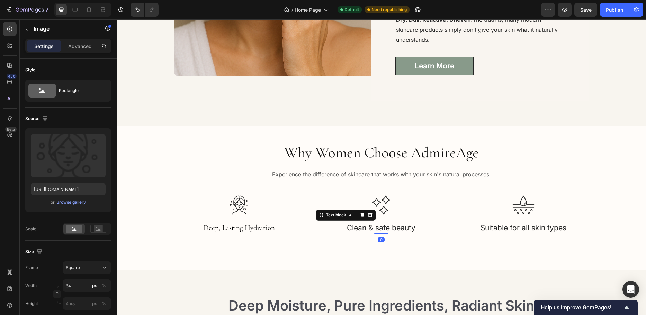
click at [402, 228] on p "Clean & safe beauty" at bounding box center [381, 228] width 130 height 11
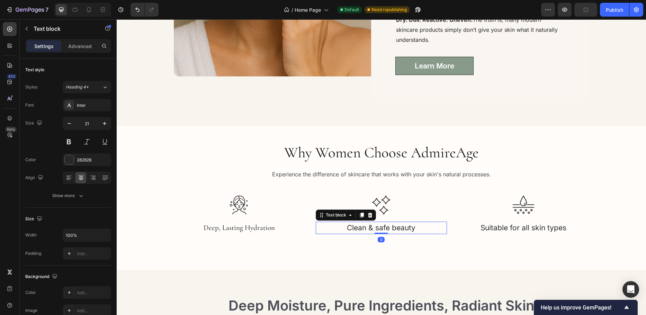
click at [402, 228] on p "Clean & safe beauty" at bounding box center [381, 228] width 130 height 11
click at [388, 230] on p "Strengthens the Skin's Barrier" at bounding box center [381, 228] width 130 height 11
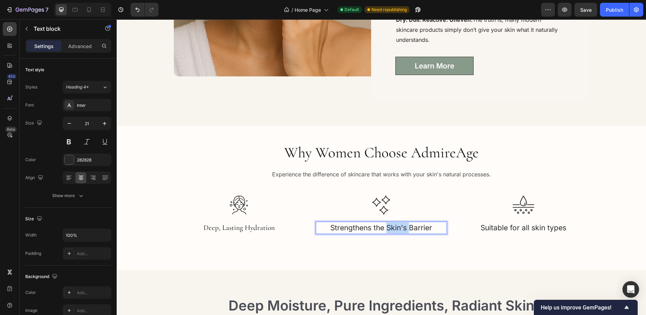
click at [388, 230] on p "Strengthens the Skin's Barrier" at bounding box center [381, 228] width 130 height 11
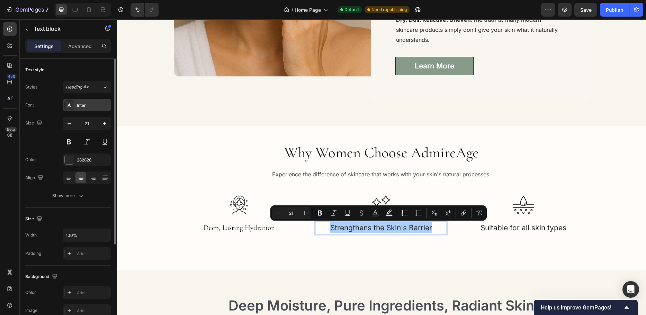
click at [81, 106] on div "Inter" at bounding box center [93, 105] width 33 height 6
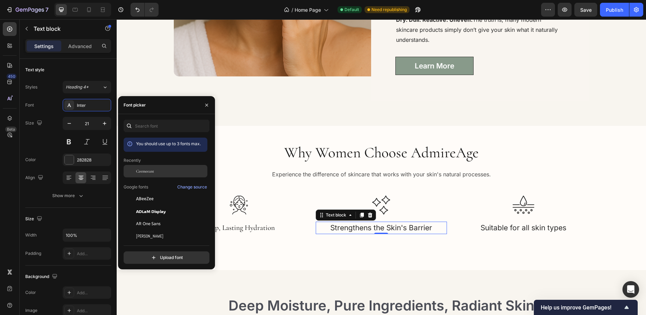
click at [136, 173] on span "Cormorant" at bounding box center [145, 171] width 18 height 6
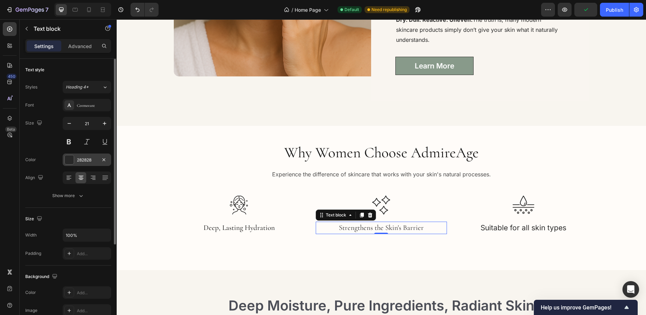
click at [96, 161] on div "282828" at bounding box center [87, 160] width 20 height 6
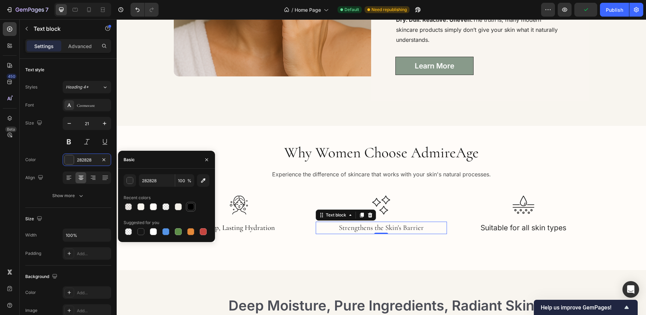
click at [189, 205] on div at bounding box center [190, 207] width 7 height 7
type input "000000"
click at [225, 181] on div "Why Women Choose AdmireAge Heading Experience the difference of skincare that w…" at bounding box center [381, 198] width 519 height 111
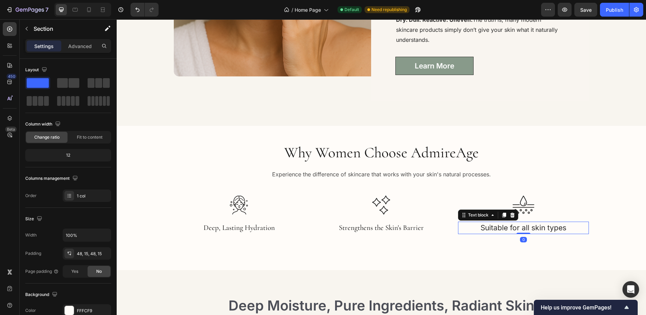
click at [532, 228] on p "Suitable for all skin types" at bounding box center [524, 228] width 130 height 11
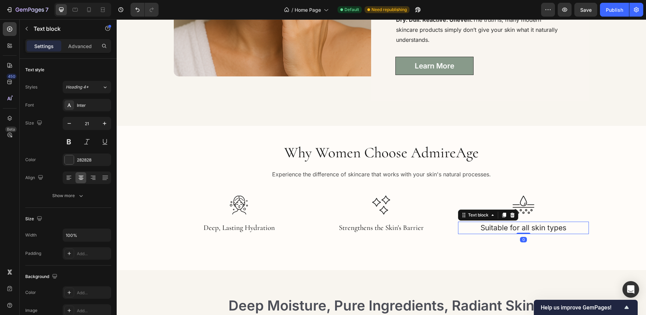
click at [532, 228] on p "Suitable for all skin types" at bounding box center [524, 228] width 130 height 11
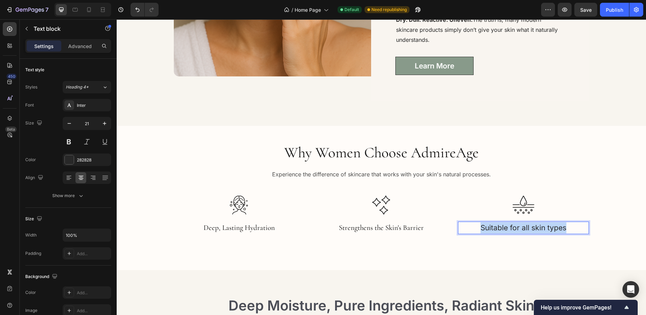
click at [532, 228] on p "Suitable for all skin types" at bounding box center [524, 228] width 130 height 11
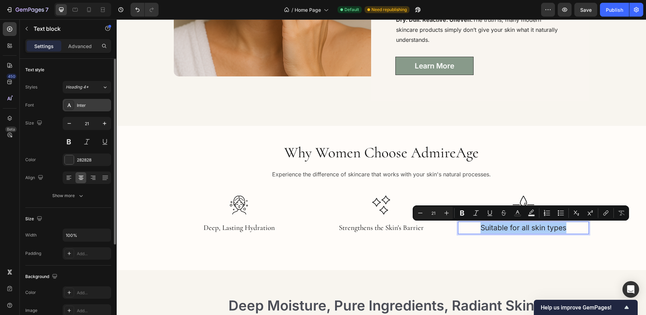
click at [83, 104] on div "Inter" at bounding box center [93, 105] width 33 height 6
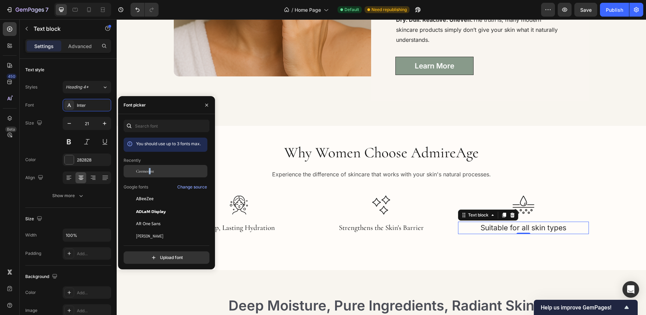
click at [150, 170] on span "Cormorant" at bounding box center [145, 171] width 18 height 6
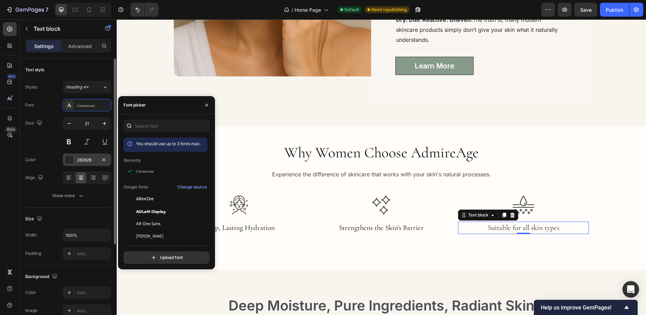
click at [90, 155] on div "282828" at bounding box center [87, 160] width 48 height 12
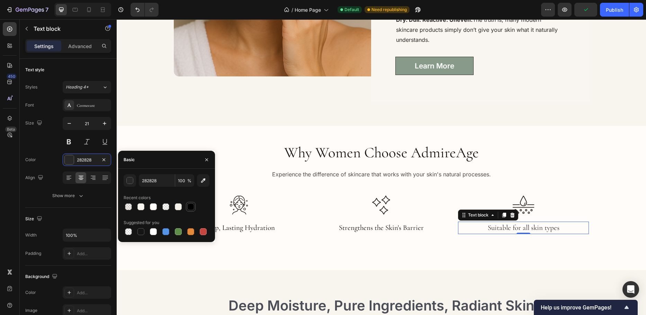
click at [190, 205] on div at bounding box center [190, 207] width 7 height 7
type input "000000"
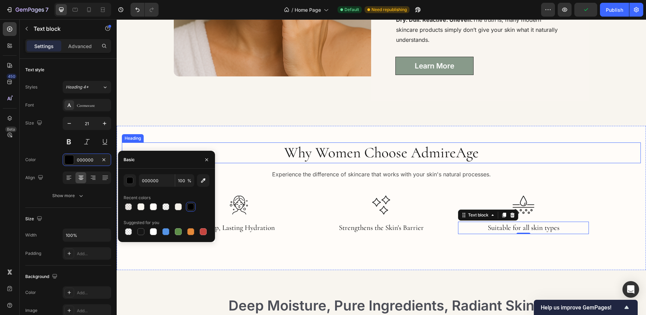
click at [190, 145] on p "Why Women Choose AdmireAge" at bounding box center [381, 152] width 517 height 19
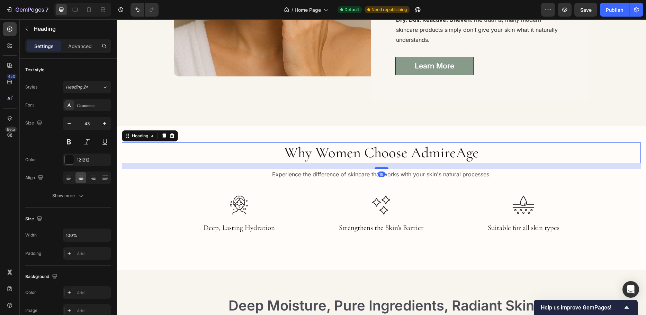
click at [205, 171] on p "Experience the difference of skincare that works with your skin's natural proce…" at bounding box center [381, 175] width 517 height 10
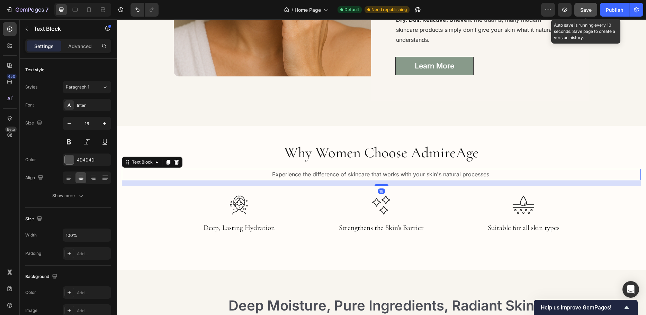
click at [586, 6] on button "Save" at bounding box center [585, 10] width 23 height 14
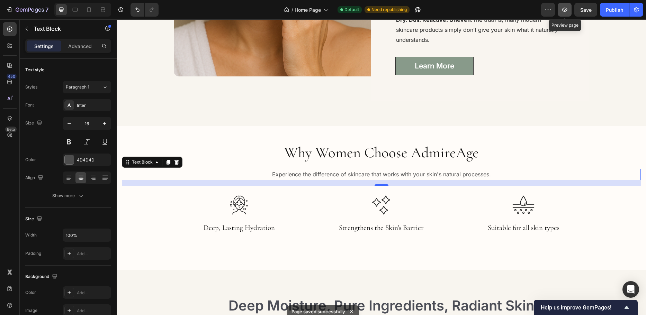
click at [564, 8] on icon "button" at bounding box center [564, 9] width 7 height 7
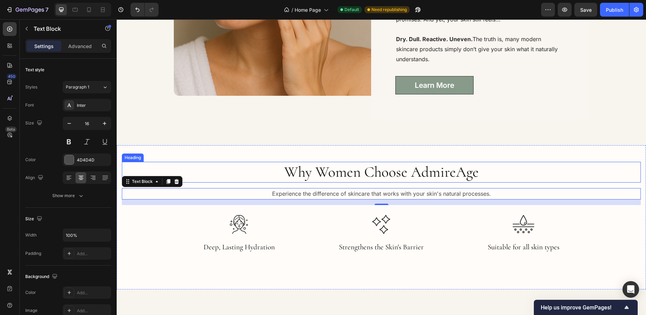
scroll to position [747, 0]
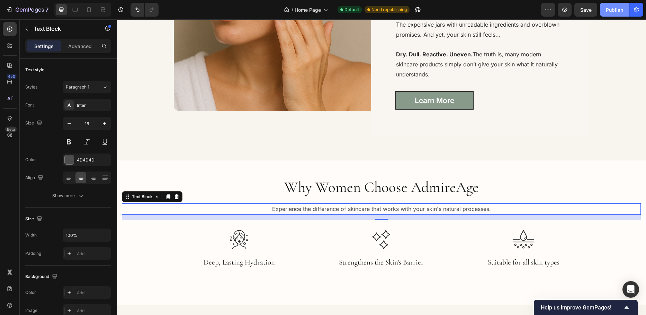
click at [610, 3] on button "Publish" at bounding box center [614, 10] width 29 height 14
